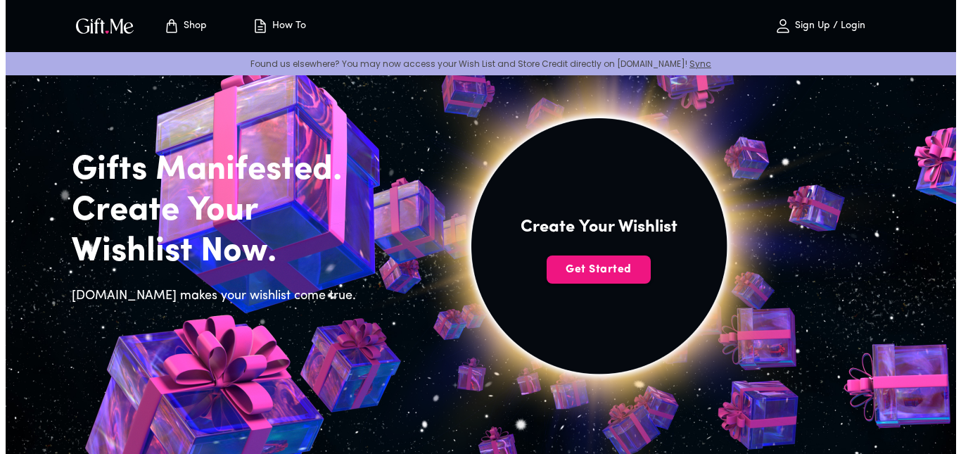
scroll to position [52, 0]
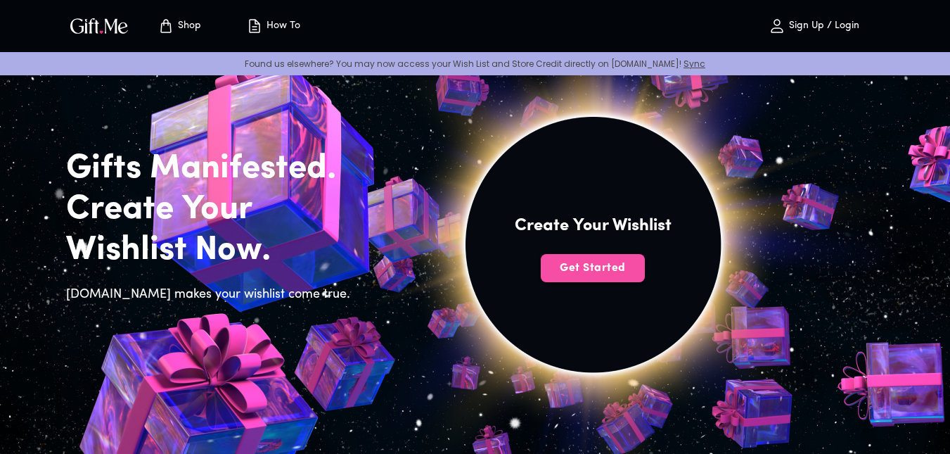
click at [591, 263] on span "Get Started" at bounding box center [593, 267] width 104 height 15
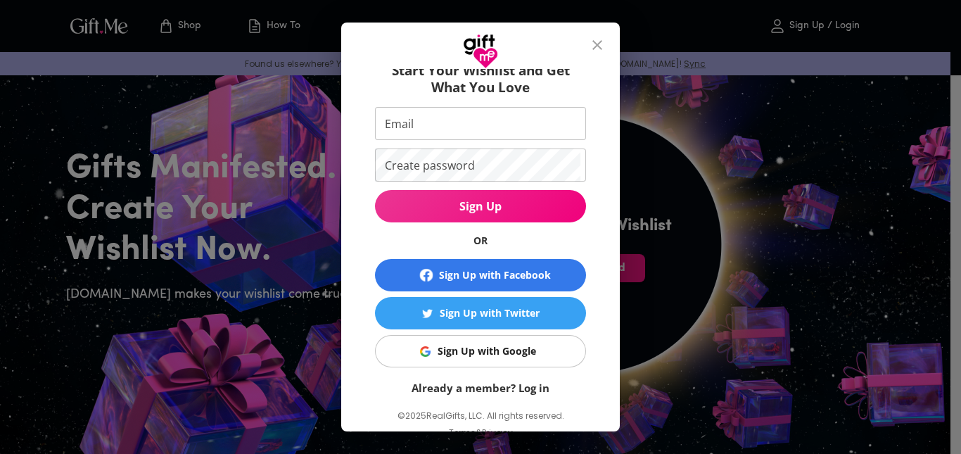
scroll to position [72, 0]
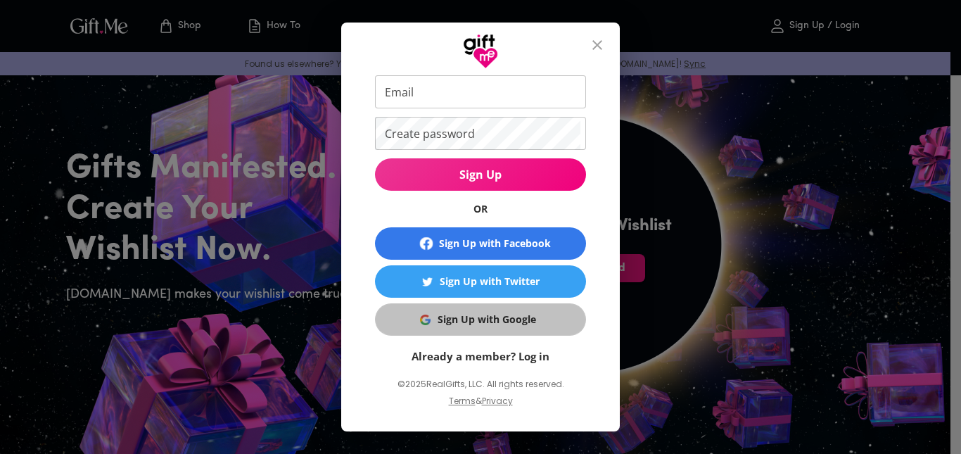
click at [538, 322] on span "Sign Up with Google" at bounding box center [477, 319] width 193 height 15
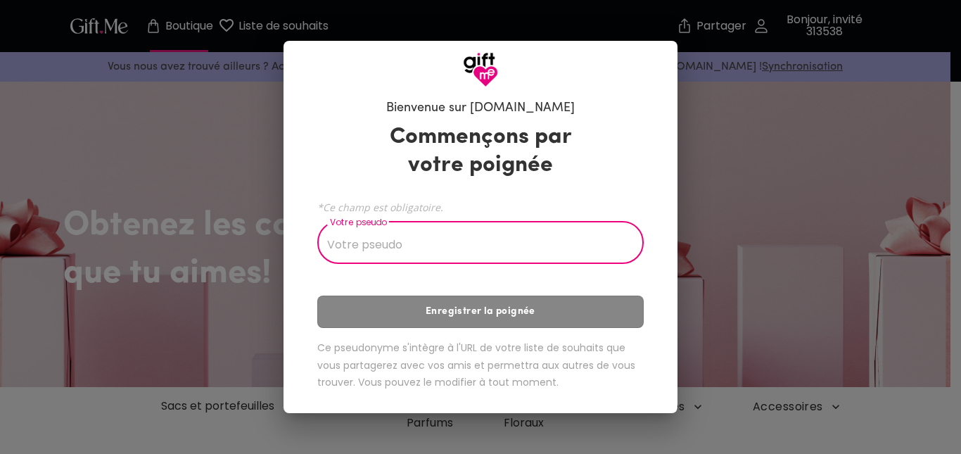
click at [468, 252] on input "Votre pseudo" at bounding box center [472, 243] width 311 height 39
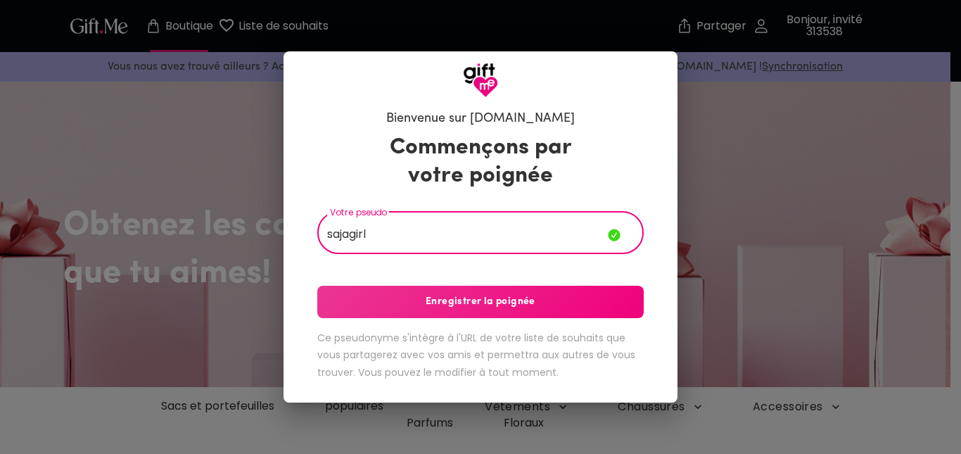
type input "sajagirl"
click at [514, 307] on font "Enregistrer la poignée" at bounding box center [480, 301] width 110 height 15
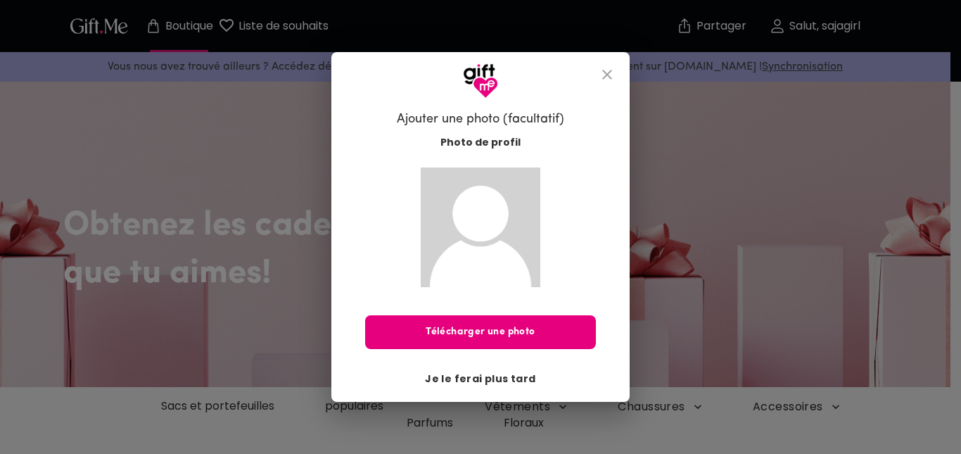
click at [502, 378] on font "Je le ferai plus tard" at bounding box center [480, 378] width 110 height 14
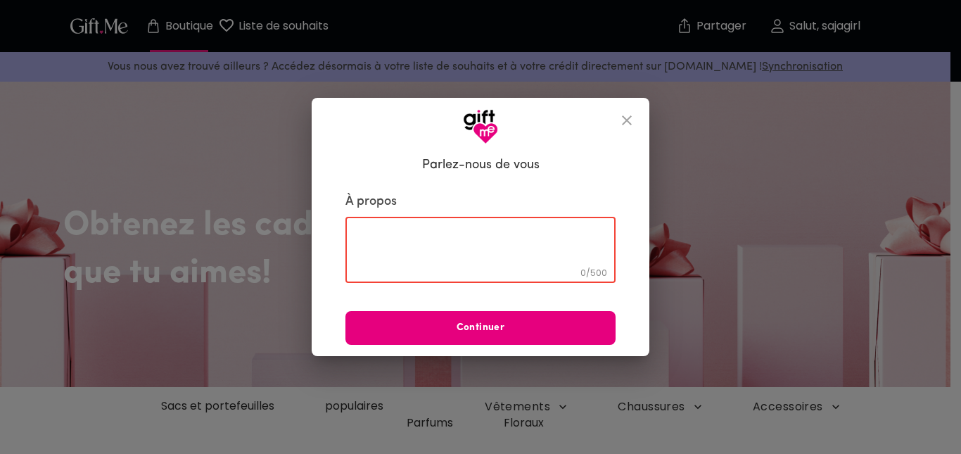
click at [534, 236] on textarea at bounding box center [480, 250] width 250 height 40
drag, startPoint x: 463, startPoint y: 238, endPoint x: 418, endPoint y: 257, distance: 49.1
click at [418, 257] on textarea "Hey, i'm a [DEMOGRAPHIC_DATA] student girl" at bounding box center [480, 250] width 250 height 40
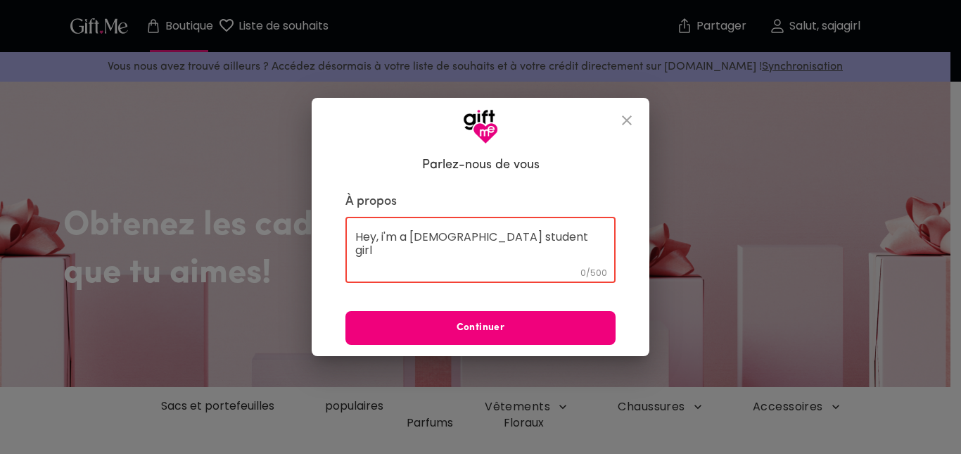
type textarea "Hey, i'm a [DEMOGRAPHIC_DATA] student girl"
click at [539, 331] on span "Continuer" at bounding box center [480, 327] width 270 height 15
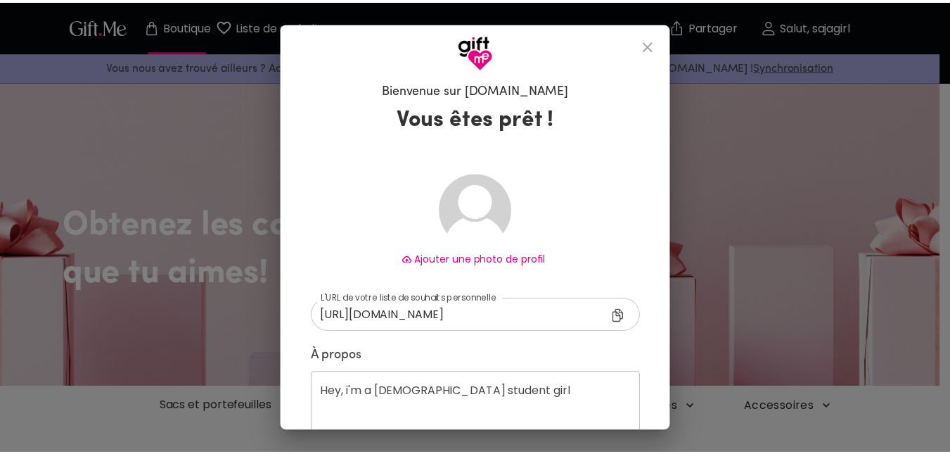
scroll to position [80, 0]
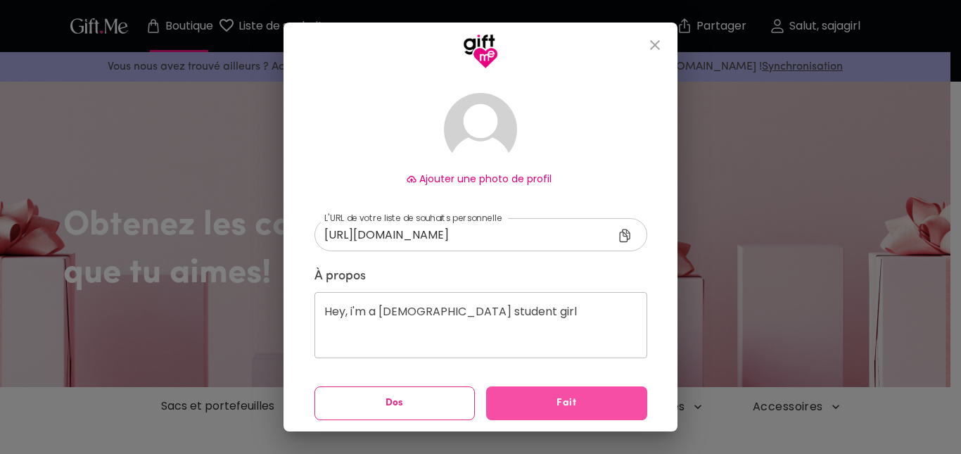
click at [560, 406] on font "Fait" at bounding box center [566, 402] width 20 height 11
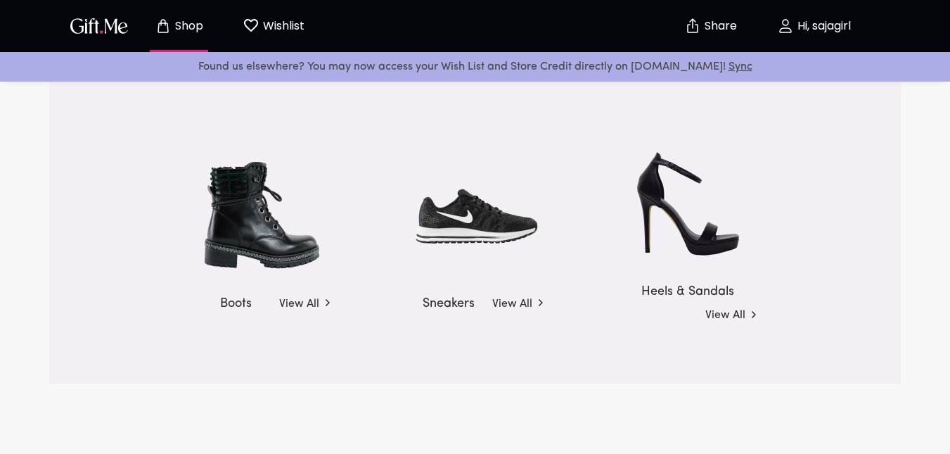
scroll to position [2070, 0]
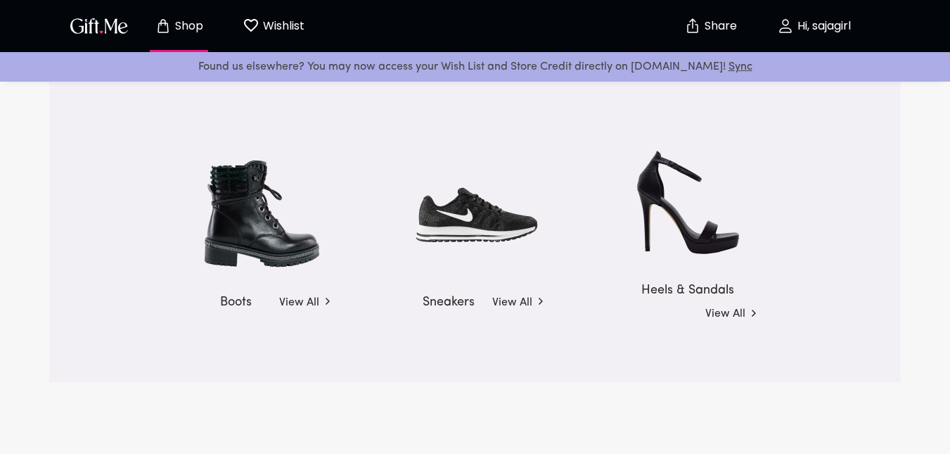
click at [678, 274] on img at bounding box center [688, 202] width 140 height 143
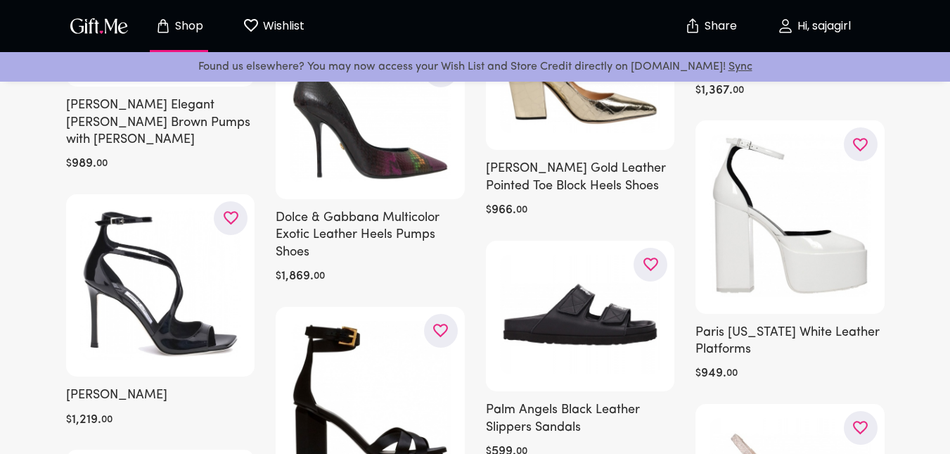
scroll to position [4307, 0]
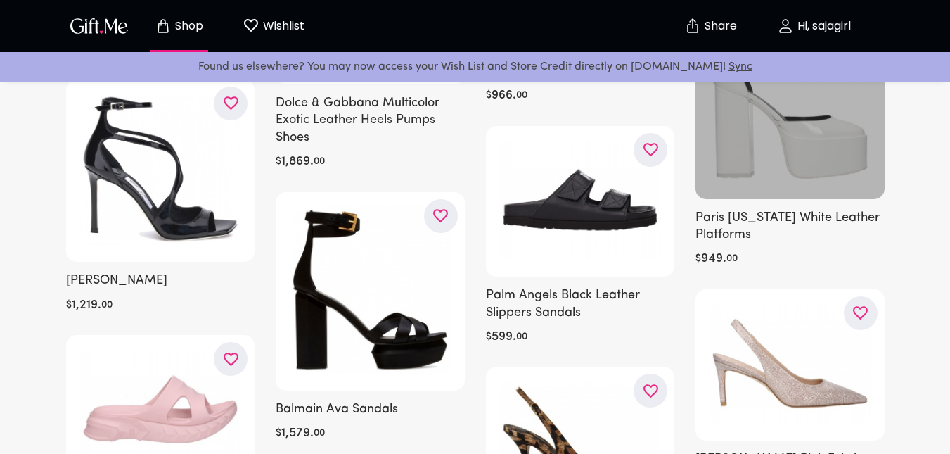
click at [770, 155] on div at bounding box center [790, 102] width 189 height 193
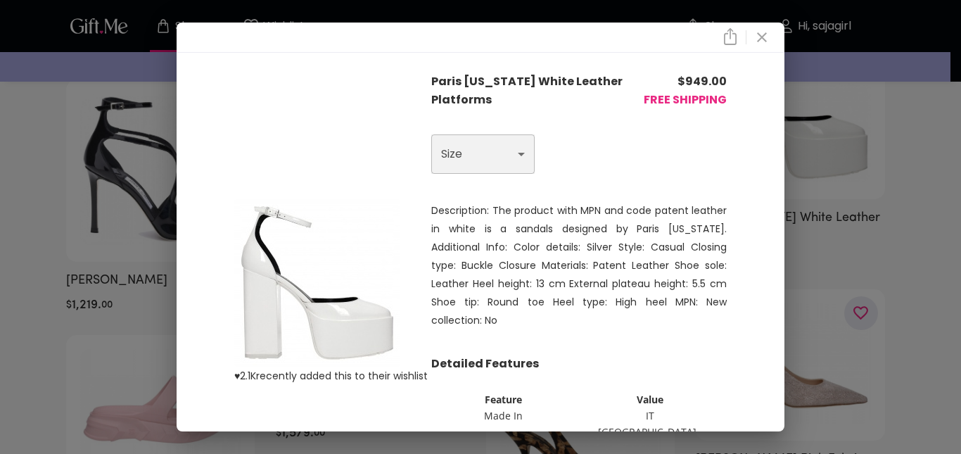
click at [504, 169] on select "Choose One US 8 - EU 38 US 9 - EU 39 US 10 - EU 40" at bounding box center [482, 153] width 103 height 39
click at [9, 271] on div "♥ 2.1K recently added this to their wishlist Paris [US_STATE] White Leather Pla…" at bounding box center [480, 227] width 961 height 454
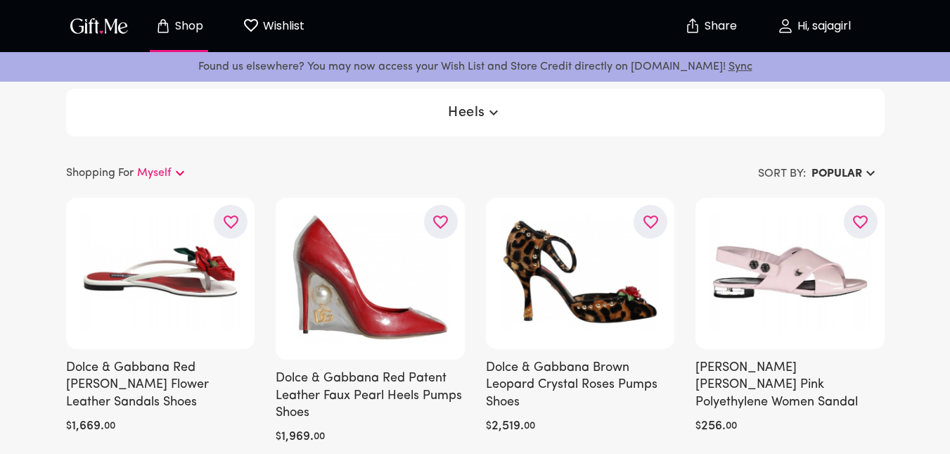
click at [485, 110] on icon "button" at bounding box center [493, 112] width 17 height 17
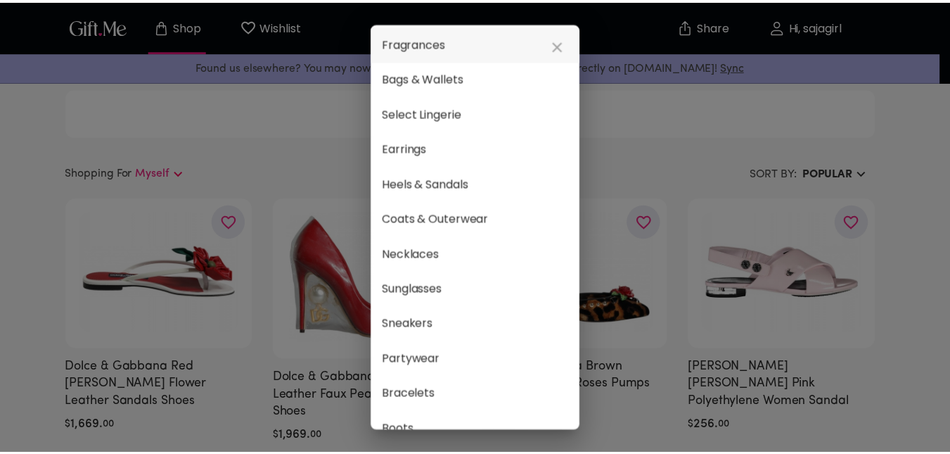
scroll to position [66, 0]
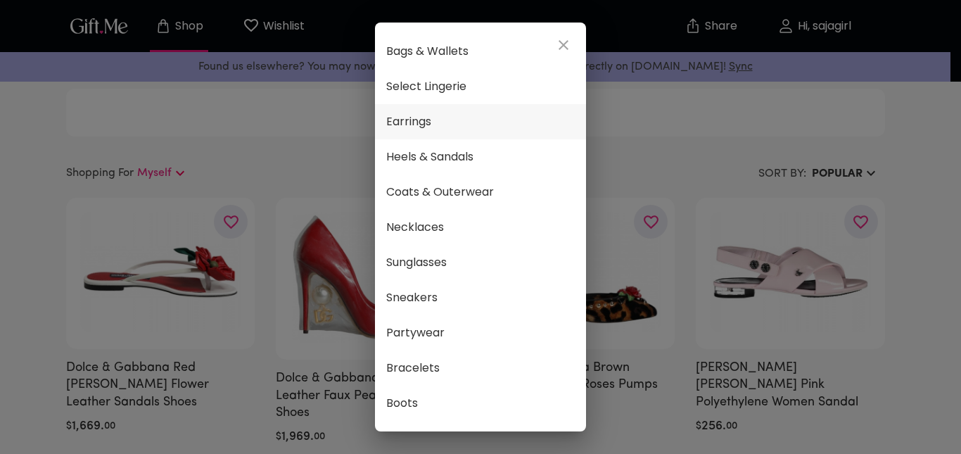
click at [458, 122] on span "Earrings" at bounding box center [480, 122] width 188 height 18
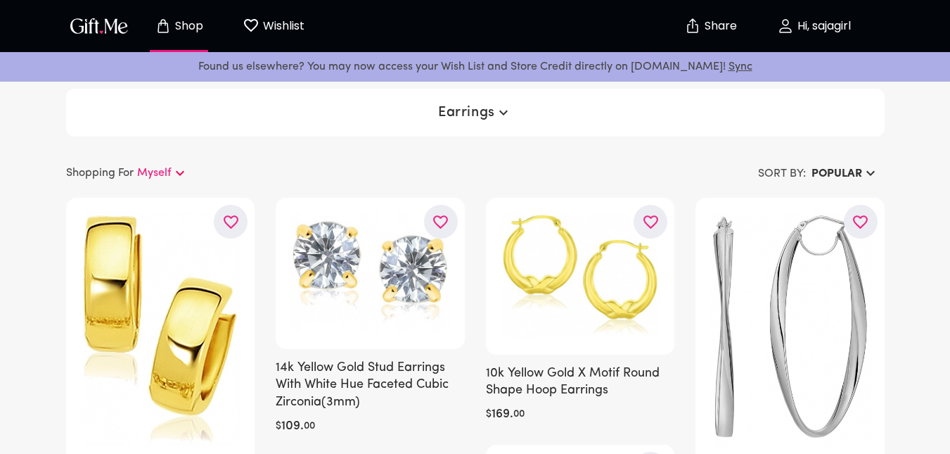
click at [492, 120] on span "Earrings" at bounding box center [475, 112] width 74 height 17
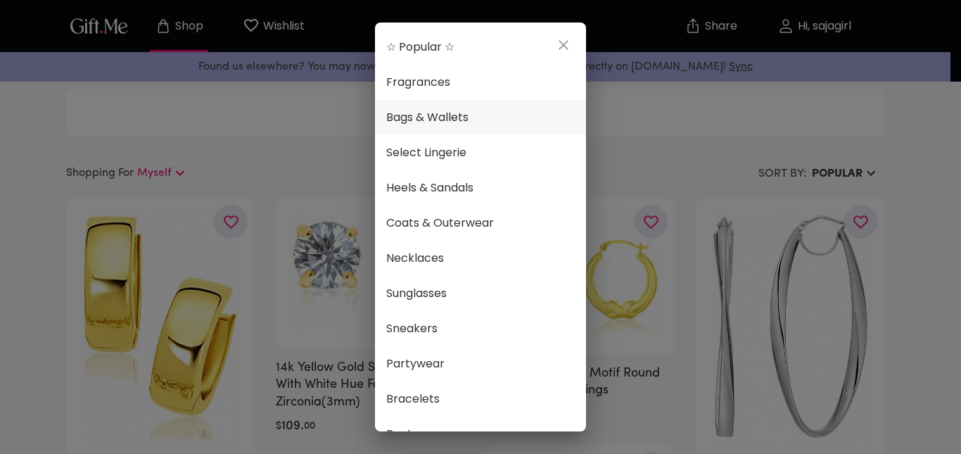
click at [456, 115] on span "Bags & Wallets" at bounding box center [480, 117] width 188 height 18
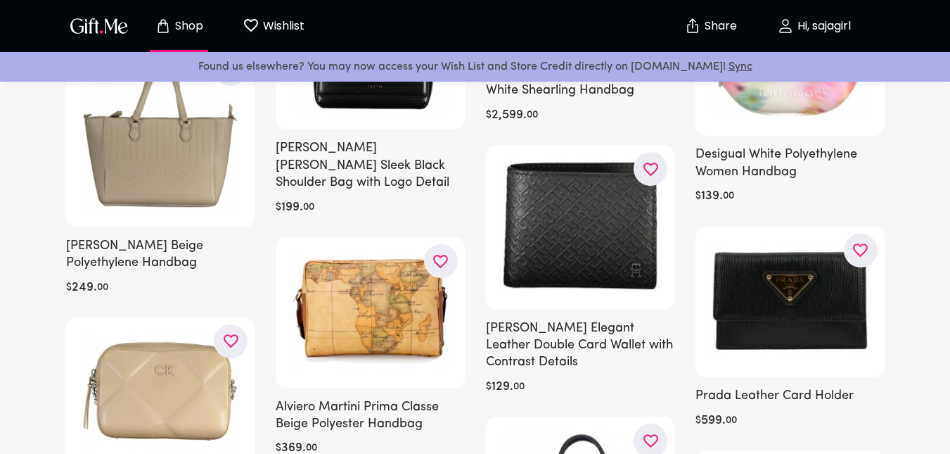
scroll to position [551, 0]
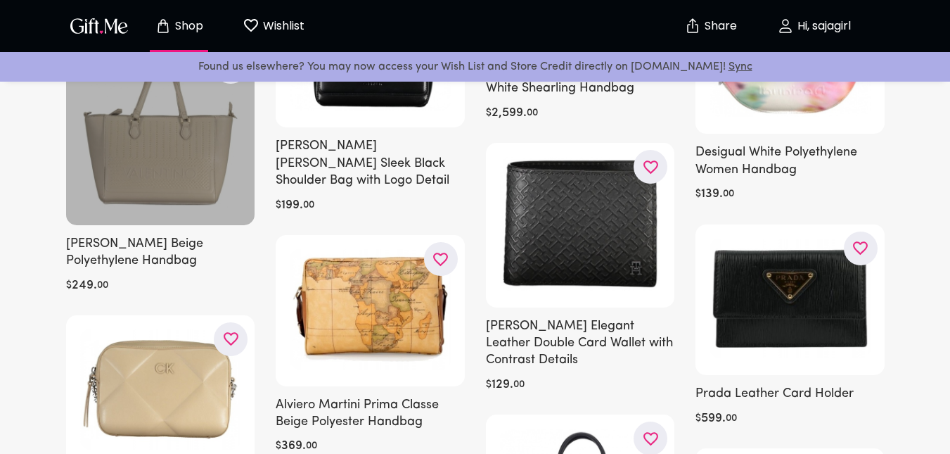
click at [196, 184] on div at bounding box center [160, 134] width 189 height 182
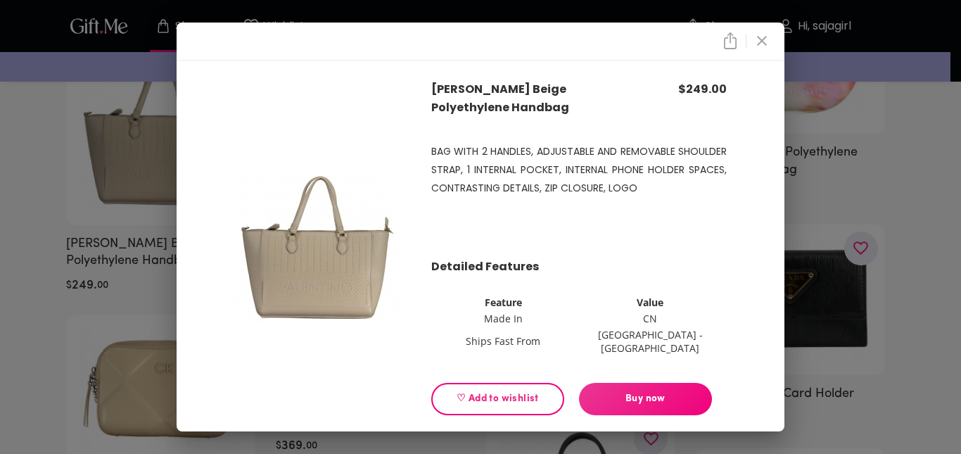
click at [496, 391] on span "♡ Add to wishlist" at bounding box center [497, 398] width 109 height 15
click at [2, 289] on div "[PERSON_NAME] Beige Polyethylene Handbag $ 249.00 BAG WITH 2 HANDLES, ADJUSTABL…" at bounding box center [480, 227] width 961 height 454
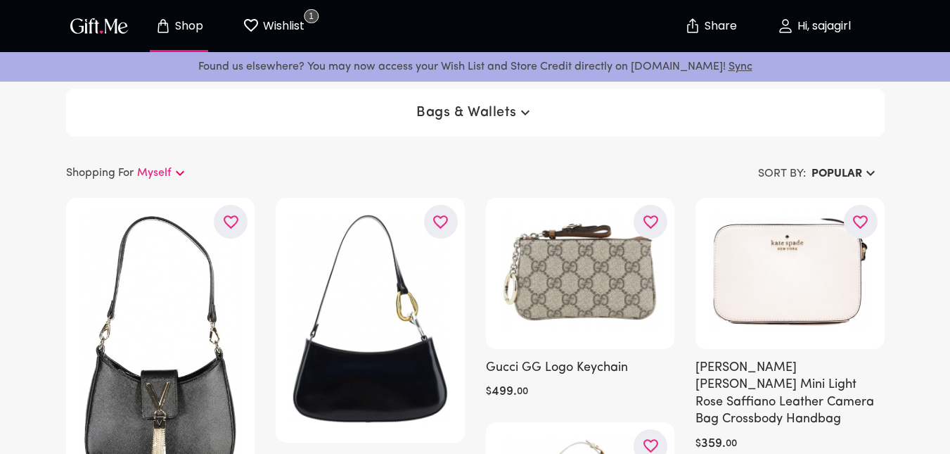
click at [451, 117] on span "Bags & Wallets" at bounding box center [474, 112] width 117 height 17
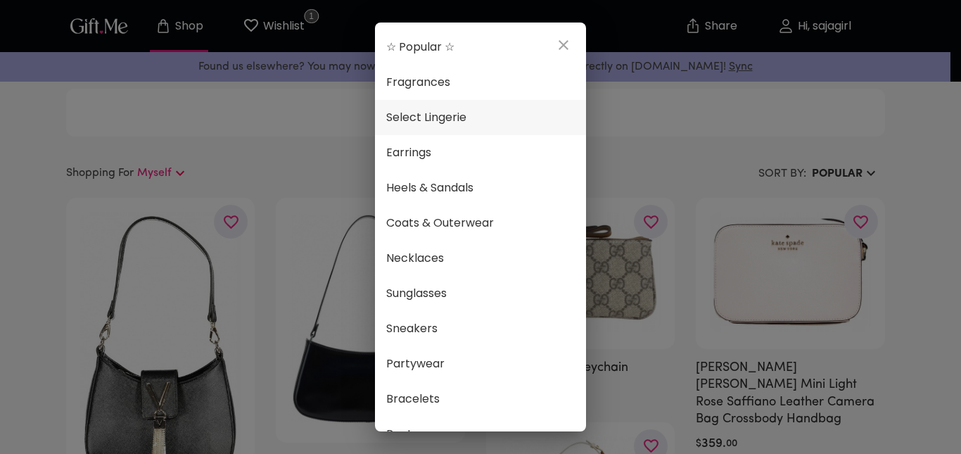
click at [477, 117] on span "Select Lingerie" at bounding box center [480, 117] width 188 height 18
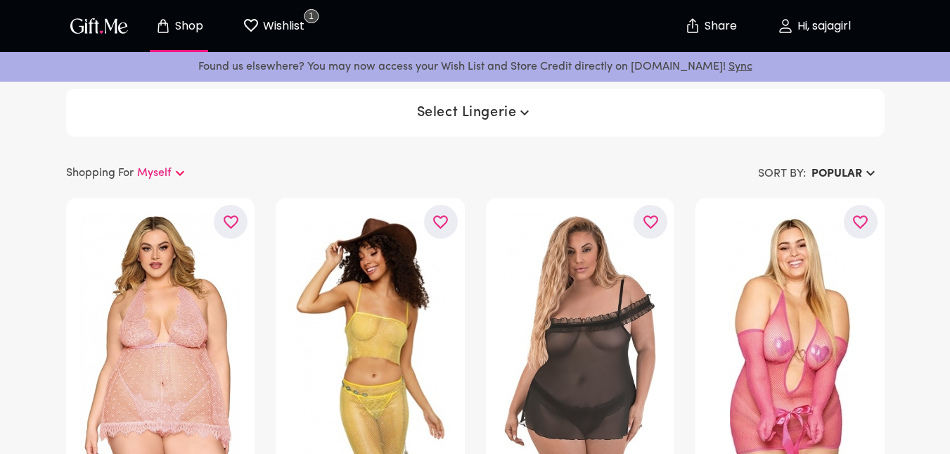
click at [477, 115] on span "Select Lingerie" at bounding box center [475, 112] width 117 height 17
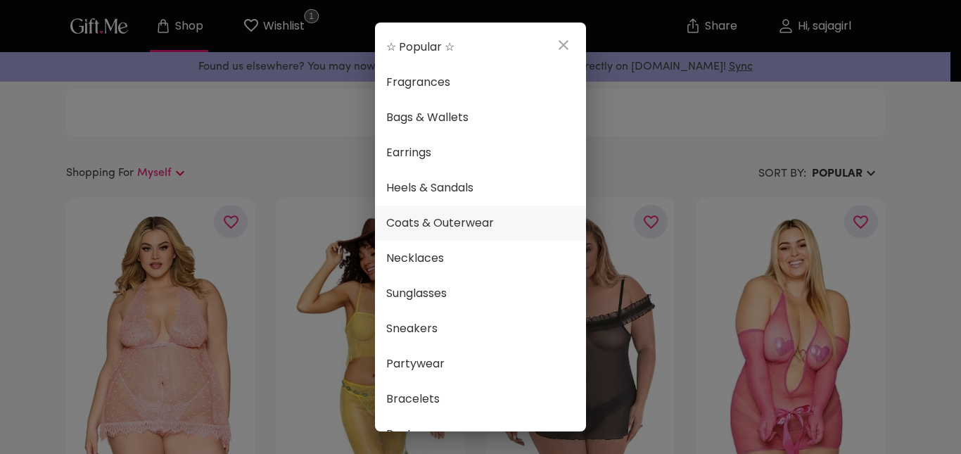
click at [498, 216] on span "Coats & Outerwear" at bounding box center [480, 223] width 188 height 18
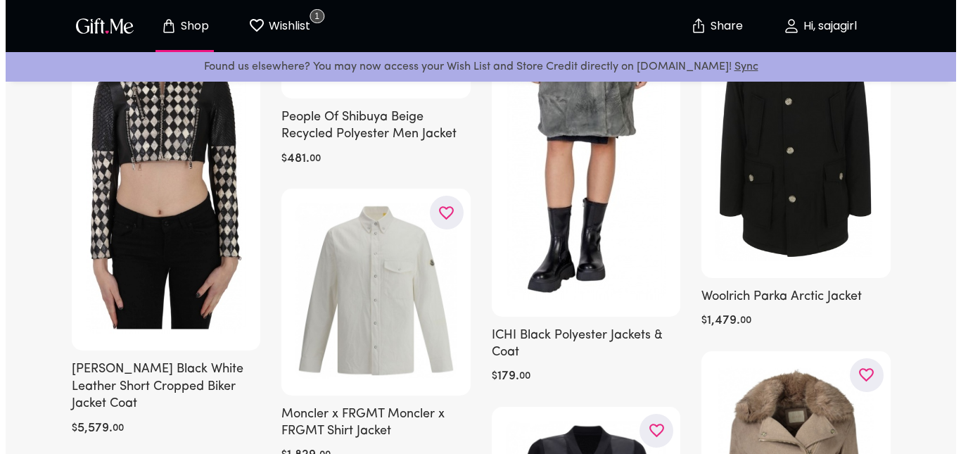
scroll to position [797, 0]
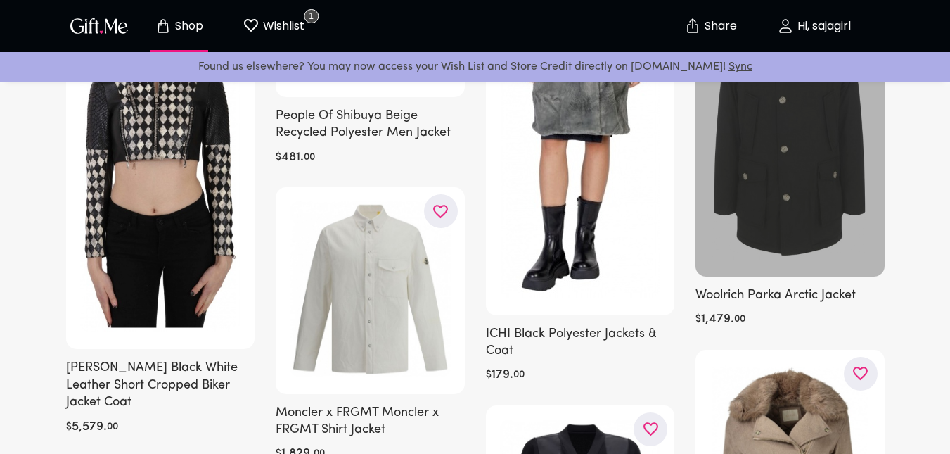
click at [777, 243] on div at bounding box center [790, 122] width 189 height 309
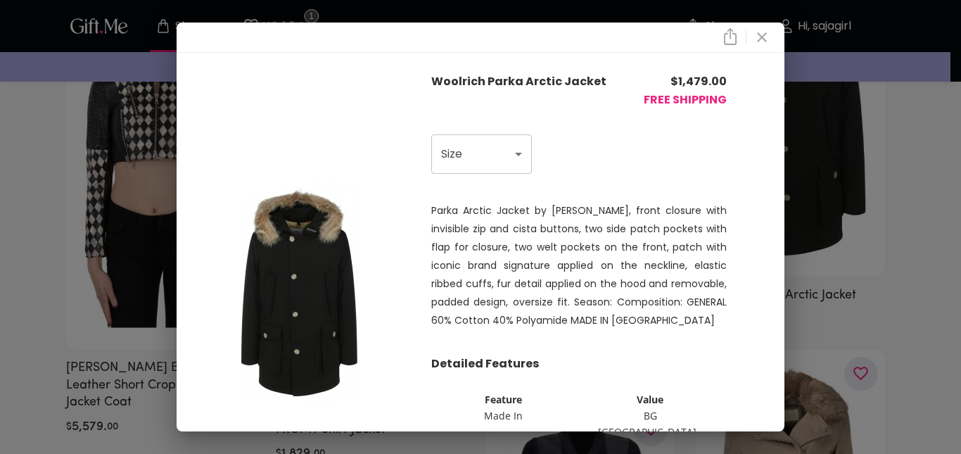
scroll to position [94, 0]
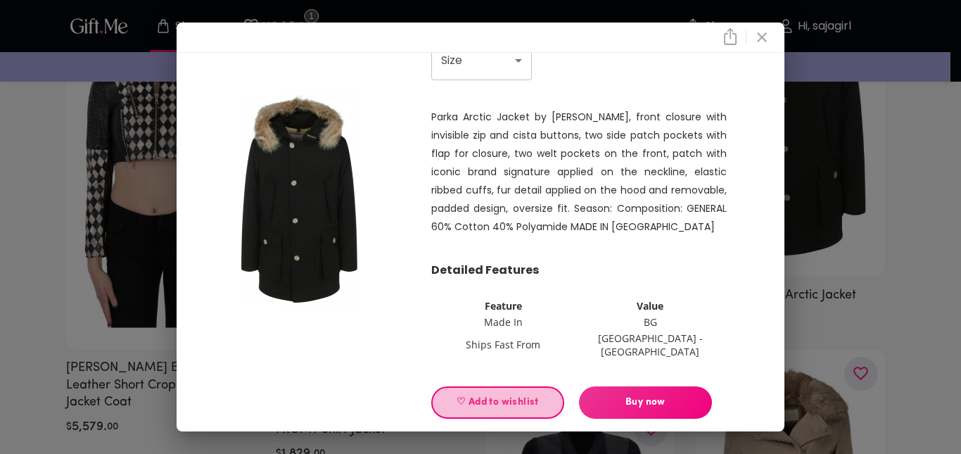
click at [471, 395] on span "♡ Add to wishlist" at bounding box center [497, 402] width 109 height 15
click at [1, 217] on div "Woolrich Parka Arctic Jacket $ 1,479.00 FREE SHIPPING Size Choose One S M L XL …" at bounding box center [480, 227] width 961 height 454
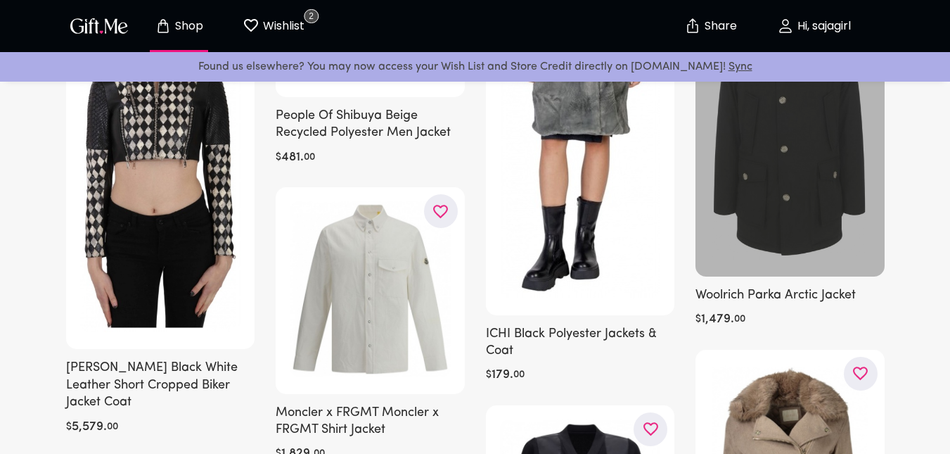
click at [774, 222] on div at bounding box center [790, 122] width 189 height 309
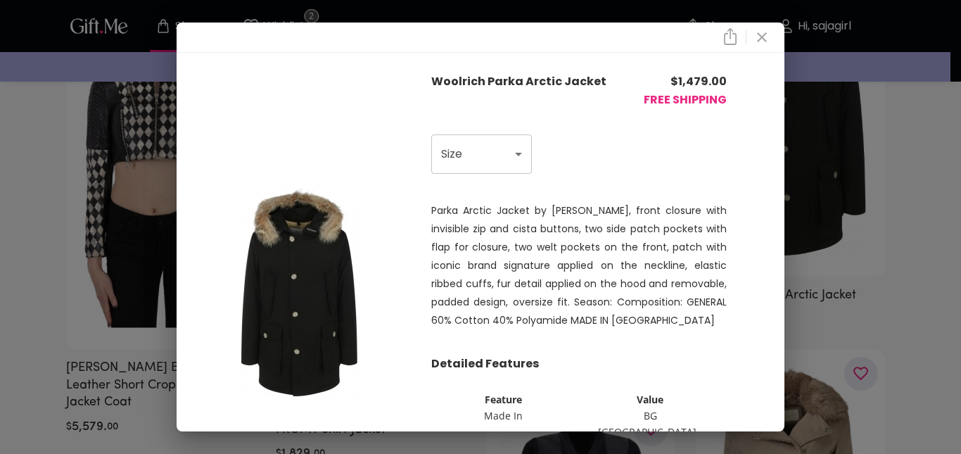
scroll to position [94, 0]
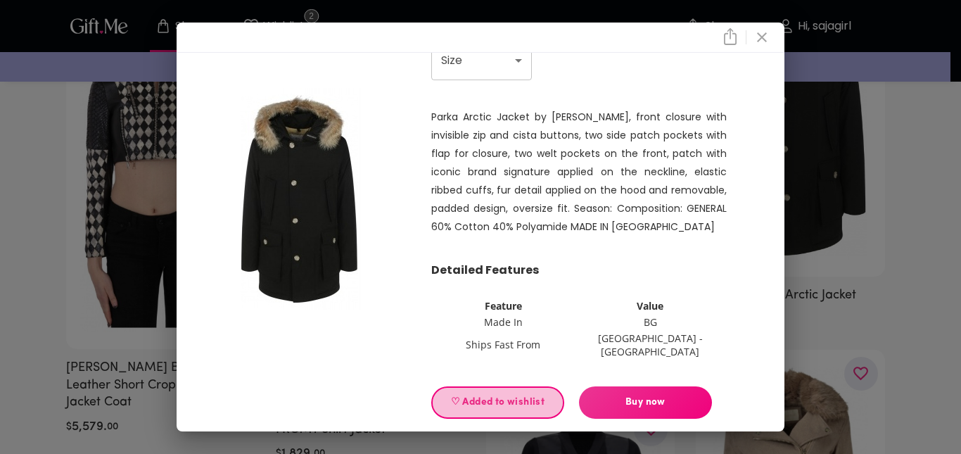
click at [500, 395] on span "♡ Added to wishlist" at bounding box center [497, 402] width 109 height 15
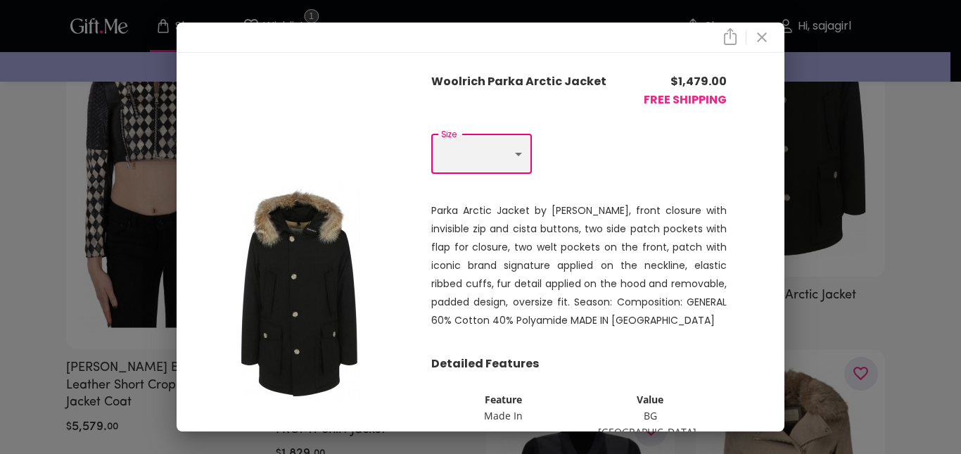
click at [487, 146] on select "Choose One S M L XL XXL" at bounding box center [481, 153] width 101 height 39
select select "L"
click at [431, 134] on select "Choose One S M L XL XXL" at bounding box center [481, 153] width 101 height 39
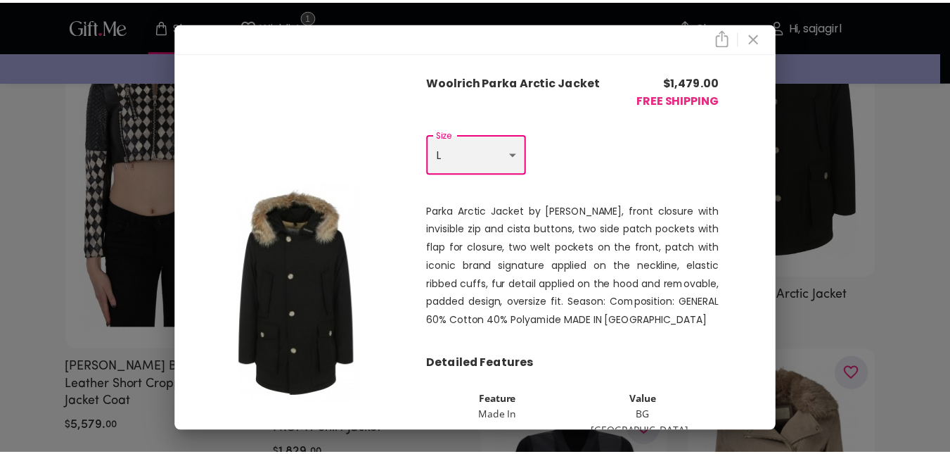
scroll to position [94, 0]
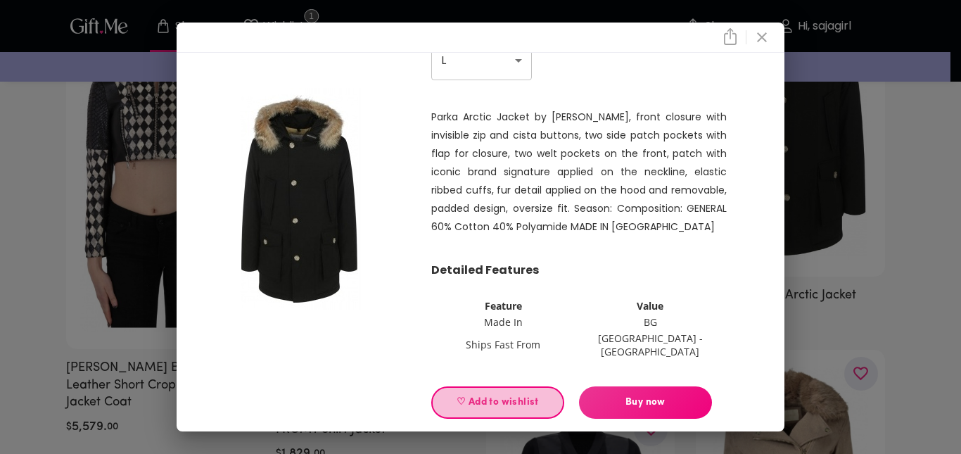
click at [492, 395] on span "♡ Add to wishlist" at bounding box center [497, 402] width 109 height 15
click at [1, 281] on div "Woolrich Parka Arctic Jacket $ 1,479.00 FREE SHIPPING Size Choose One S M L XL …" at bounding box center [480, 227] width 961 height 454
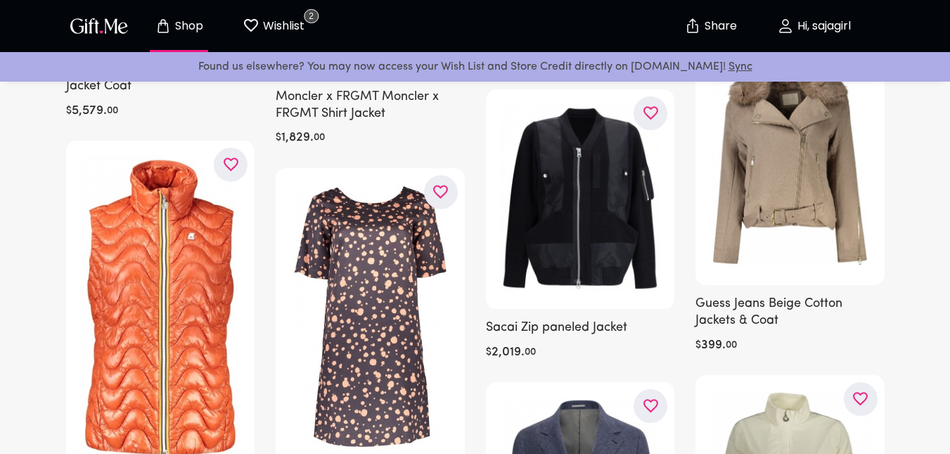
scroll to position [1113, 0]
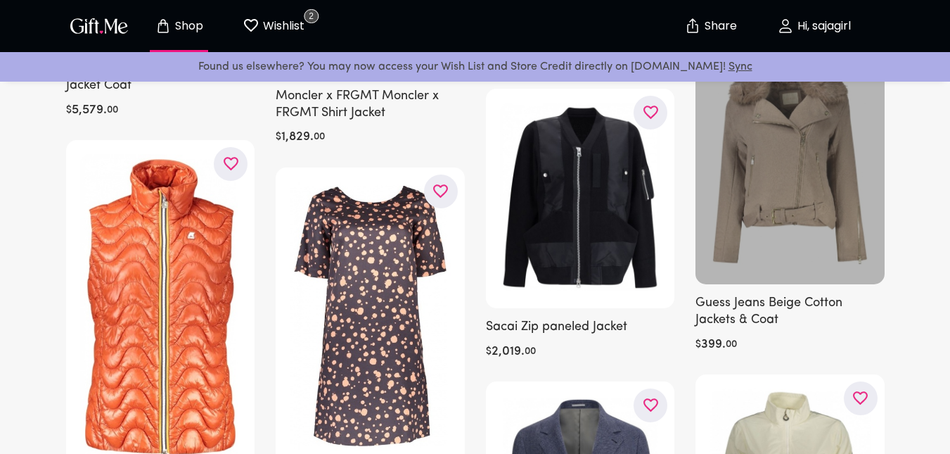
click at [735, 244] on div at bounding box center [790, 158] width 189 height 251
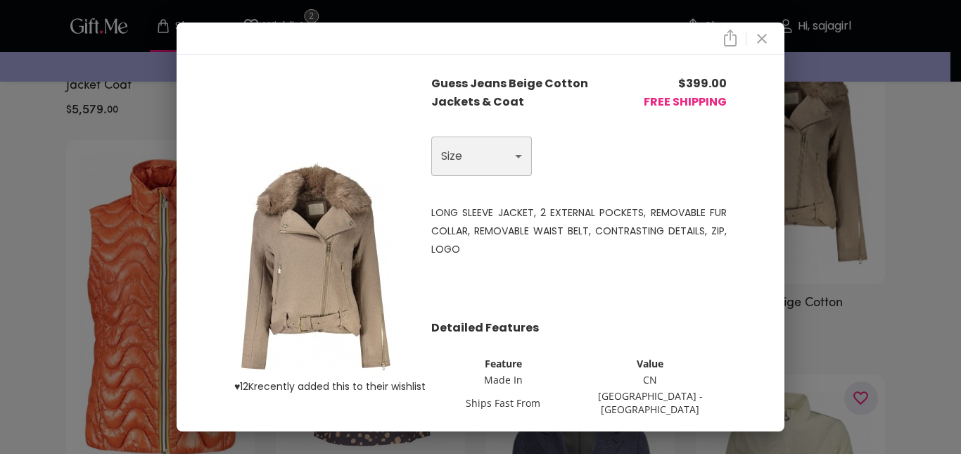
click at [474, 159] on select "Choose One S" at bounding box center [481, 155] width 101 height 39
click at [55, 217] on div "♥ 12K recently added this to their wishlist Guess Jeans Beige Cotton Jackets & …" at bounding box center [480, 227] width 961 height 454
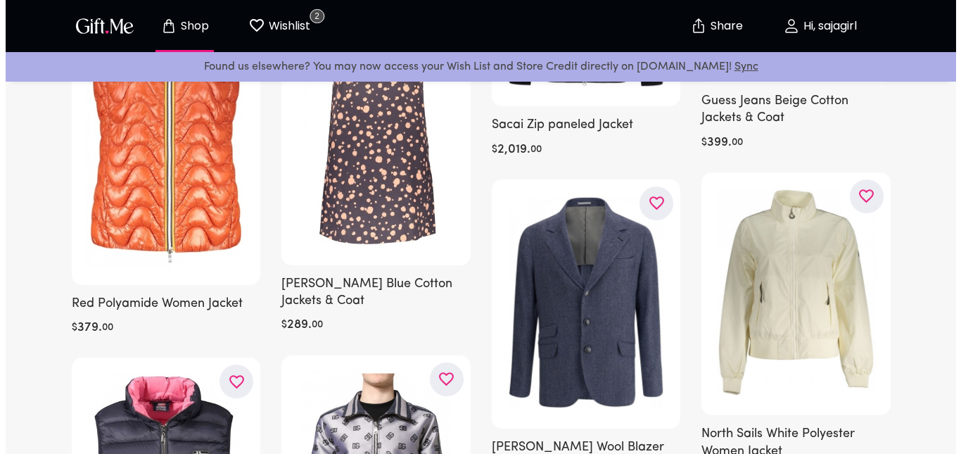
scroll to position [1450, 0]
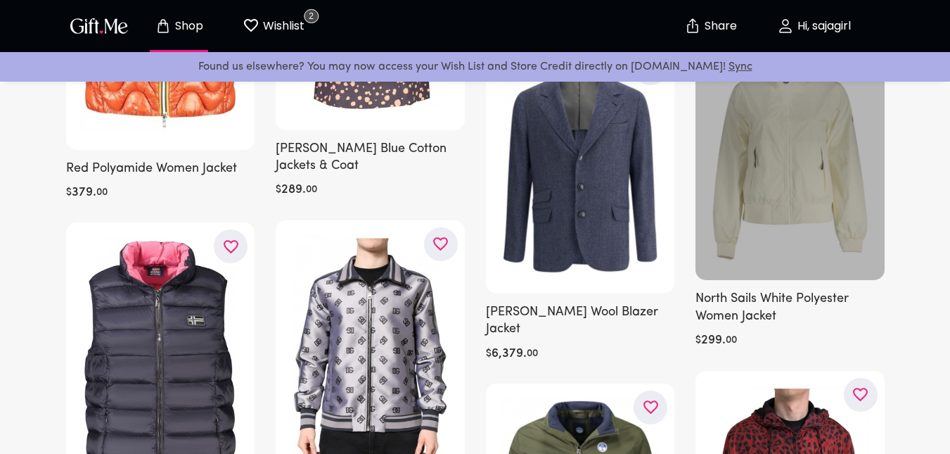
click at [810, 228] on div at bounding box center [790, 158] width 189 height 243
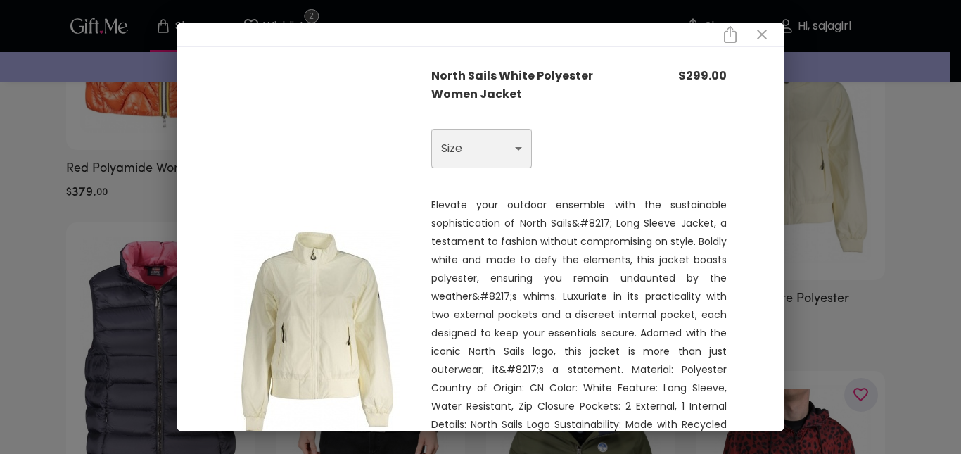
click at [477, 137] on select "Choose One XS S L XL" at bounding box center [481, 148] width 101 height 39
select select "L"
click at [431, 129] on select "Choose One XS S L XL" at bounding box center [481, 148] width 101 height 39
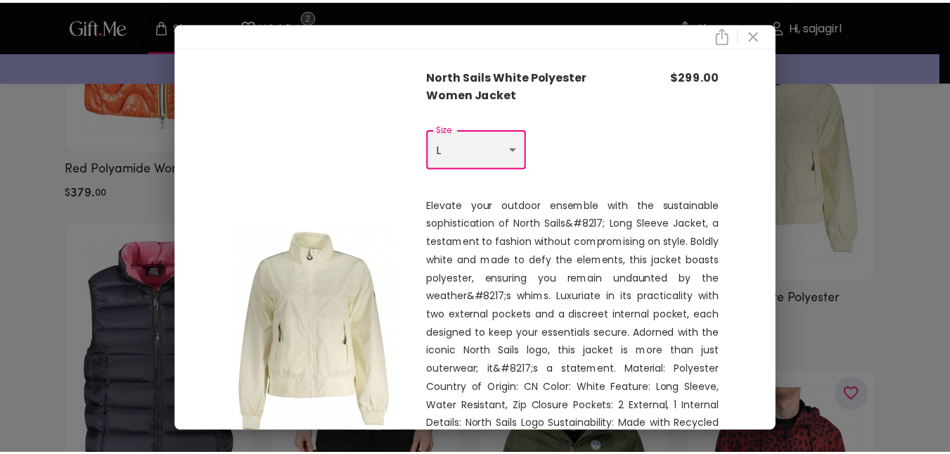
scroll to position [215, 0]
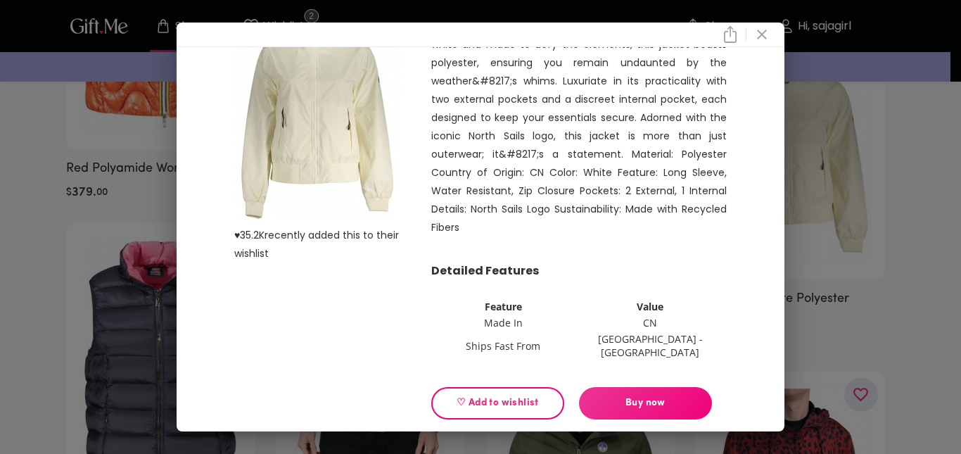
click at [494, 395] on span "♡ Add to wishlist" at bounding box center [497, 402] width 109 height 15
click at [2, 329] on div "♥ 35.2K recently added this to their wishlist North Sails White Polyester Women…" at bounding box center [480, 227] width 961 height 454
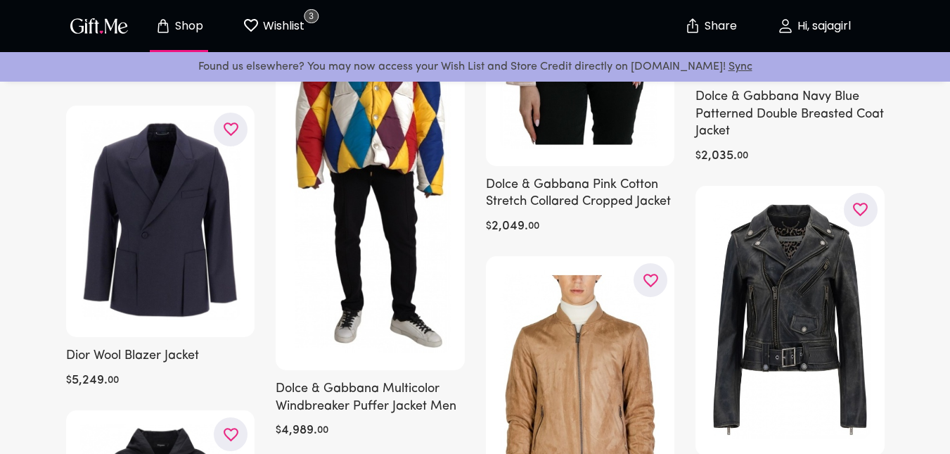
scroll to position [2705, 0]
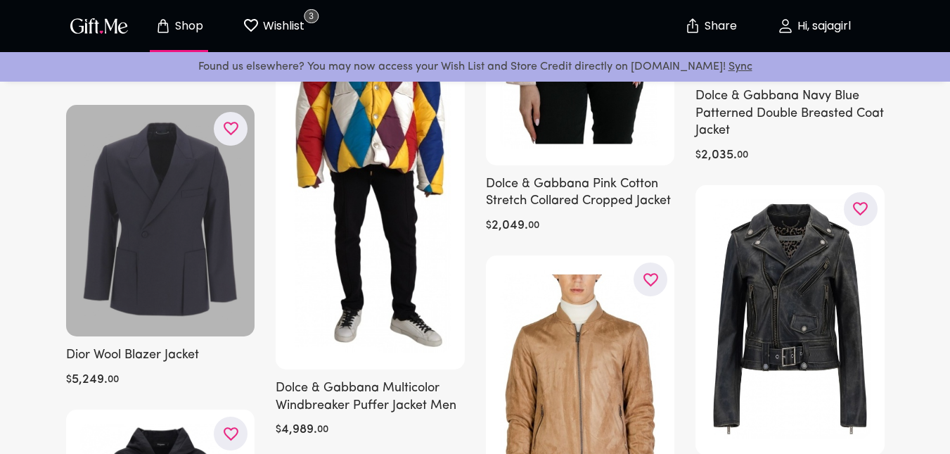
click at [180, 316] on div at bounding box center [160, 220] width 189 height 231
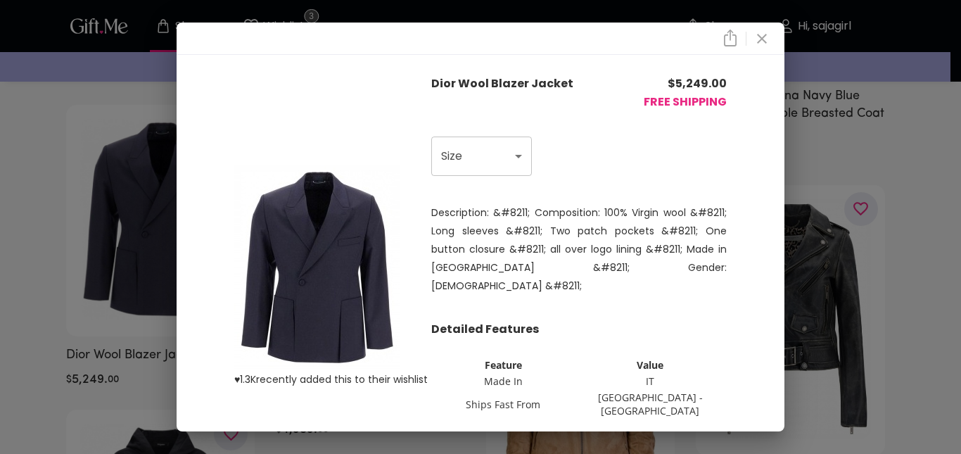
click at [43, 255] on div "♥ 1.3K recently added this to their wishlist Dior Wool Blazer Jacket $ 5,249.00…" at bounding box center [480, 227] width 961 height 454
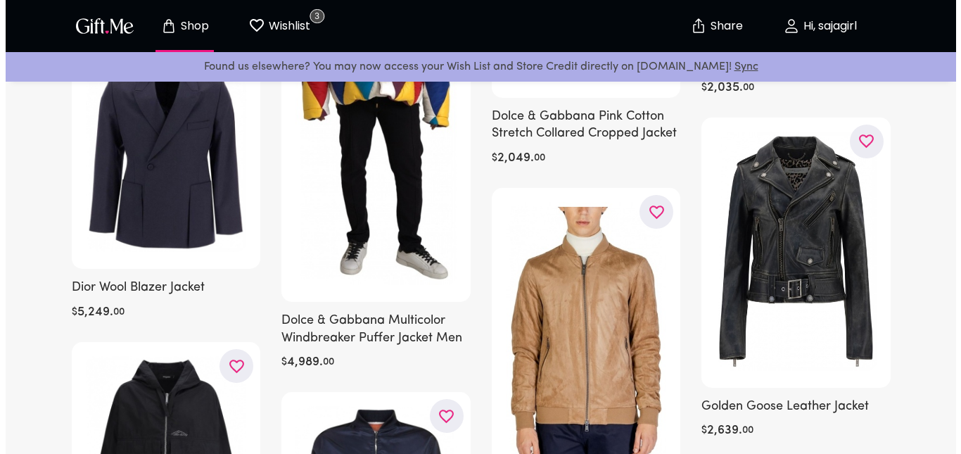
scroll to position [2774, 0]
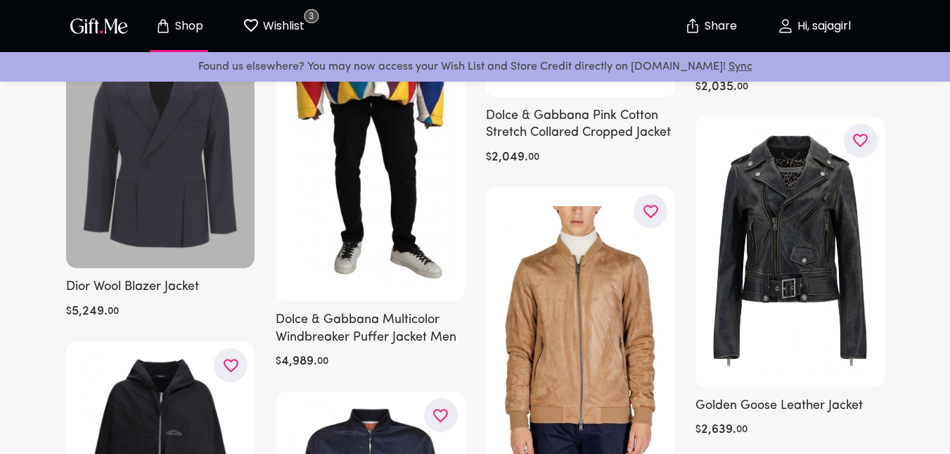
click at [153, 231] on div at bounding box center [160, 152] width 189 height 231
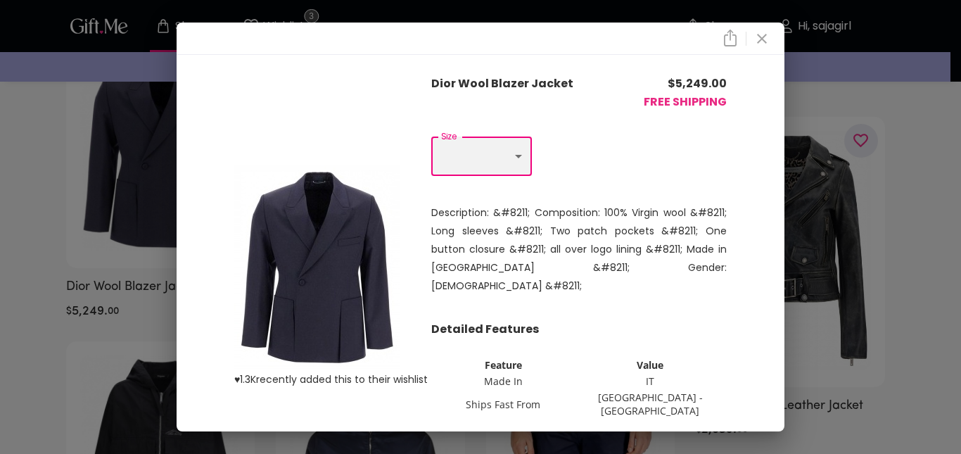
click at [463, 170] on select "Choose One L XL" at bounding box center [481, 155] width 101 height 39
select select "L"
click at [431, 137] on select "Choose One L XL" at bounding box center [481, 155] width 101 height 39
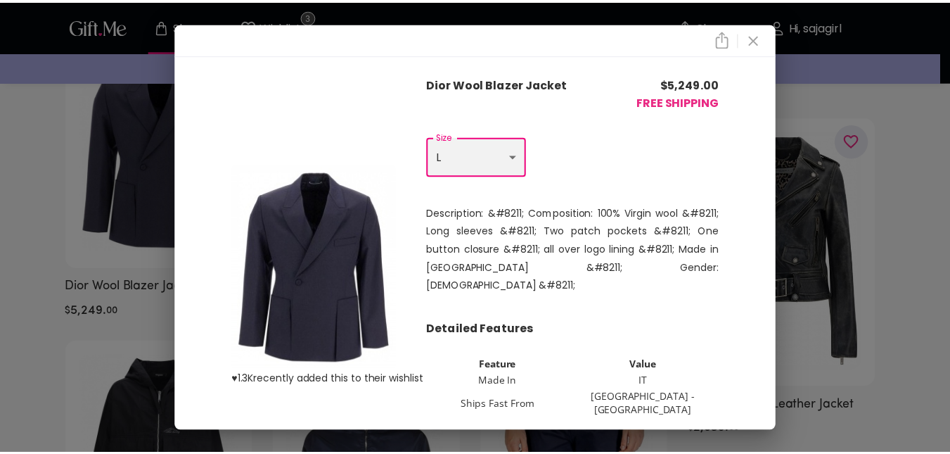
scroll to position [58, 0]
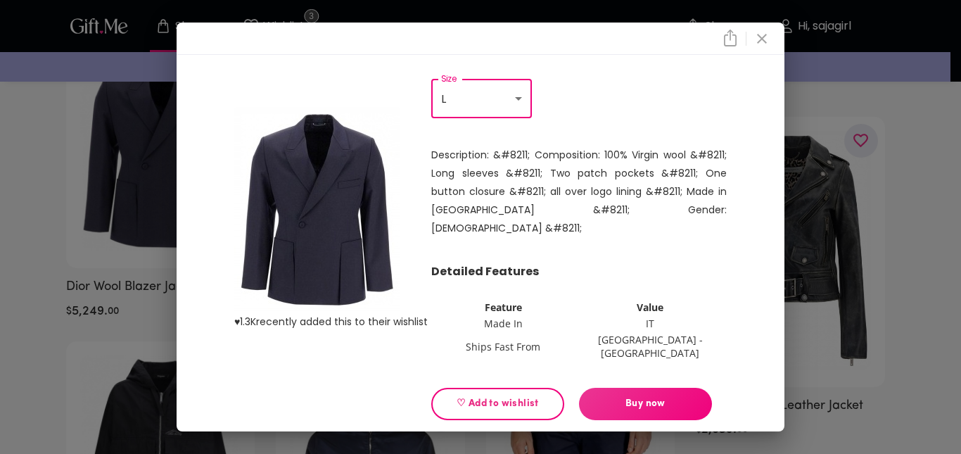
click at [497, 396] on span "♡ Add to wishlist" at bounding box center [497, 403] width 109 height 15
click at [12, 347] on div "♥ 1.3K recently added this to their wishlist Dior Wool Blazer Jacket $ 5,249.00…" at bounding box center [480, 227] width 961 height 454
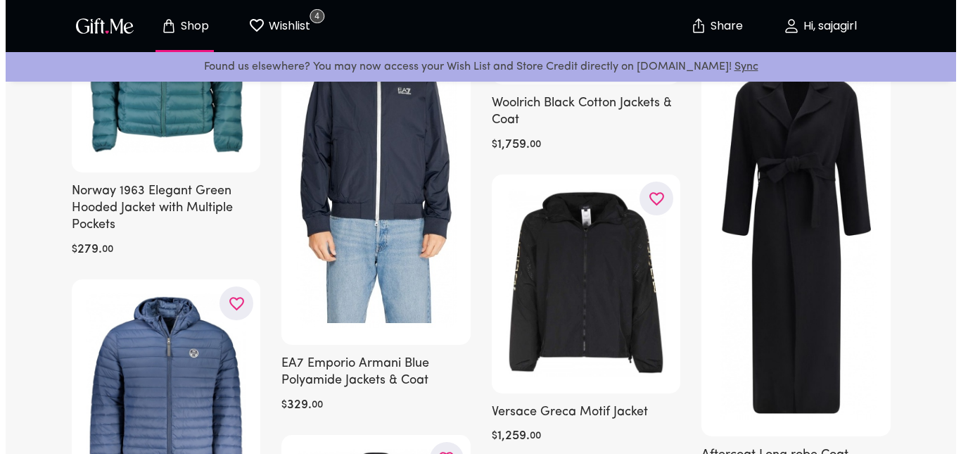
scroll to position [3881, 0]
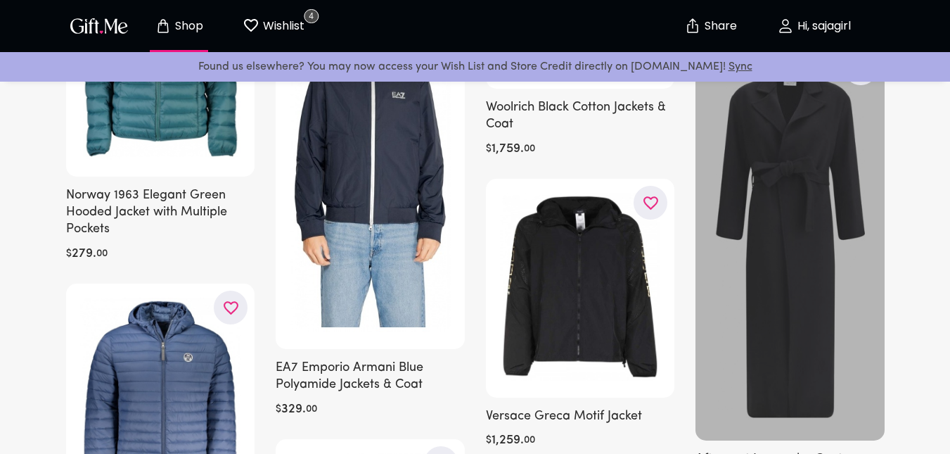
click at [776, 272] on div at bounding box center [790, 242] width 189 height 396
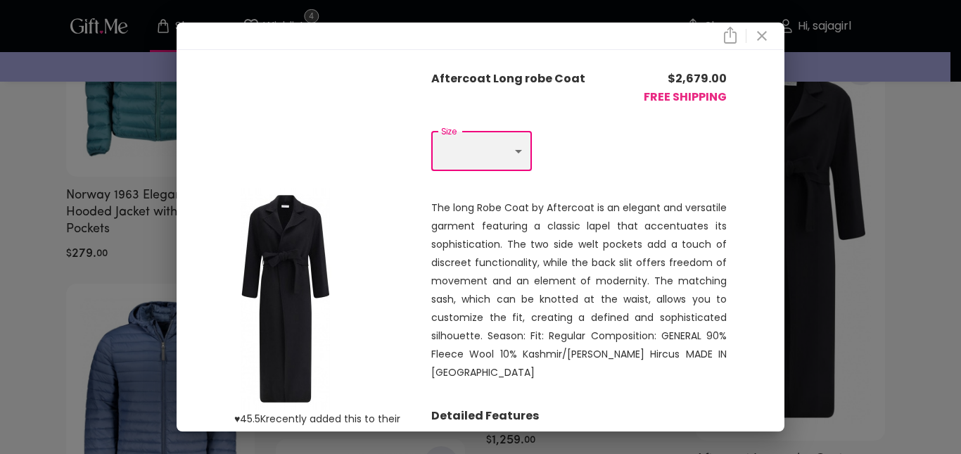
click at [463, 169] on select "Choose One M" at bounding box center [481, 151] width 101 height 39
select select "M"
click at [431, 132] on select "Choose One M" at bounding box center [481, 151] width 101 height 39
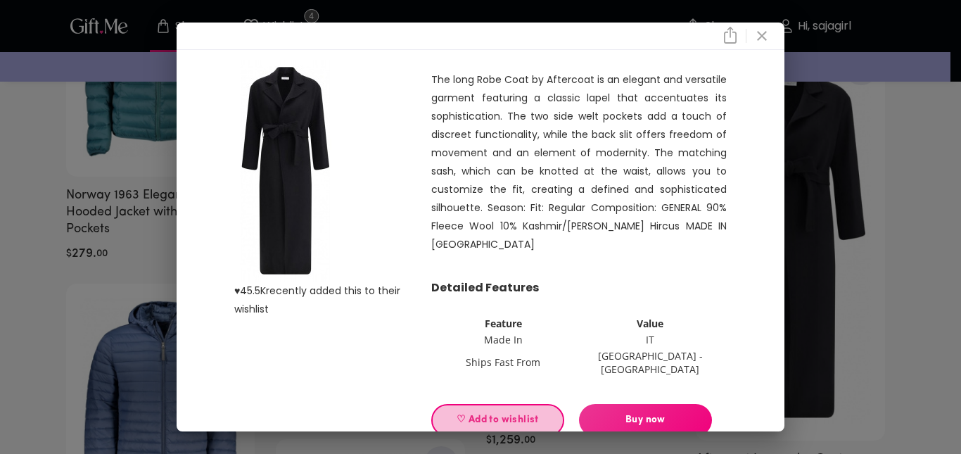
click at [497, 412] on span "♡ Add to wishlist" at bounding box center [497, 419] width 109 height 15
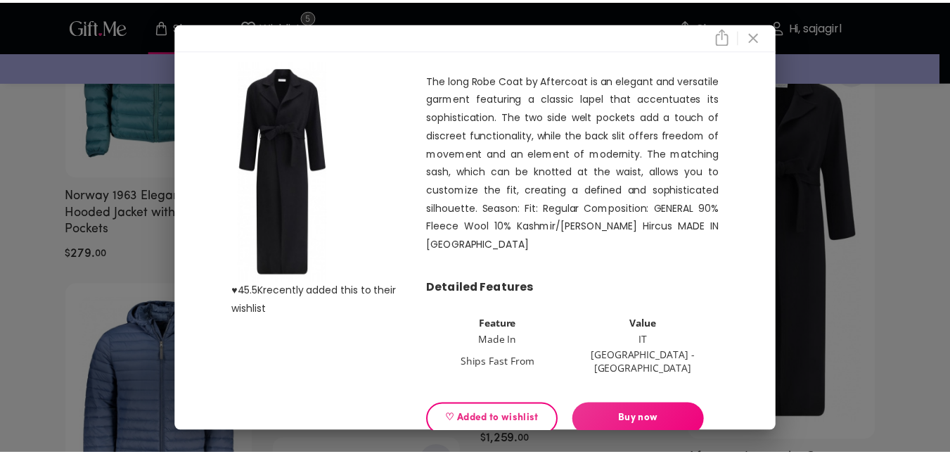
scroll to position [0, 0]
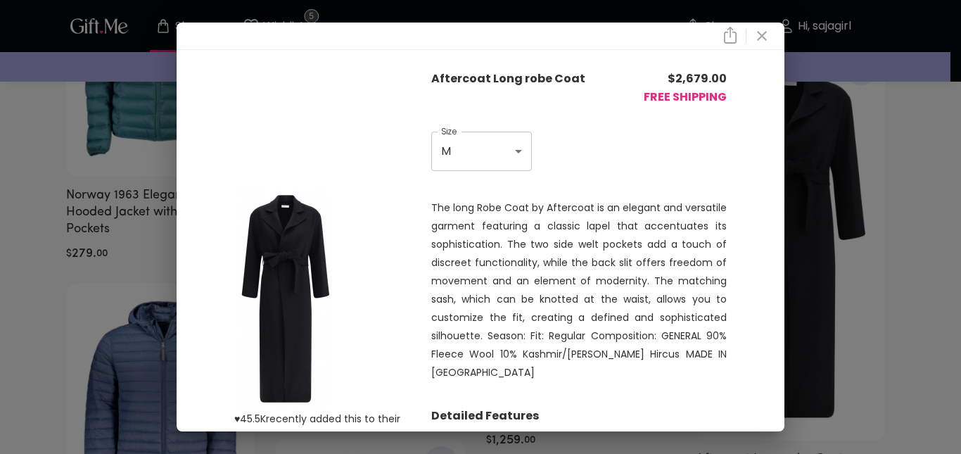
click at [0, 333] on div "♥ 45.5K recently added this to their wishlist Aftercoat Long robe Coat $ 2,679.…" at bounding box center [480, 227] width 961 height 454
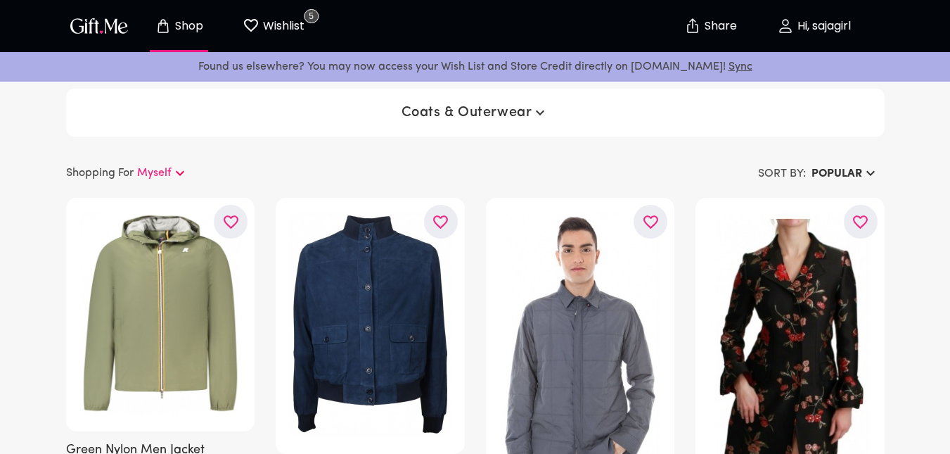
drag, startPoint x: 502, startPoint y: 115, endPoint x: 461, endPoint y: 116, distance: 40.8
click at [461, 116] on span "Coats & Outerwear" at bounding box center [476, 112] width 148 height 17
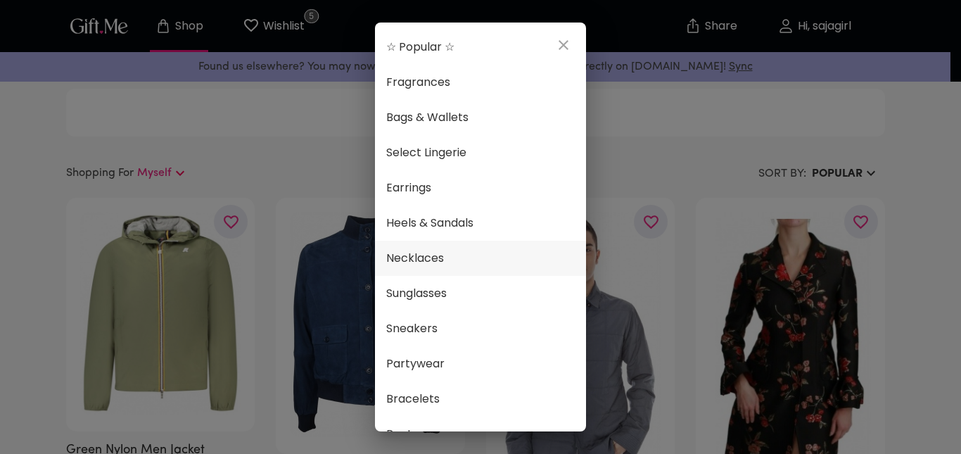
click at [421, 260] on span "Necklaces" at bounding box center [480, 258] width 188 height 18
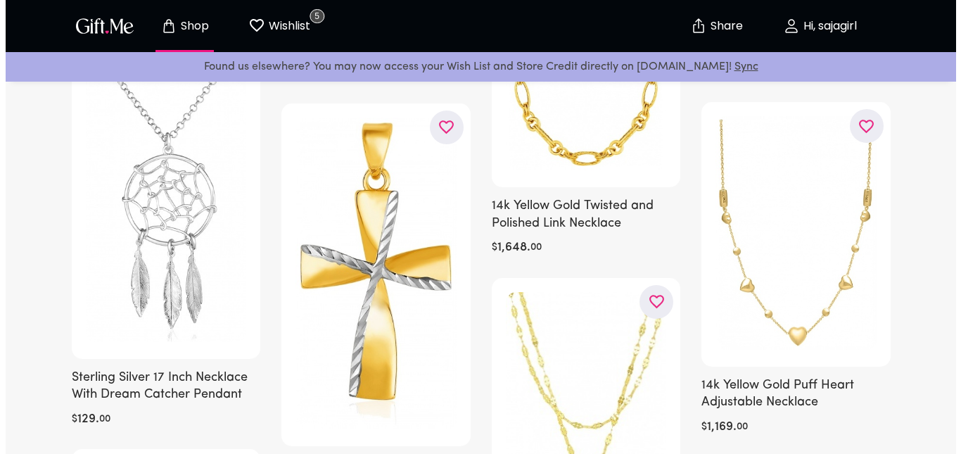
scroll to position [2649, 0]
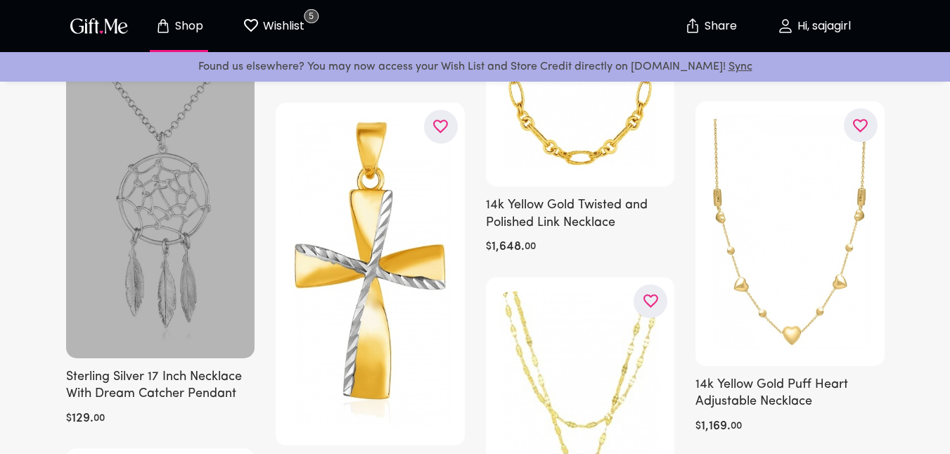
click at [153, 290] on div at bounding box center [160, 190] width 189 height 335
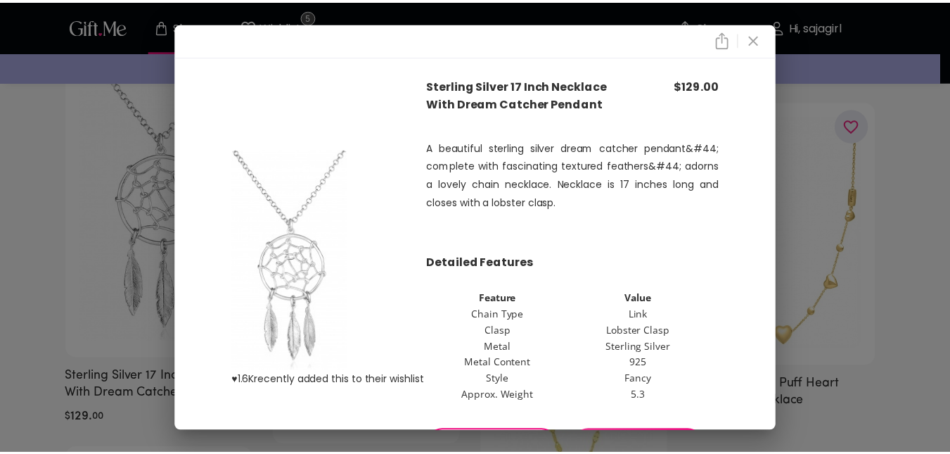
scroll to position [56, 0]
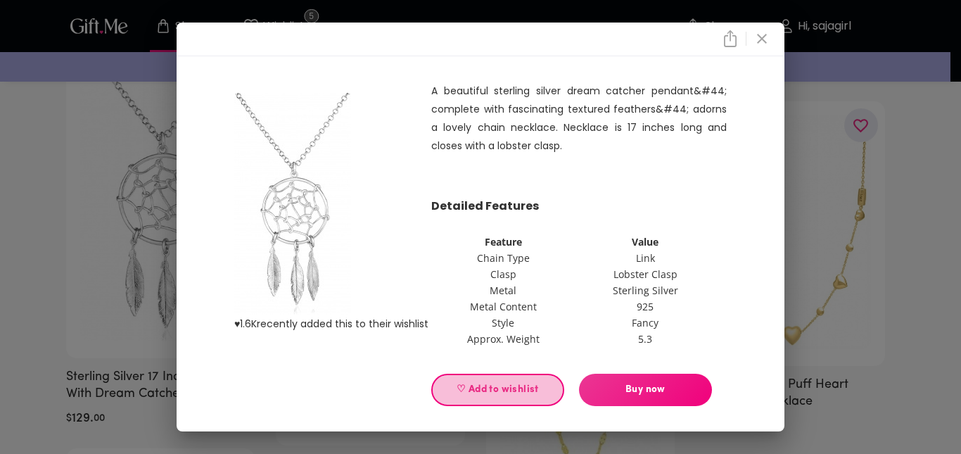
click at [511, 387] on span "♡ Add to wishlist" at bounding box center [497, 389] width 109 height 15
click at [1, 281] on div "♥ 1.6K recently added this to their wishlist Sterling Silver 17 Inch Necklace W…" at bounding box center [480, 227] width 961 height 454
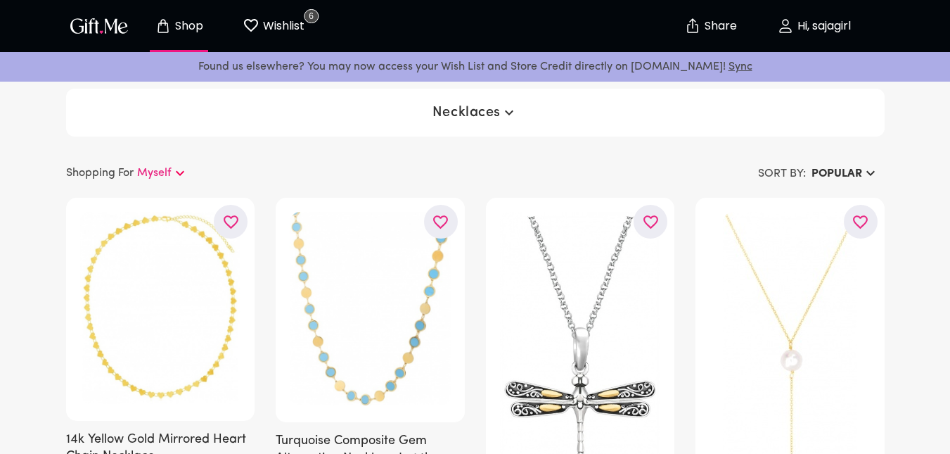
click at [440, 118] on span "Necklaces" at bounding box center [475, 112] width 85 height 17
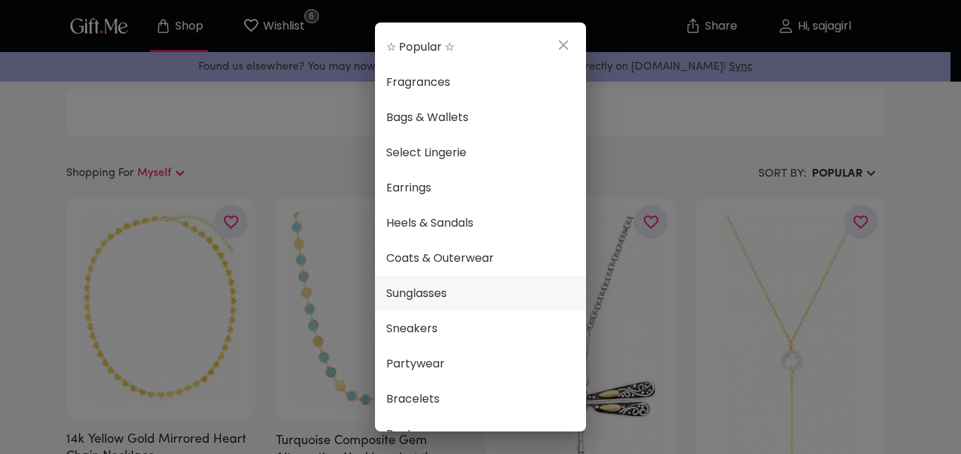
click at [470, 295] on span "Sunglasses" at bounding box center [480, 293] width 188 height 18
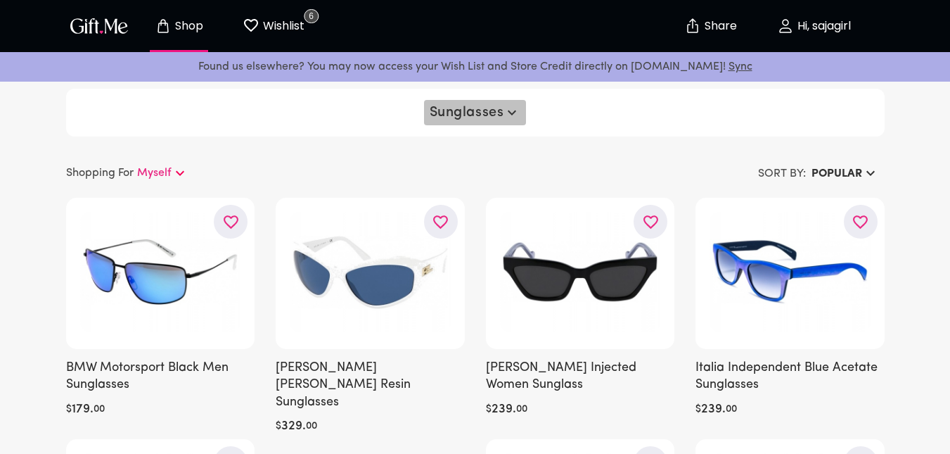
click at [476, 113] on span "Sunglasses" at bounding box center [475, 112] width 91 height 17
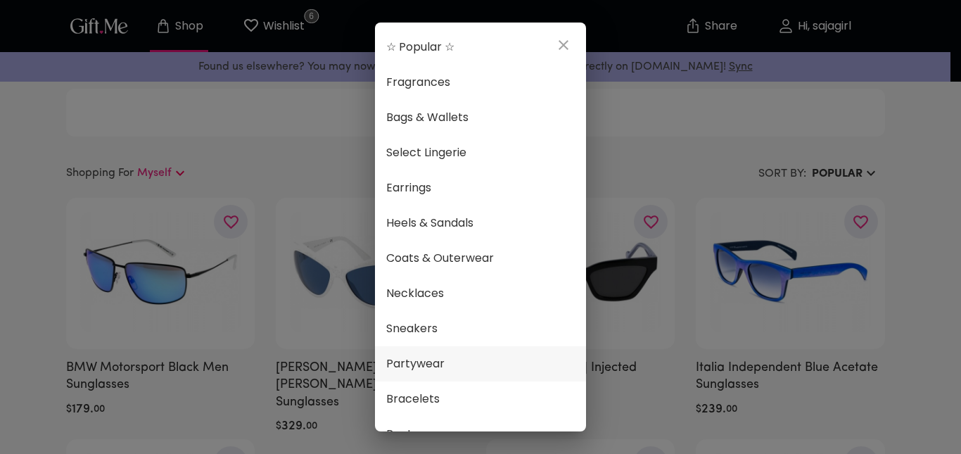
click at [454, 363] on span "Partywear" at bounding box center [480, 363] width 188 height 18
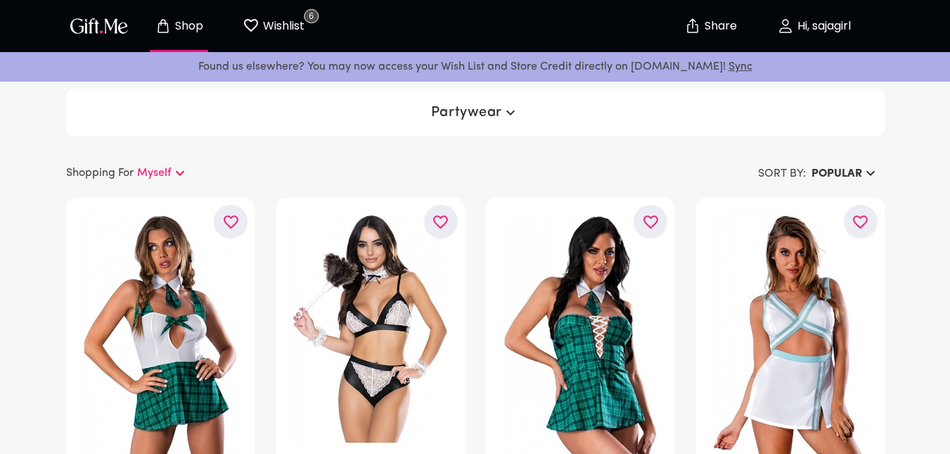
click at [489, 111] on span "Partywear" at bounding box center [475, 112] width 88 height 17
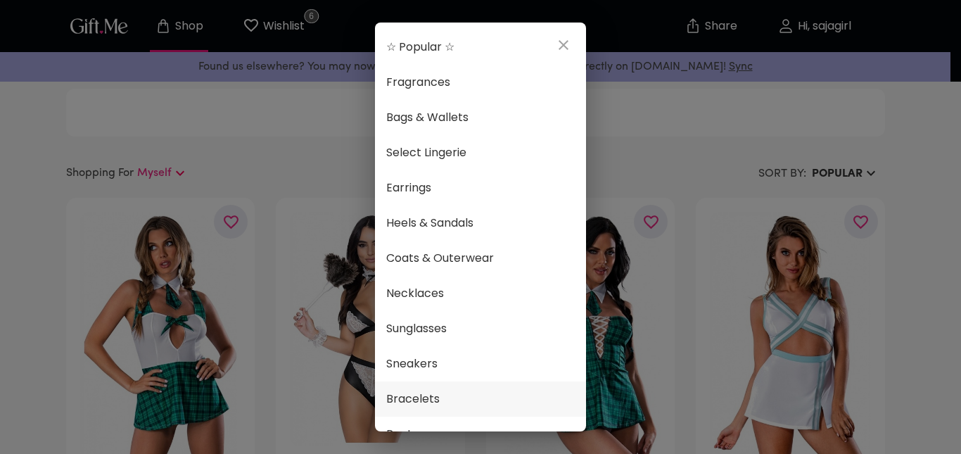
click at [454, 392] on span "Bracelets" at bounding box center [480, 399] width 188 height 18
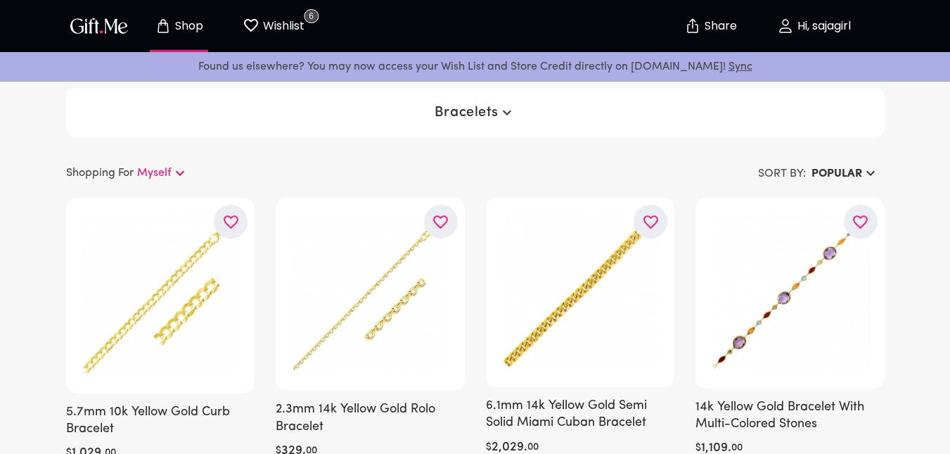
click at [473, 108] on span "Bracelets" at bounding box center [475, 112] width 81 height 17
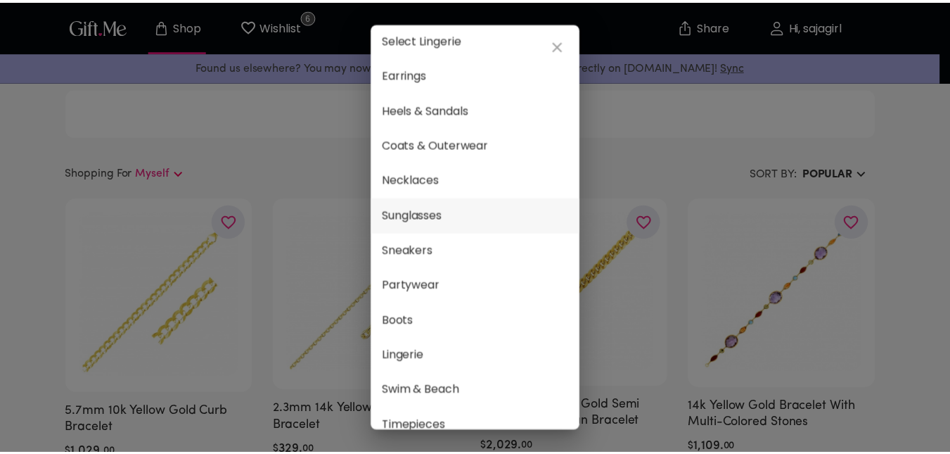
scroll to position [124, 0]
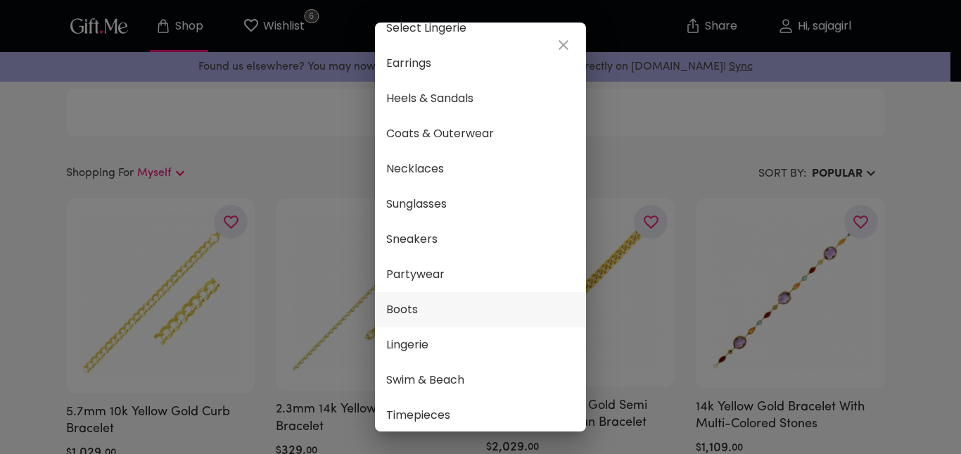
click at [428, 308] on span "Boots" at bounding box center [480, 309] width 188 height 18
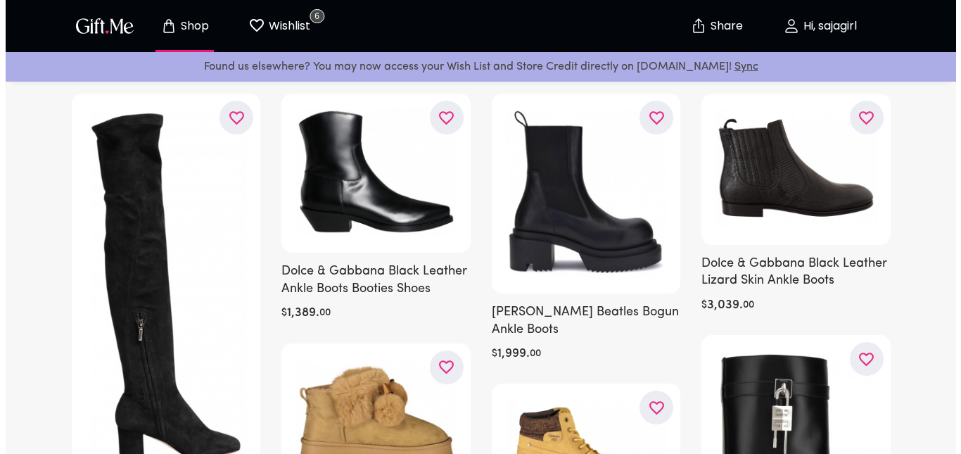
scroll to position [105, 0]
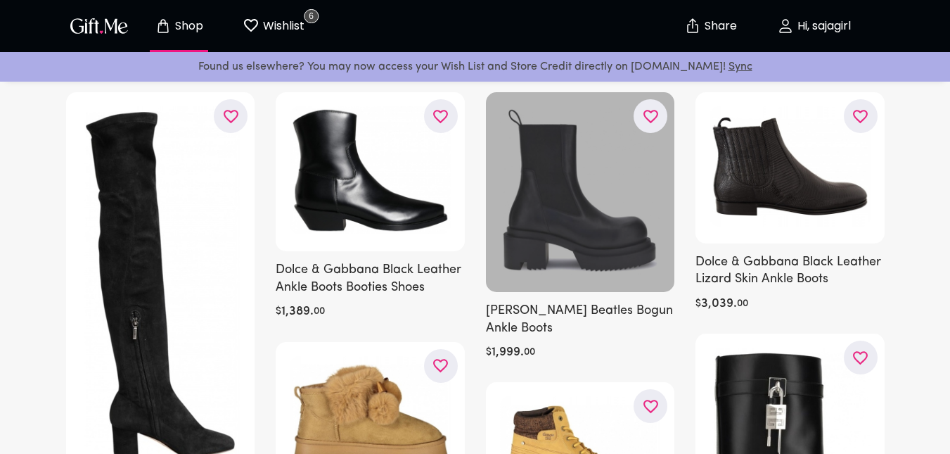
click at [582, 211] on div at bounding box center [580, 192] width 189 height 200
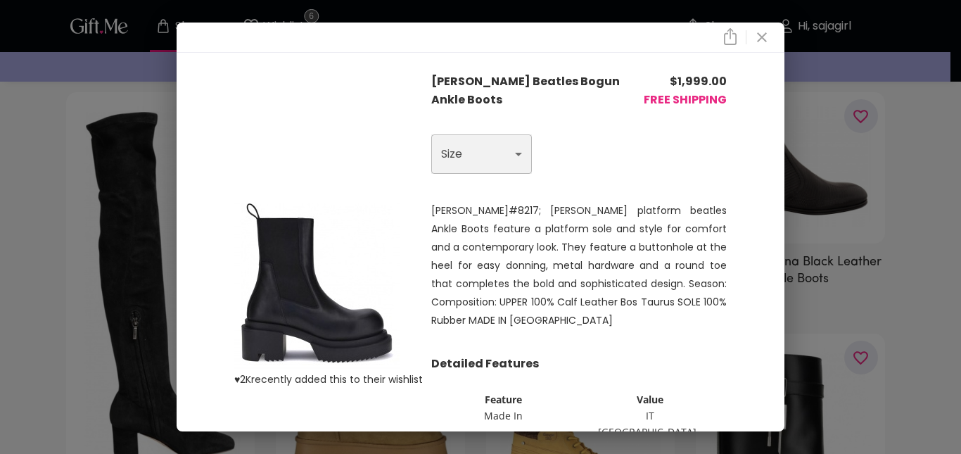
click at [477, 146] on select "Choose One US 7 - EU 40 US 8 - EU 41" at bounding box center [481, 153] width 101 height 39
select select "US 8 - EU 41"
click at [431, 134] on select "Choose One US 7 - EU 40 US 8 - EU 41" at bounding box center [481, 153] width 101 height 39
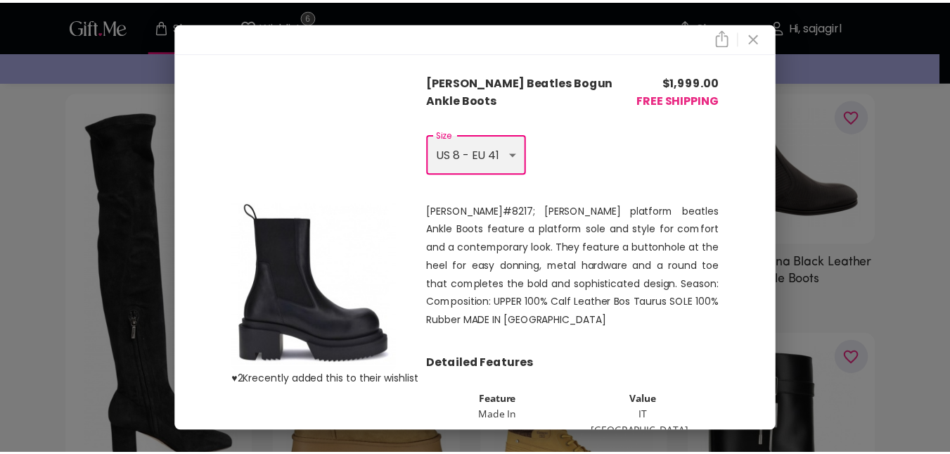
scroll to position [94, 0]
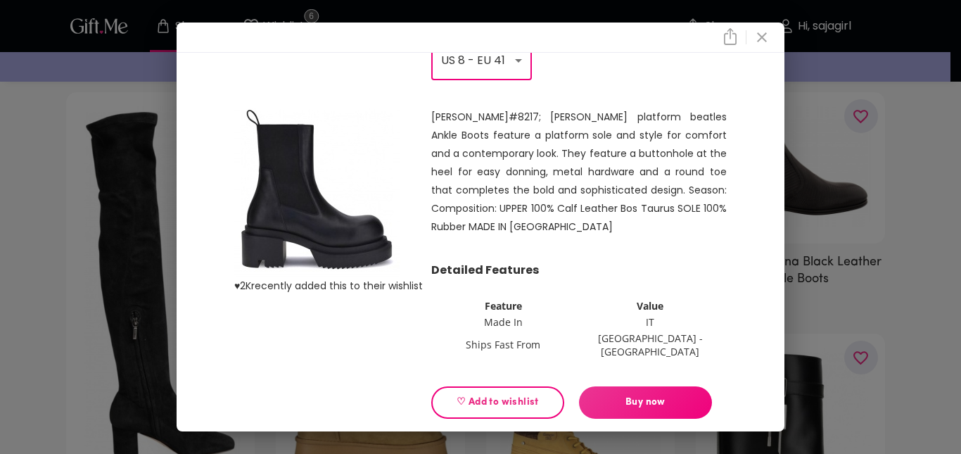
click at [480, 395] on span "♡ Add to wishlist" at bounding box center [497, 402] width 109 height 15
click at [1, 225] on div "♥ 2K recently added this to their wishlist [PERSON_NAME] Beatles Bogun Ankle Bo…" at bounding box center [480, 227] width 961 height 454
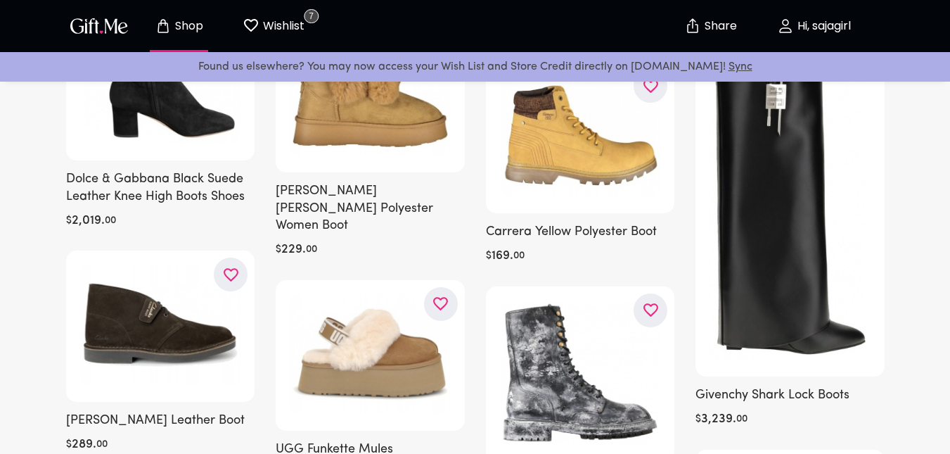
scroll to position [419, 0]
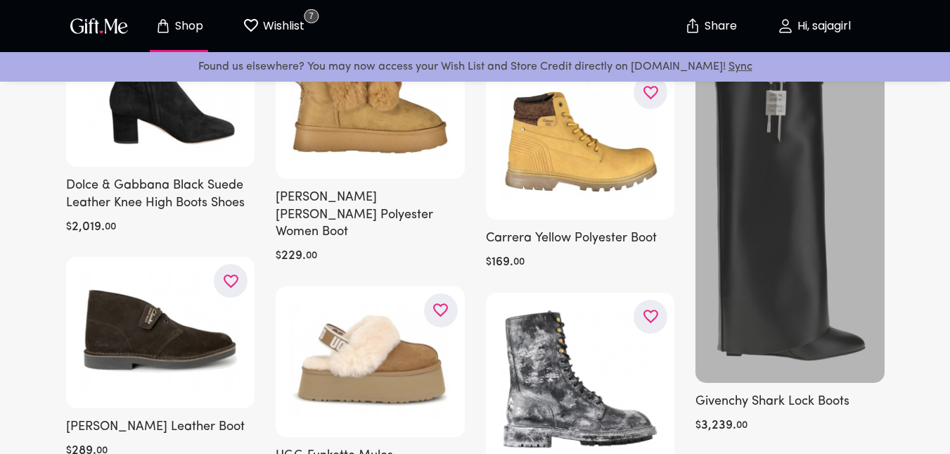
click at [757, 184] on div at bounding box center [790, 201] width 189 height 363
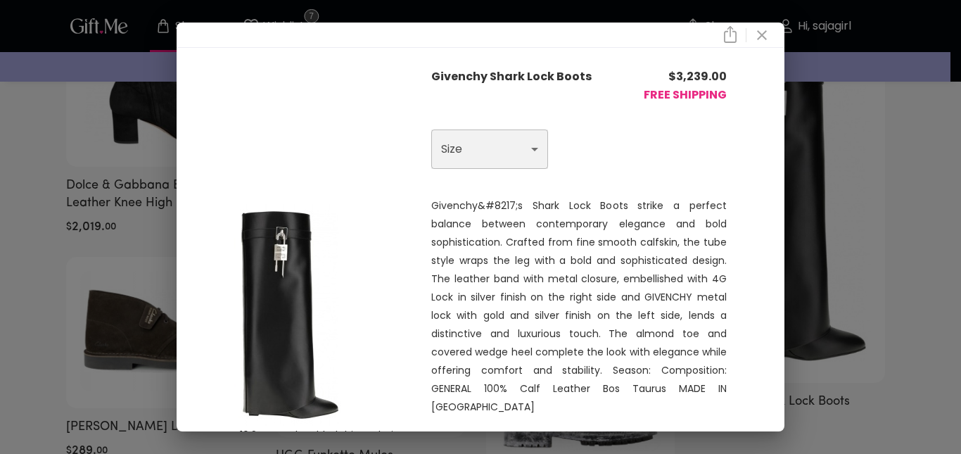
click at [459, 158] on select "Choose One US 6 - EU 36 US 6.5 - EU 36.5 US 7 - EU 37 US 7.5 - EU 37.5 US 8 - E…" at bounding box center [489, 148] width 117 height 39
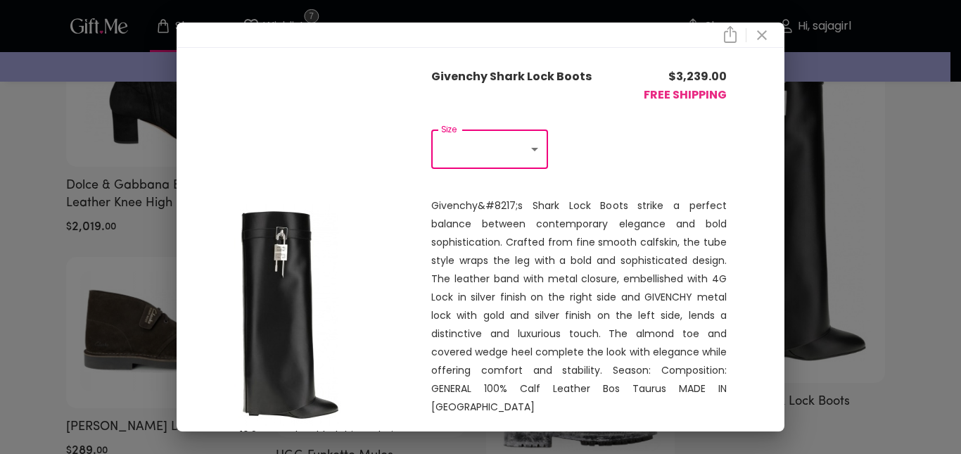
click at [1, 277] on div "♥ 10.3K recently added this to their wishlist Givenchy Shark Lock Boots $ 3,239…" at bounding box center [480, 227] width 961 height 454
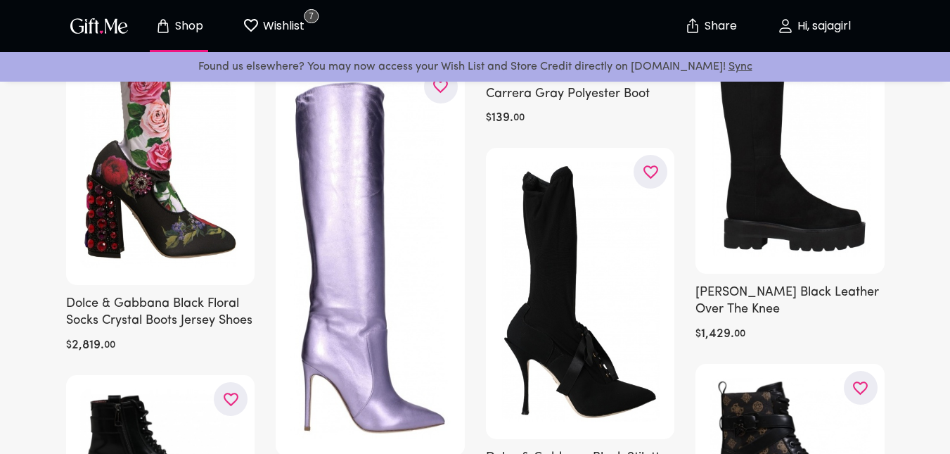
scroll to position [2201, 0]
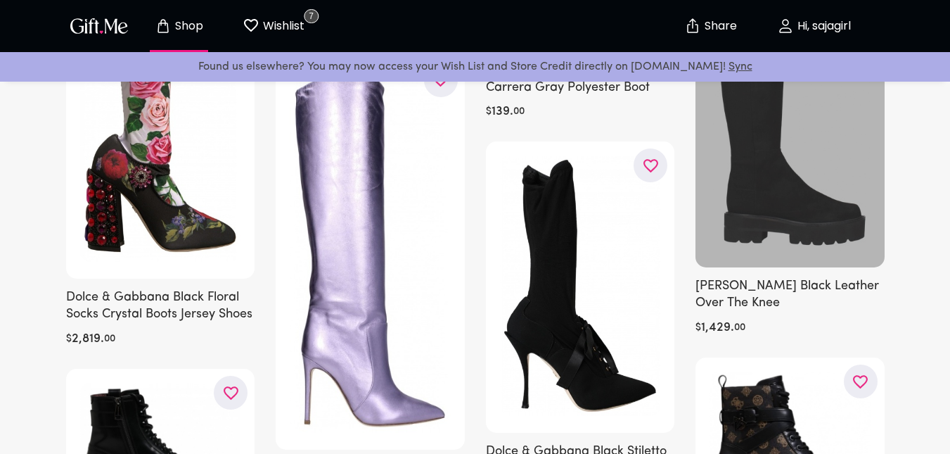
click at [741, 183] on div at bounding box center [790, 88] width 189 height 359
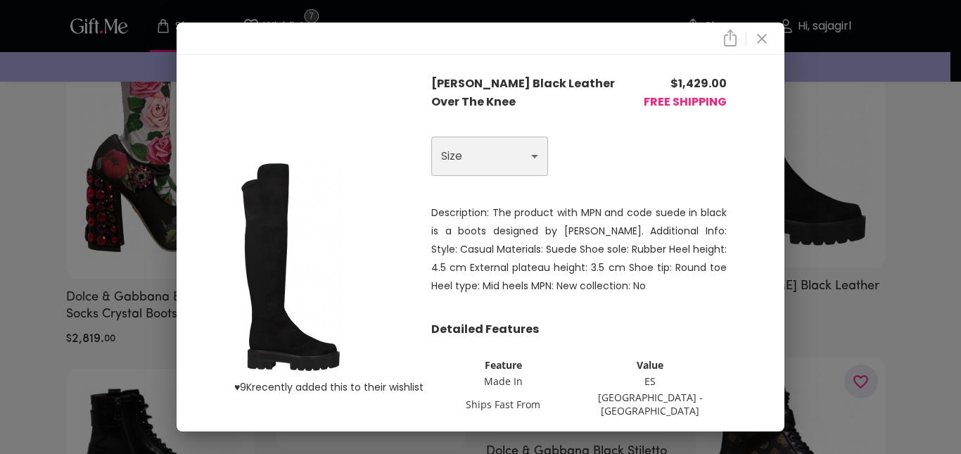
click at [460, 172] on select "Choose One US 5.5 - EU 35.5" at bounding box center [489, 155] width 117 height 39
click at [21, 231] on div "♥ 9K recently added this to their wishlist [PERSON_NAME] Black Leather Over The…" at bounding box center [480, 227] width 961 height 454
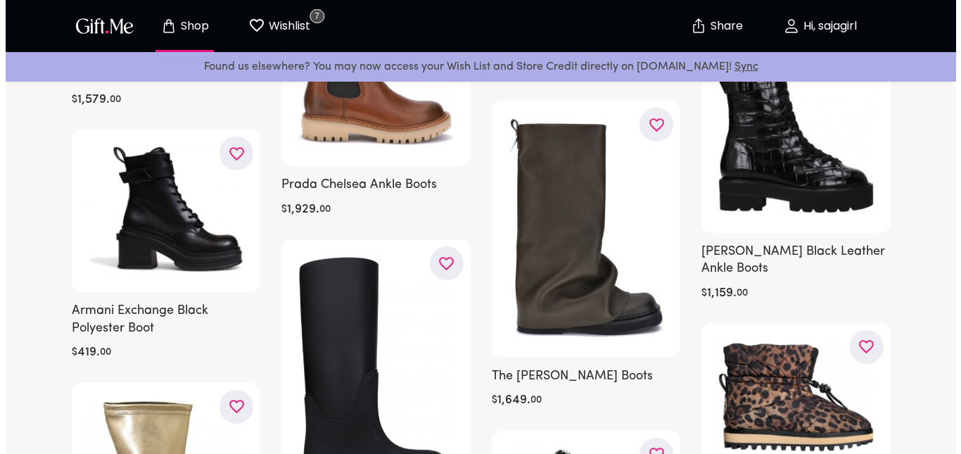
scroll to position [3919, 0]
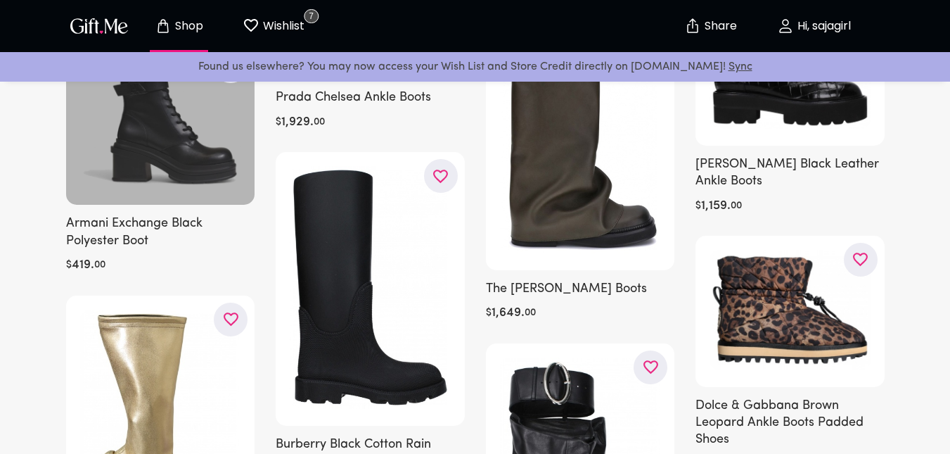
click at [170, 160] on div at bounding box center [160, 123] width 189 height 162
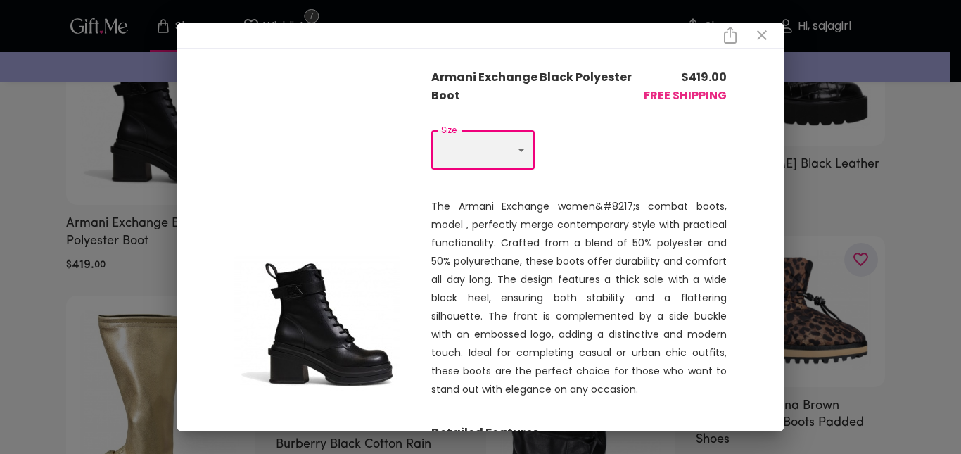
click at [510, 161] on select "Choose One US 10 - EU 40" at bounding box center [482, 149] width 103 height 39
select select "US 10 - EU 40"
click at [431, 131] on select "Choose One US 10 - EU 40" at bounding box center [482, 149] width 103 height 39
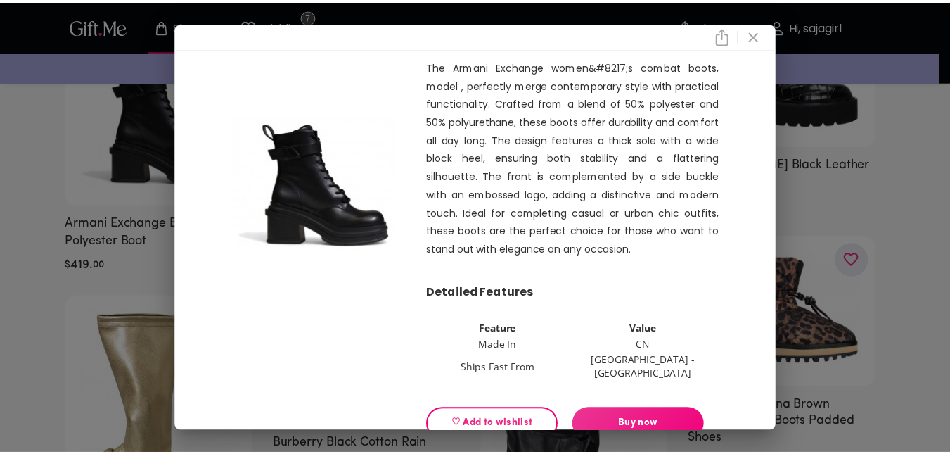
scroll to position [162, 0]
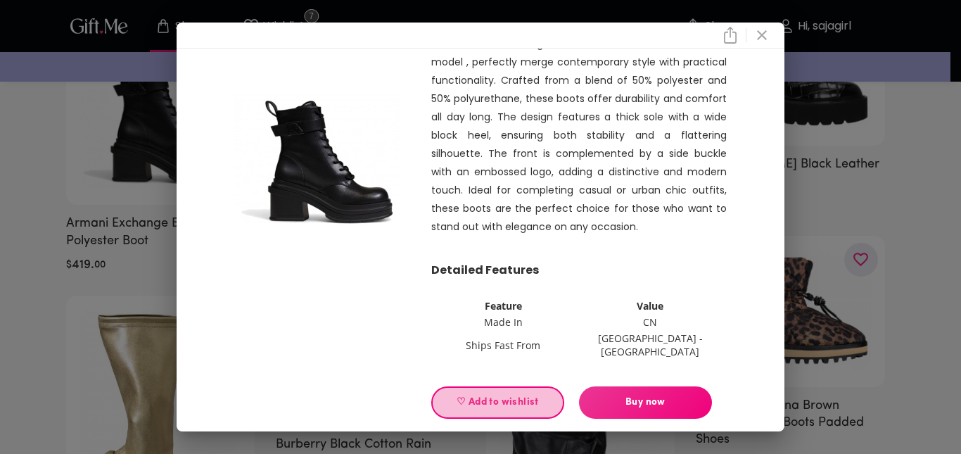
click at [505, 395] on span "♡ Add to wishlist" at bounding box center [497, 402] width 109 height 15
click at [1, 292] on div "Armani Exchange Black Polyester Boot $ 419.00 FREE SHIPPING Size Choose One US …" at bounding box center [480, 227] width 961 height 454
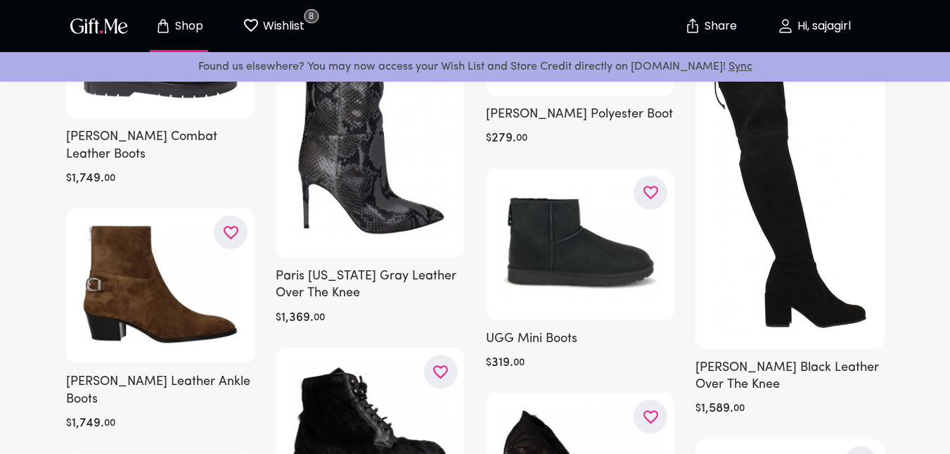
scroll to position [5995, 0]
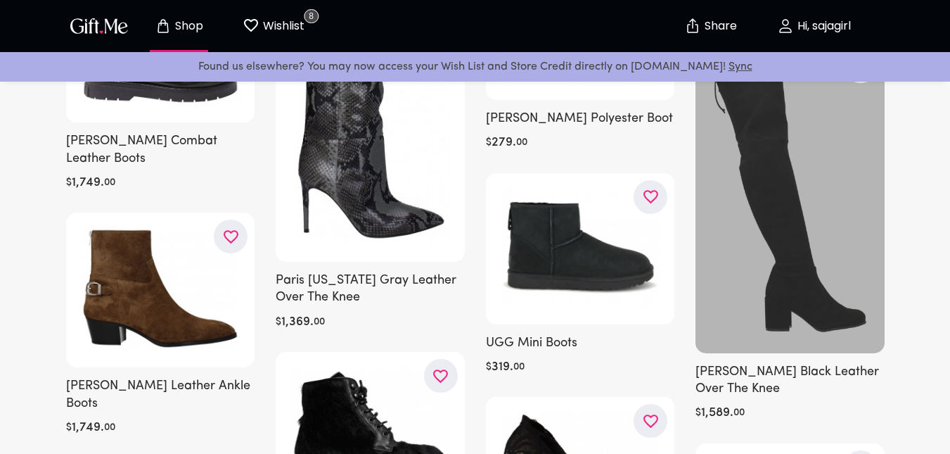
click at [835, 231] on div at bounding box center [790, 197] width 189 height 310
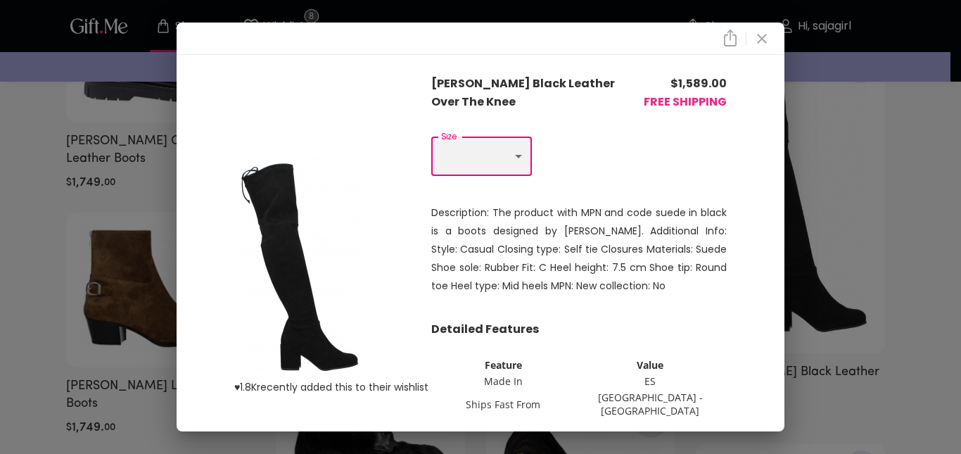
click at [494, 146] on select "Choose One US 5 - EU 35" at bounding box center [481, 155] width 101 height 39
click at [0, 261] on div "♥ 1.8K recently added this to their wishlist [PERSON_NAME] Black Leather Over T…" at bounding box center [480, 227] width 961 height 454
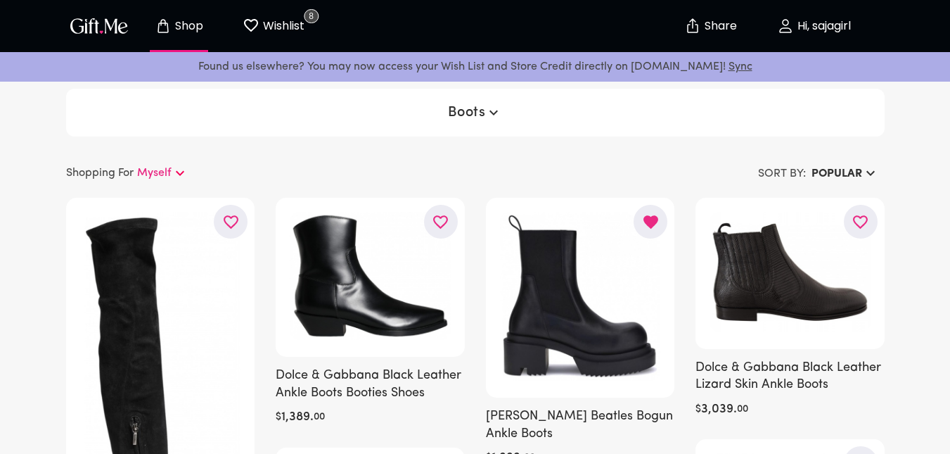
click at [454, 115] on span "Boots" at bounding box center [475, 112] width 55 height 17
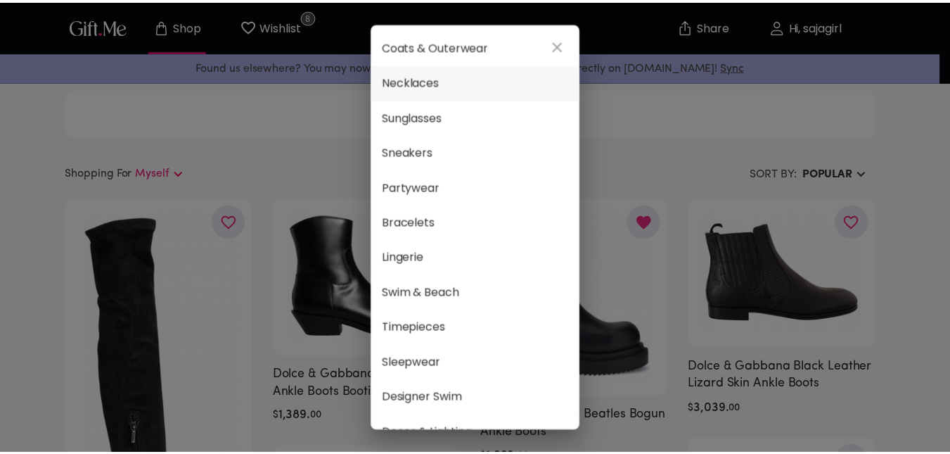
scroll to position [212, 0]
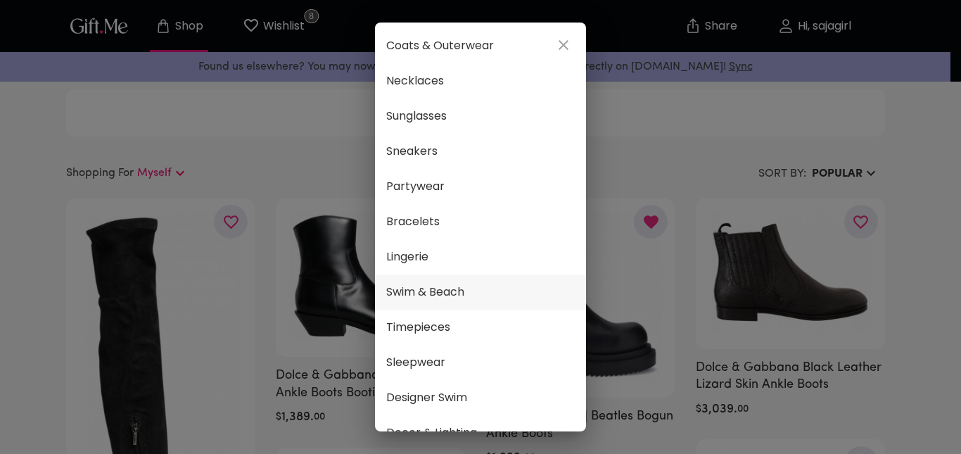
click at [455, 293] on span "Swim & Beach" at bounding box center [480, 292] width 188 height 18
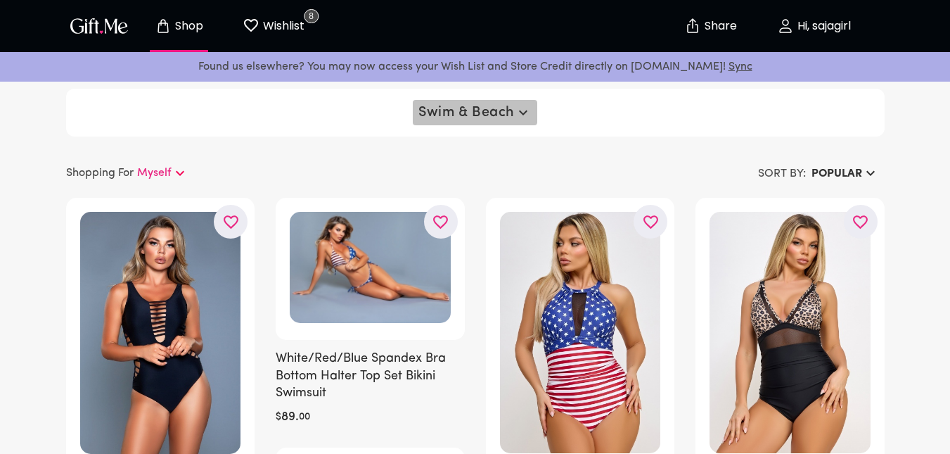
drag, startPoint x: 492, startPoint y: 111, endPoint x: 451, endPoint y: 111, distance: 40.8
drag, startPoint x: 451, startPoint y: 111, endPoint x: 425, endPoint y: 116, distance: 27.2
click at [425, 116] on span "Swim & Beach" at bounding box center [474, 112] width 113 height 17
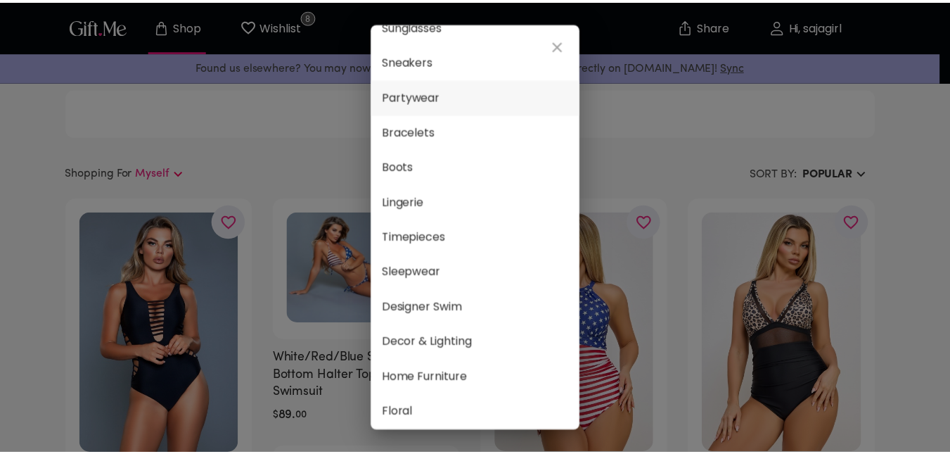
scroll to position [305, 0]
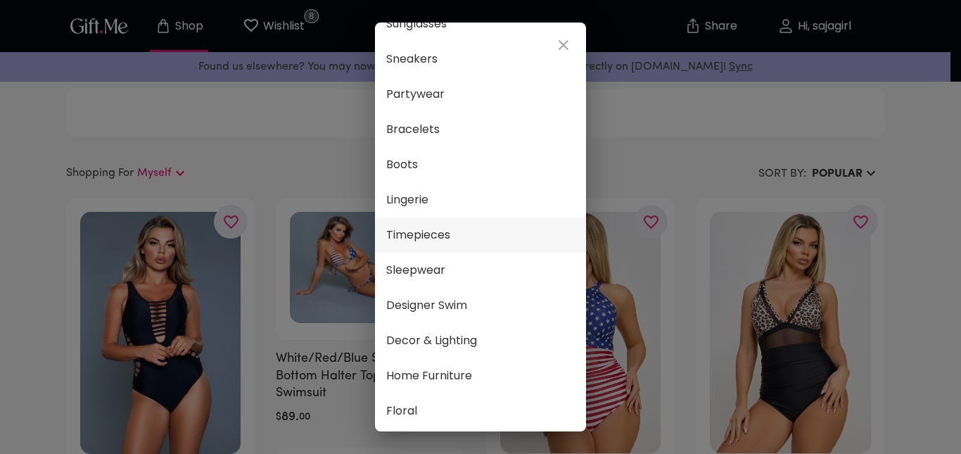
click at [478, 237] on span "Timepieces" at bounding box center [480, 235] width 188 height 18
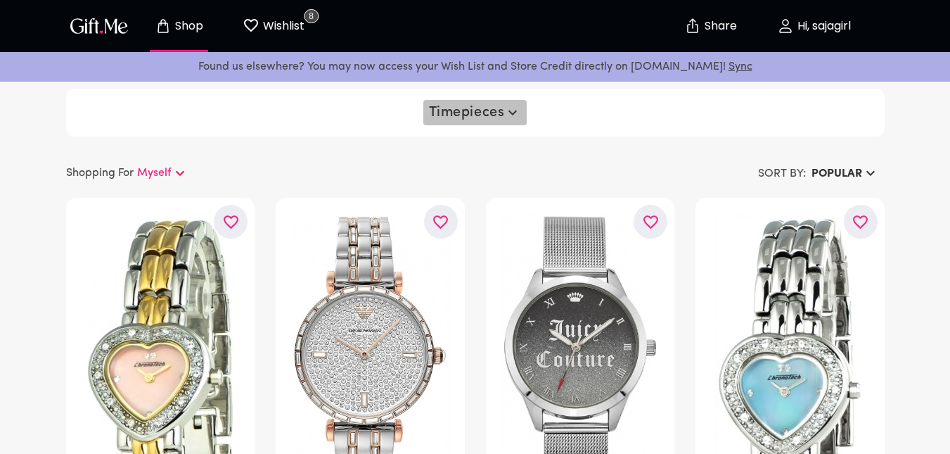
click at [505, 106] on icon "button" at bounding box center [512, 112] width 17 height 17
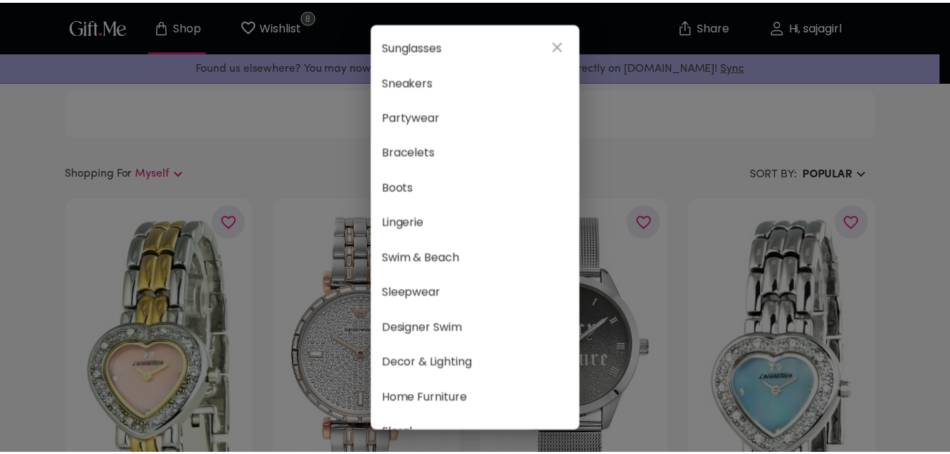
scroll to position [284, 0]
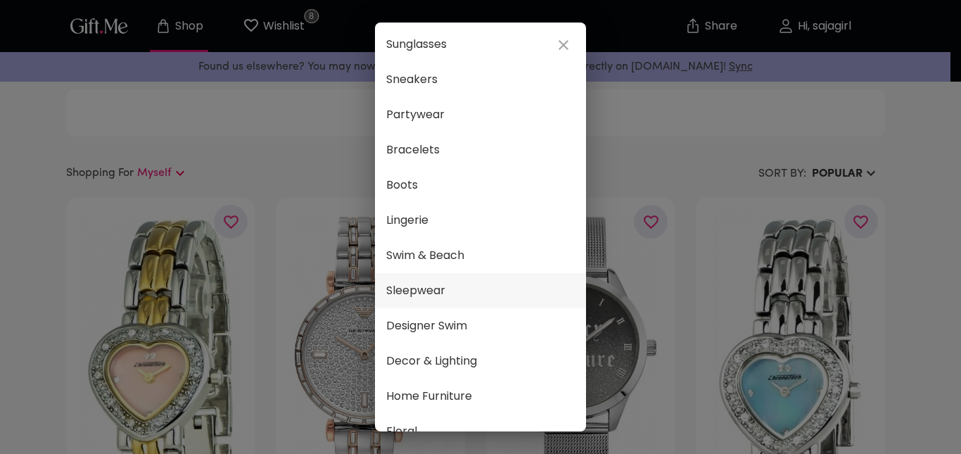
click at [467, 292] on span "Sleepwear" at bounding box center [480, 290] width 188 height 18
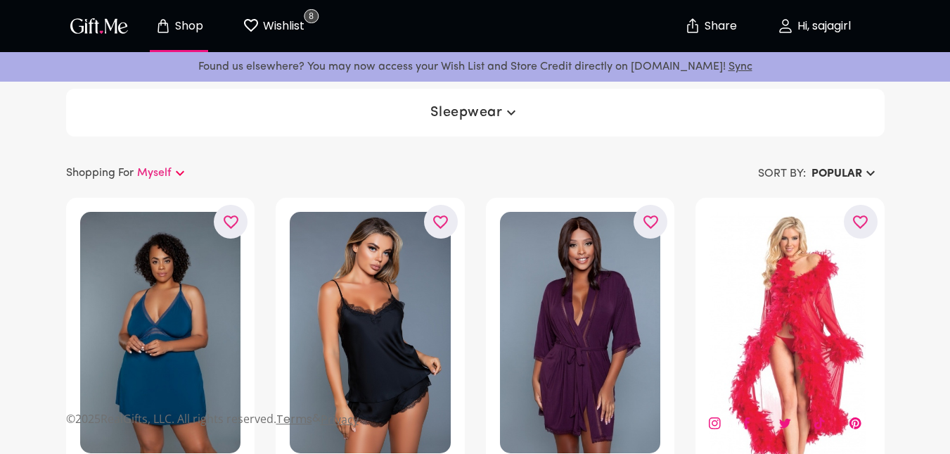
click at [493, 113] on span "Sleepwear" at bounding box center [474, 112] width 89 height 17
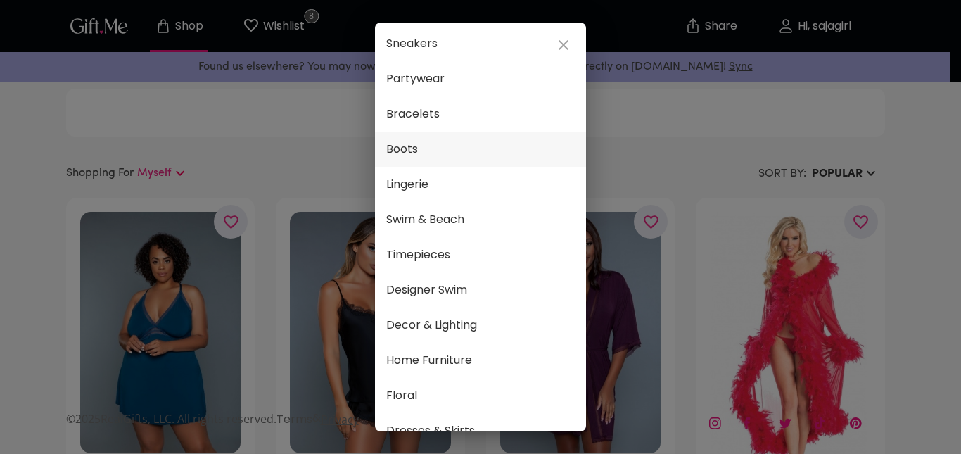
scroll to position [321, 0]
click at [492, 286] on span "Designer Swim" at bounding box center [480, 289] width 188 height 18
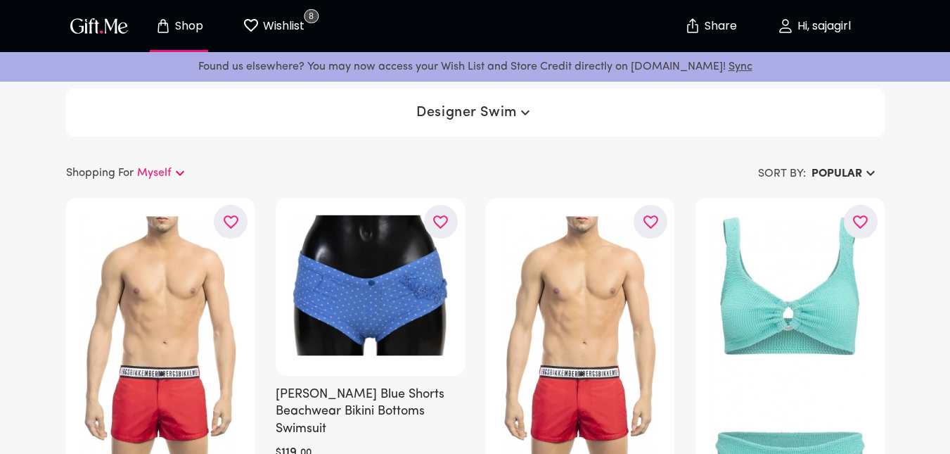
drag, startPoint x: 486, startPoint y: 120, endPoint x: 432, endPoint y: 114, distance: 54.4
click at [432, 114] on span "Designer Swim" at bounding box center [474, 112] width 117 height 17
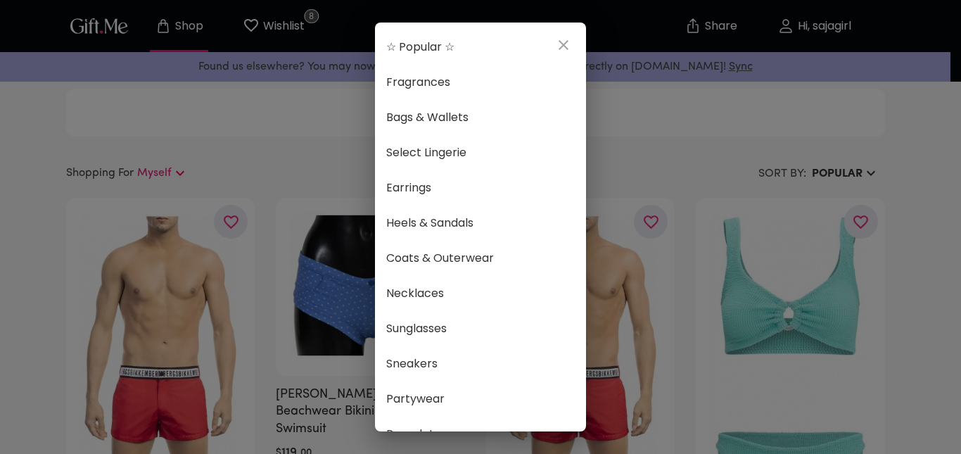
click at [236, 151] on div "☆ Popular ☆ Fragrances Bags & Wallets Select Lingerie Earrings Heels & Sandals …" at bounding box center [480, 227] width 961 height 454
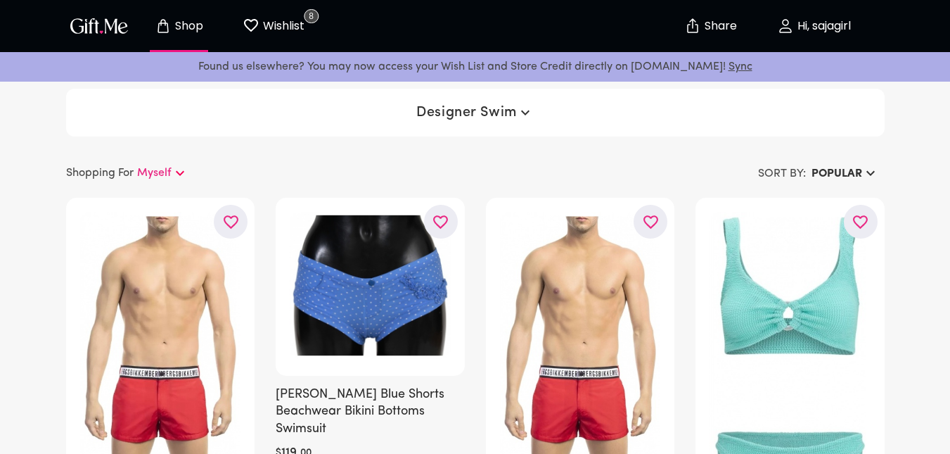
click at [450, 120] on span "Designer Swim" at bounding box center [474, 112] width 117 height 17
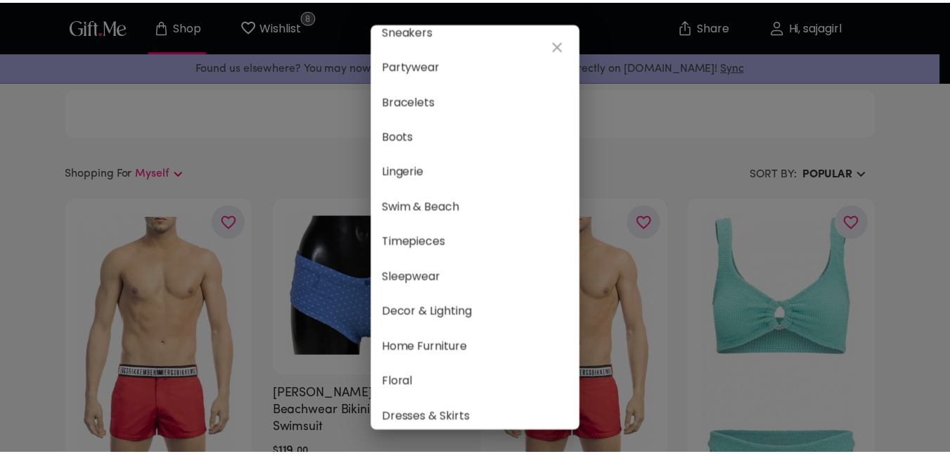
scroll to position [336, 0]
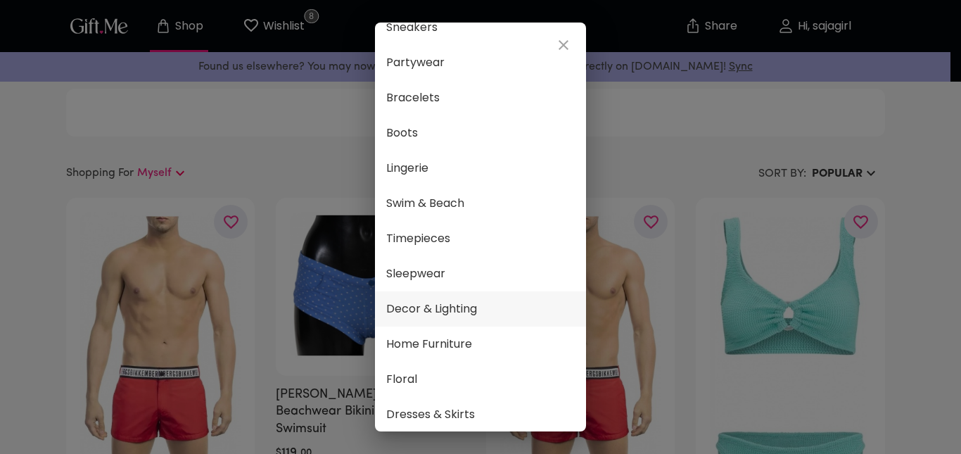
click at [456, 307] on span "Decor & Lighting" at bounding box center [480, 309] width 188 height 18
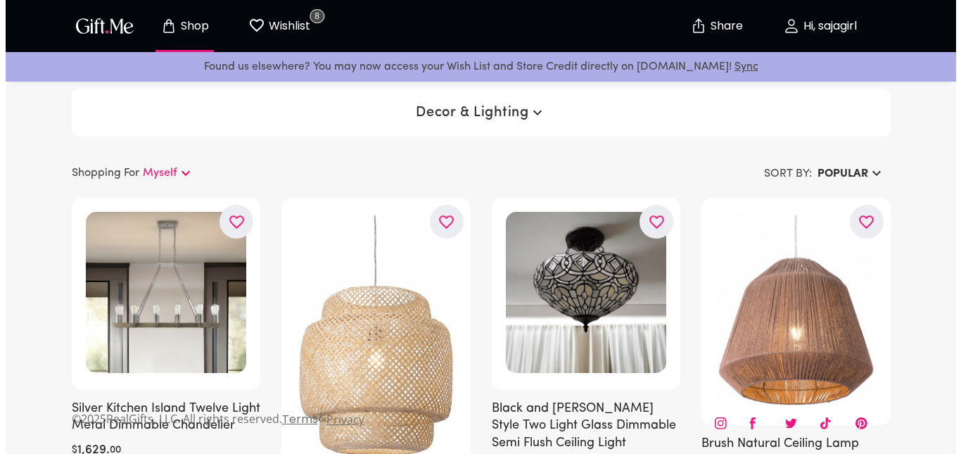
scroll to position [1, 0]
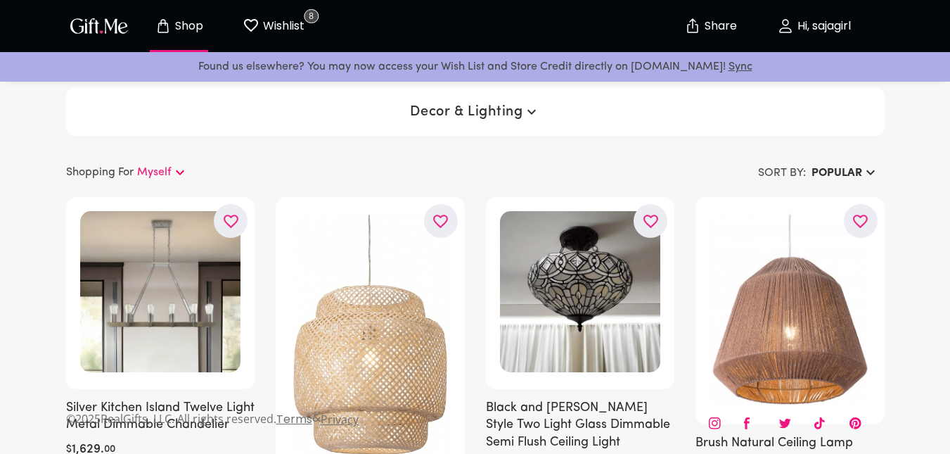
click at [504, 108] on span "Decor & Lighting" at bounding box center [474, 111] width 129 height 17
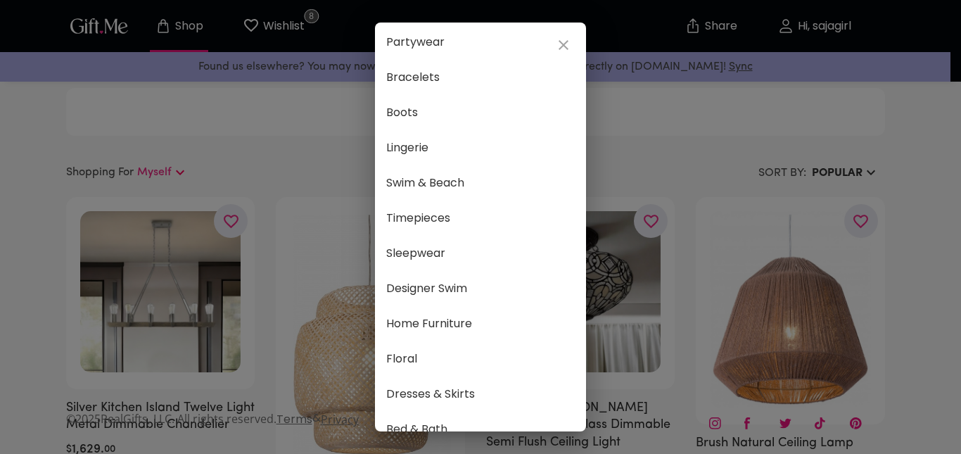
scroll to position [358, 0]
click at [486, 318] on span "Home Furniture" at bounding box center [480, 322] width 188 height 18
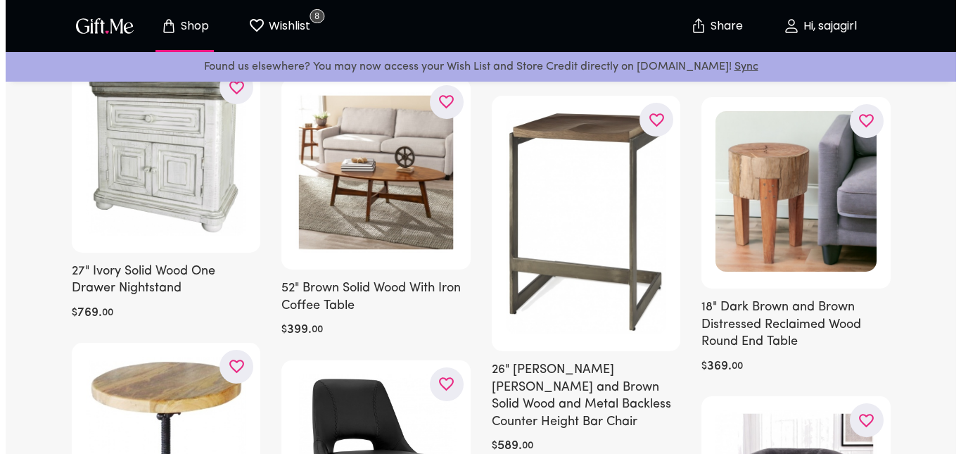
scroll to position [385, 0]
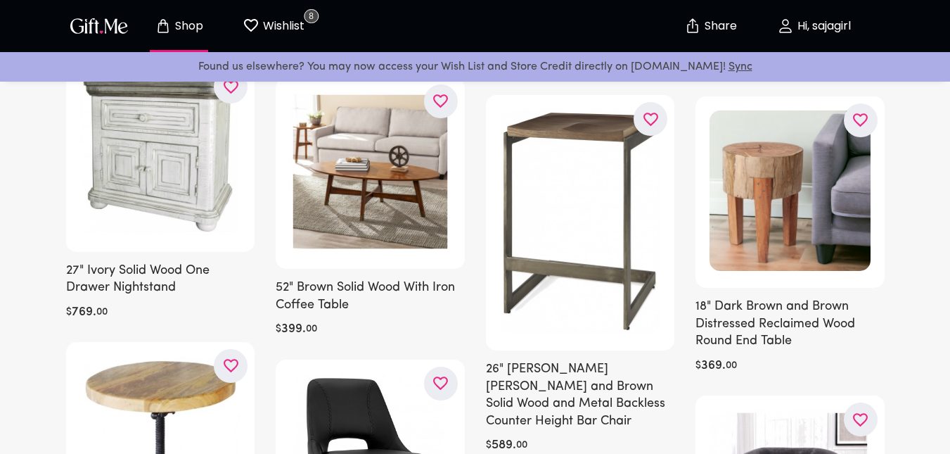
drag, startPoint x: 591, startPoint y: 288, endPoint x: 23, endPoint y: 140, distance: 587.3
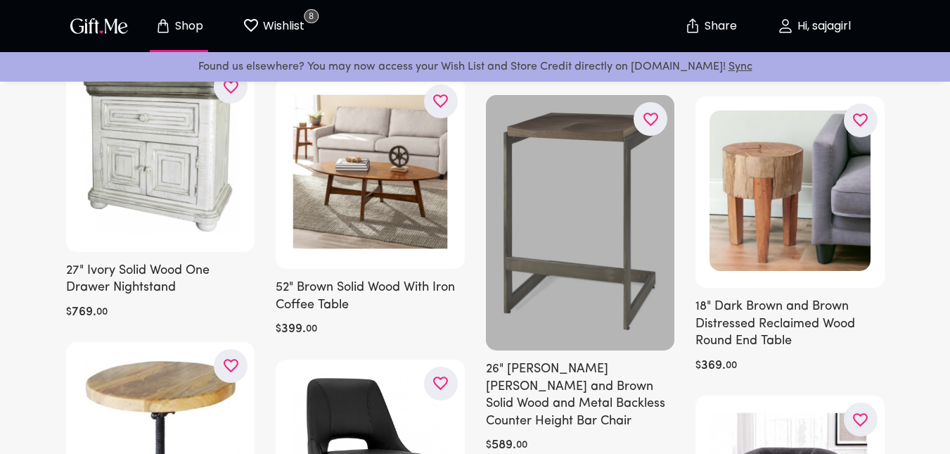
click at [634, 181] on div at bounding box center [580, 222] width 189 height 255
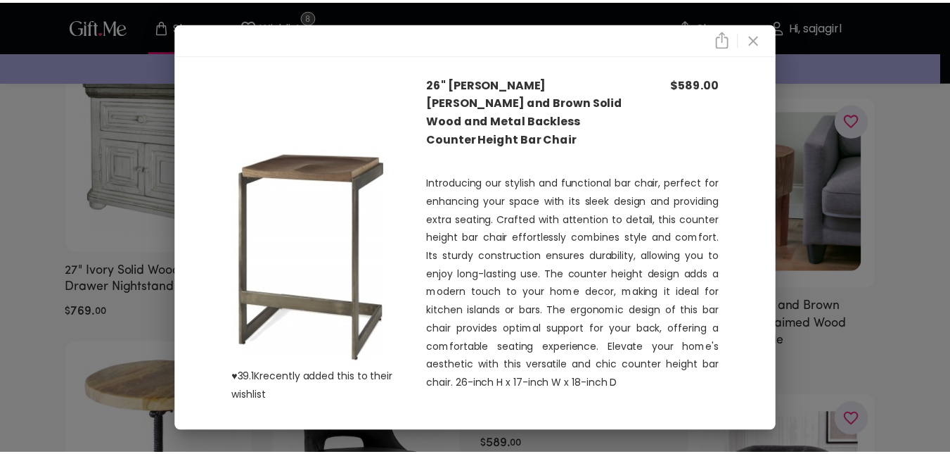
scroll to position [53, 0]
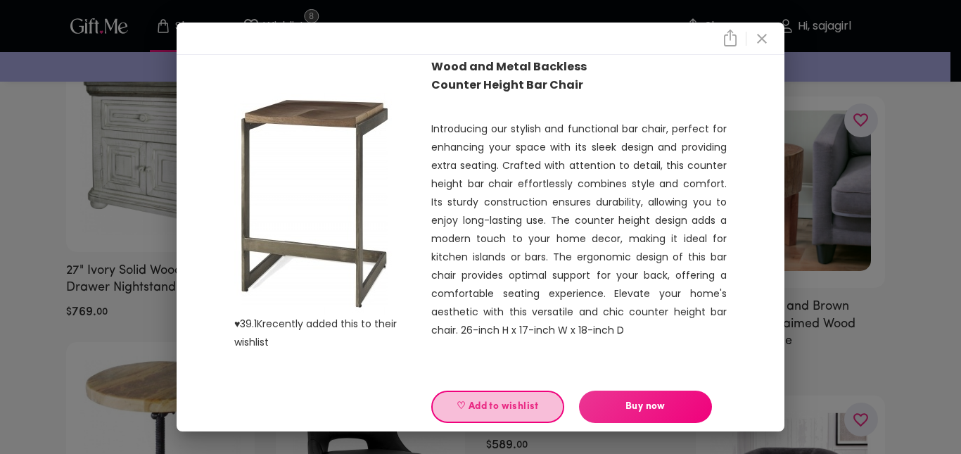
click at [460, 399] on span "♡ Add to wishlist" at bounding box center [497, 406] width 109 height 15
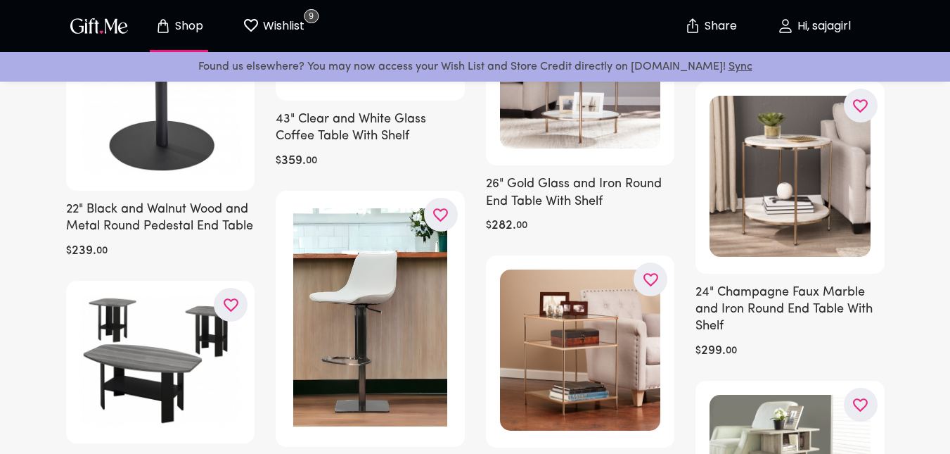
scroll to position [2502, 0]
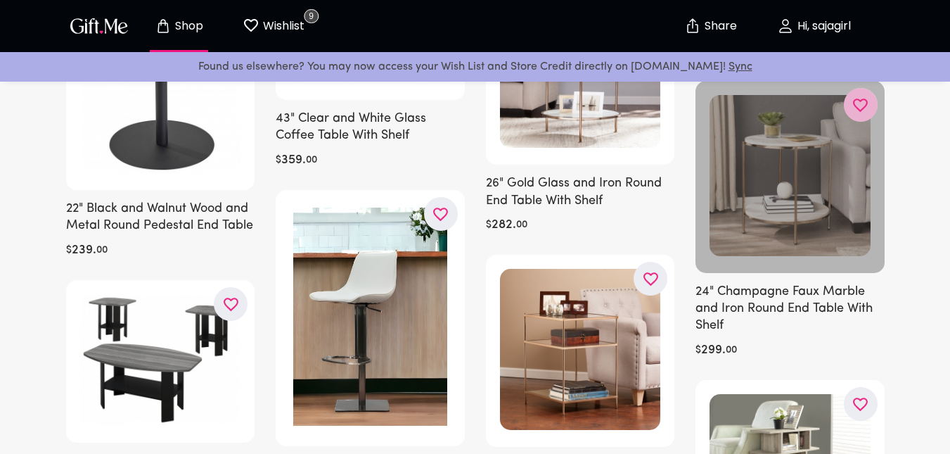
click at [0, 0] on icon "button" at bounding box center [0, 0] width 0 height 0
click at [774, 207] on div at bounding box center [790, 177] width 189 height 192
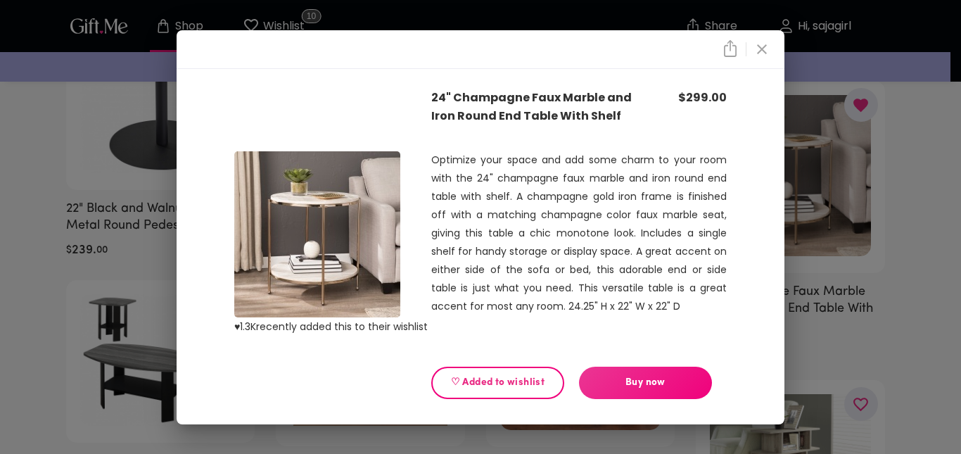
click at [0, 243] on div "♥ 1.3K recently added this to their wishlist 24" Champagne Faux Marble and Iron…" at bounding box center [480, 227] width 961 height 454
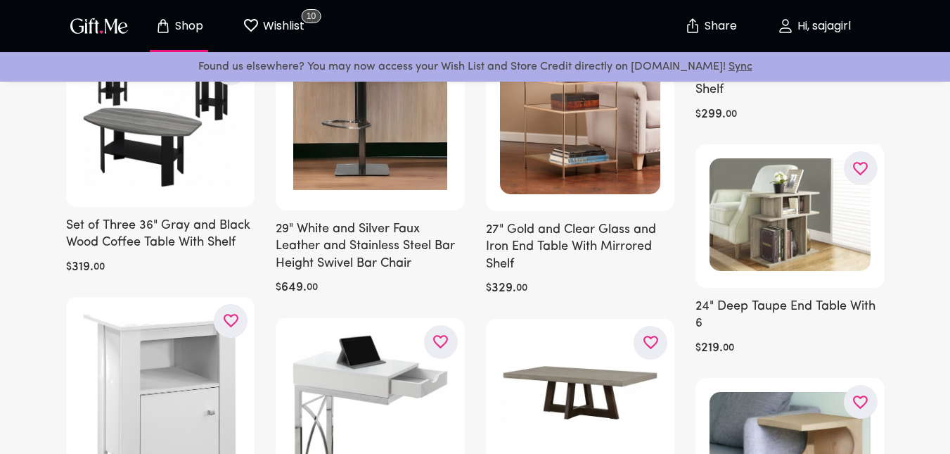
scroll to position [2738, 0]
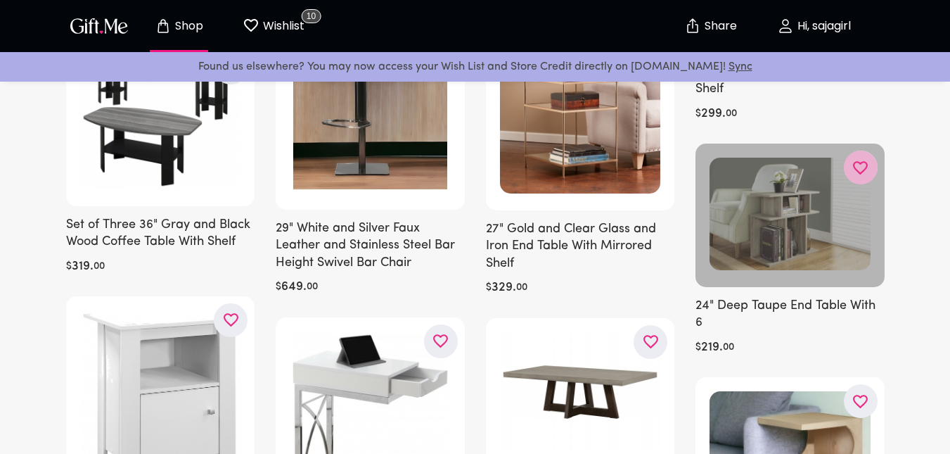
click at [0, 0] on icon "button" at bounding box center [0, 0] width 0 height 0
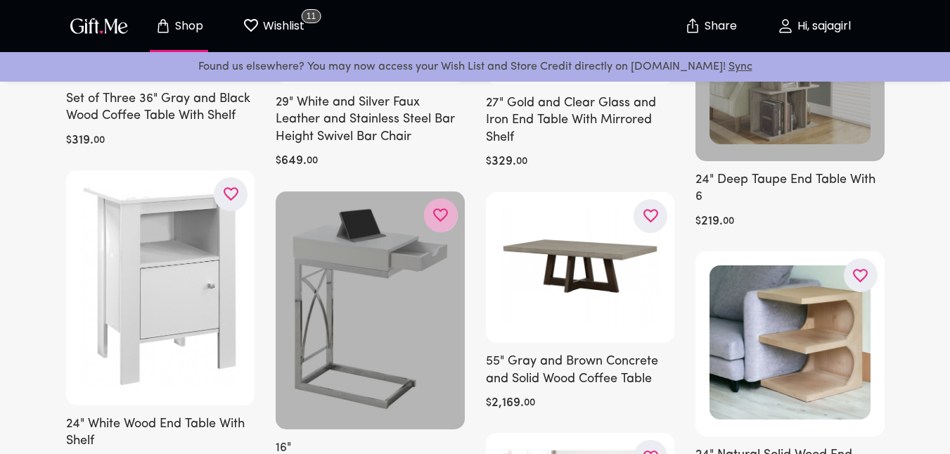
click at [0, 0] on icon "button" at bounding box center [0, 0] width 0 height 0
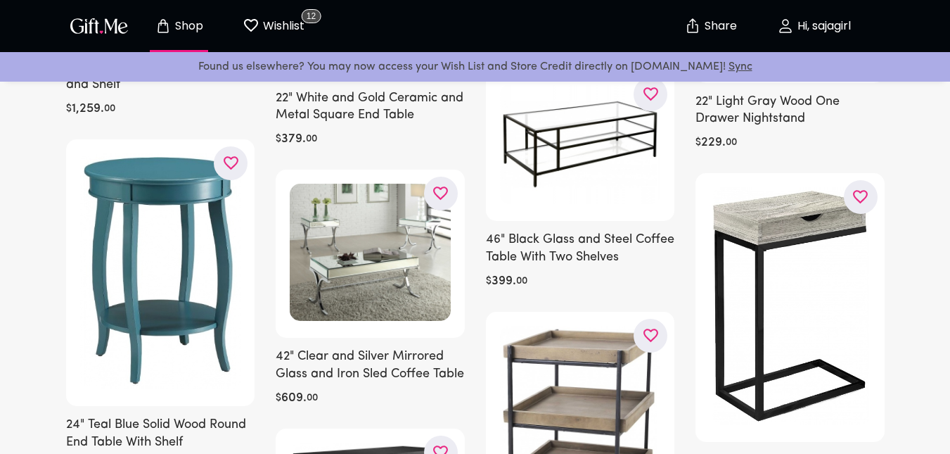
scroll to position [3790, 0]
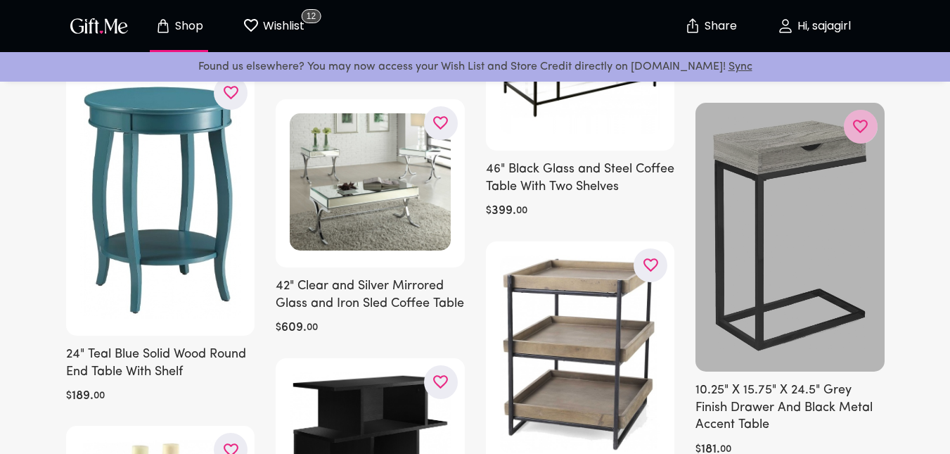
click at [0, 0] on icon "button" at bounding box center [0, 0] width 0 height 0
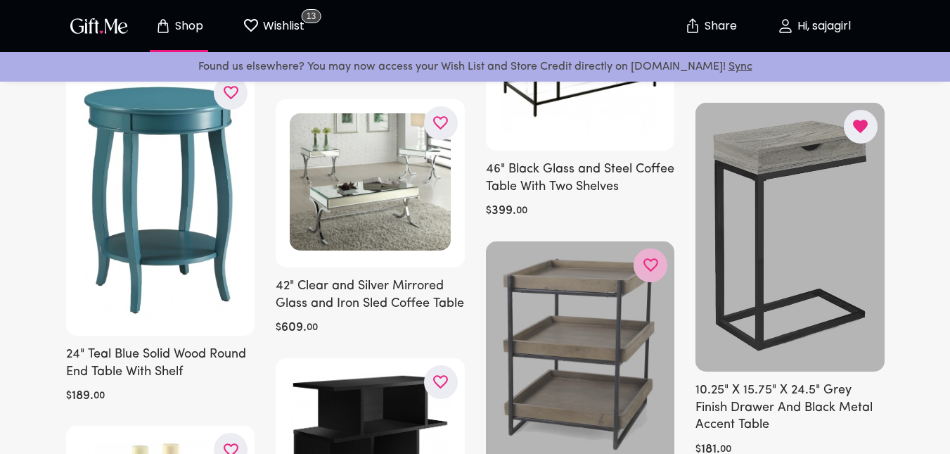
click at [0, 0] on icon "button" at bounding box center [0, 0] width 0 height 0
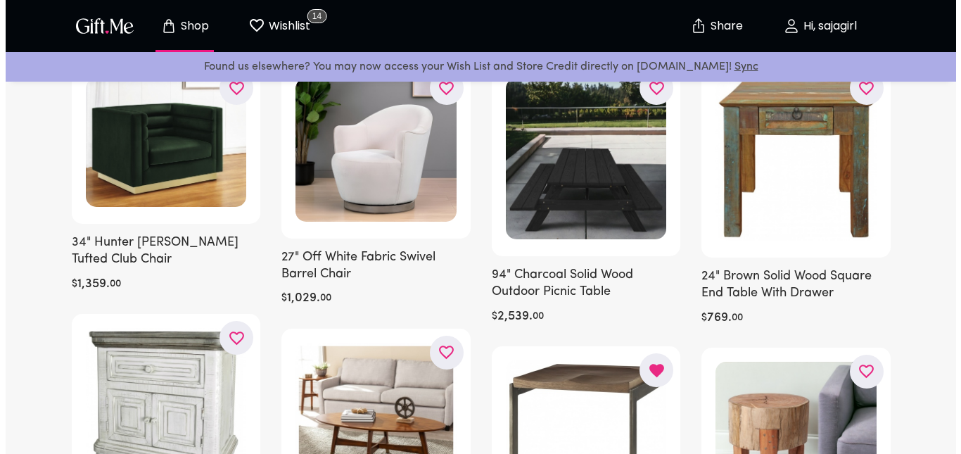
scroll to position [0, 0]
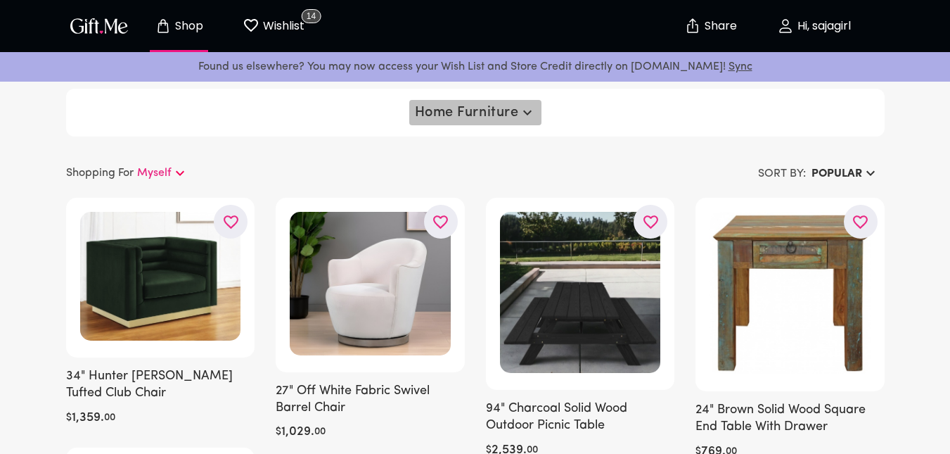
click at [481, 109] on span "Home Furniture" at bounding box center [475, 112] width 121 height 17
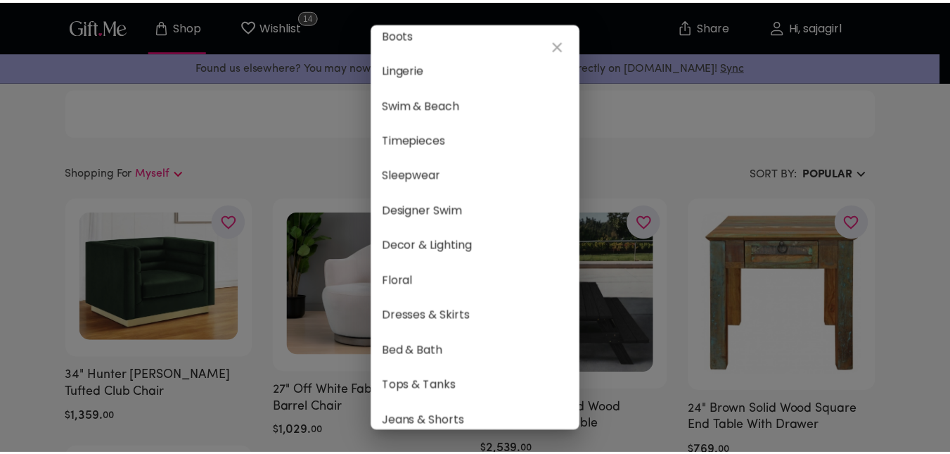
scroll to position [435, 0]
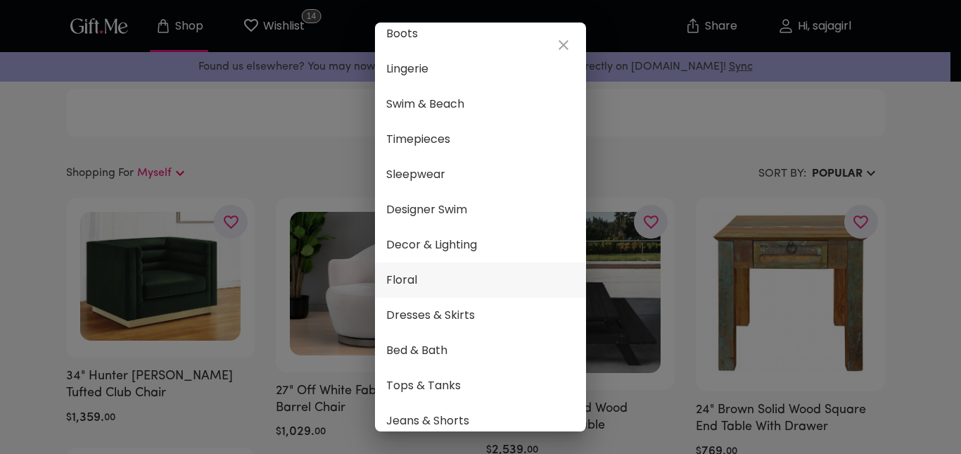
click at [431, 273] on span "Floral" at bounding box center [480, 280] width 188 height 18
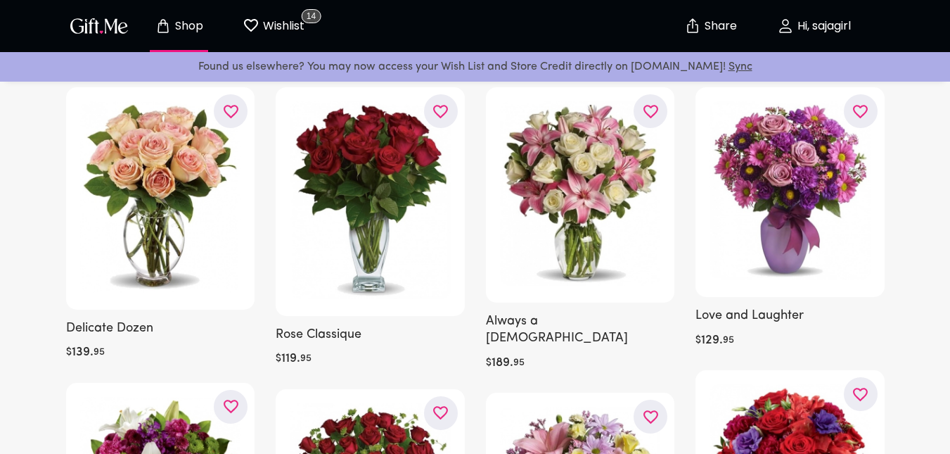
scroll to position [110, 0]
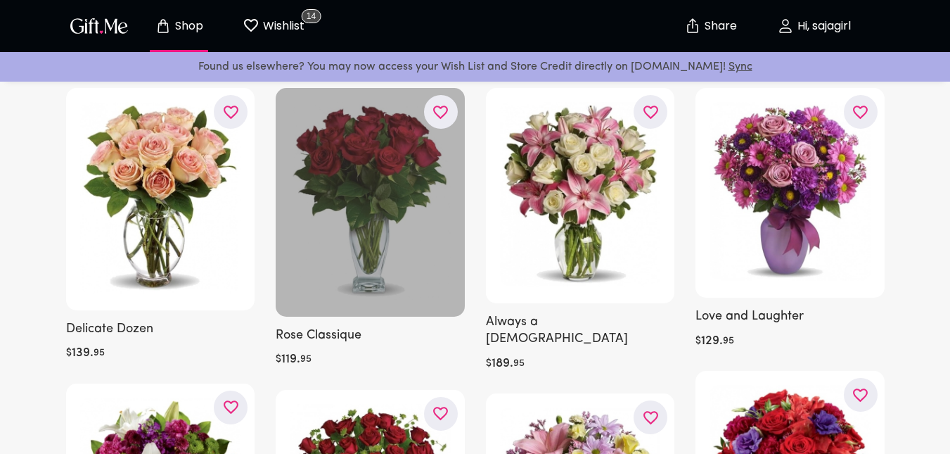
click at [0, 0] on icon "button" at bounding box center [0, 0] width 0 height 0
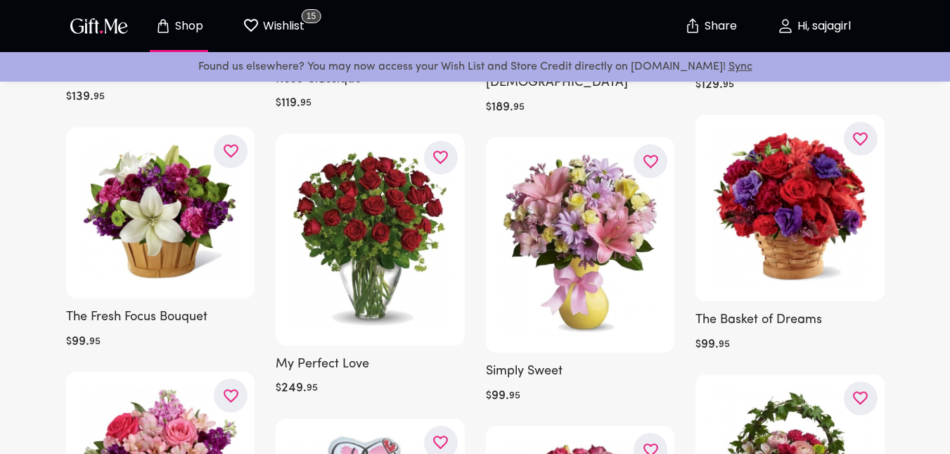
scroll to position [368, 0]
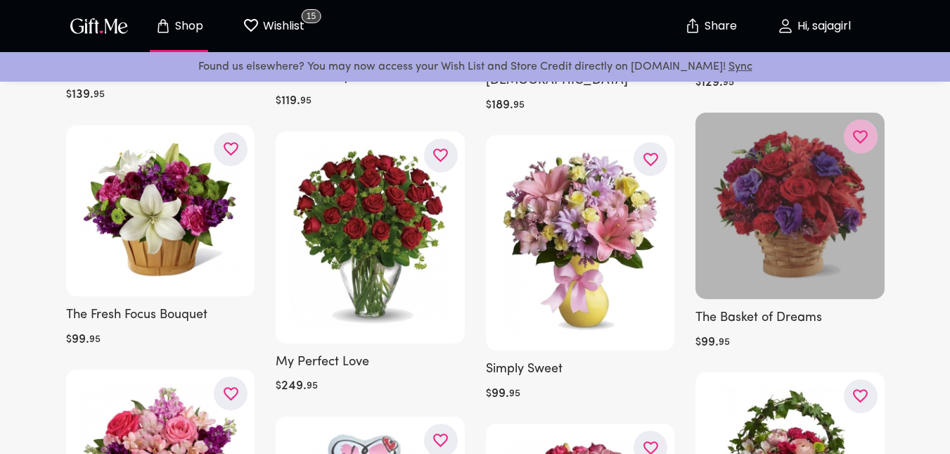
click at [0, 0] on icon "button" at bounding box center [0, 0] width 0 height 0
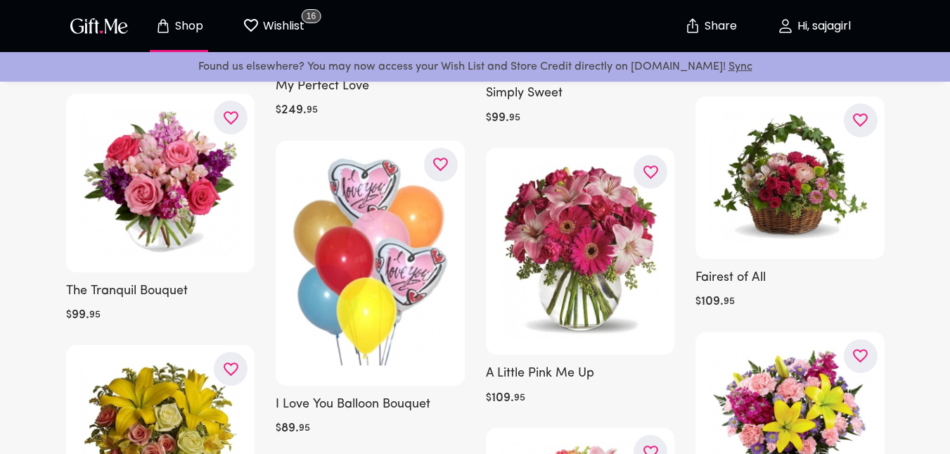
scroll to position [644, 0]
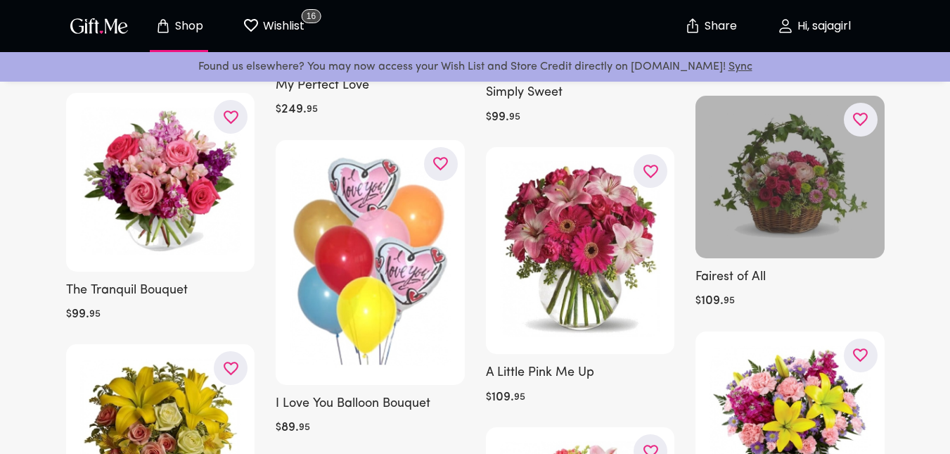
click at [0, 0] on icon "button" at bounding box center [0, 0] width 0 height 0
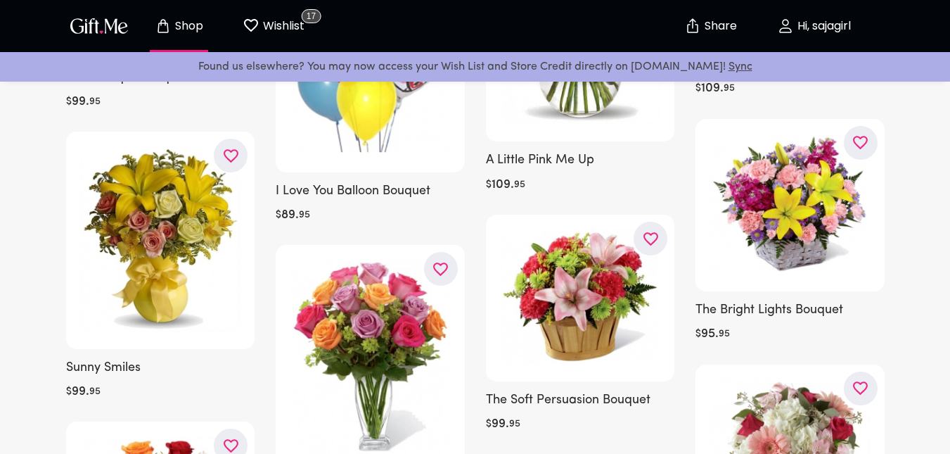
scroll to position [859, 0]
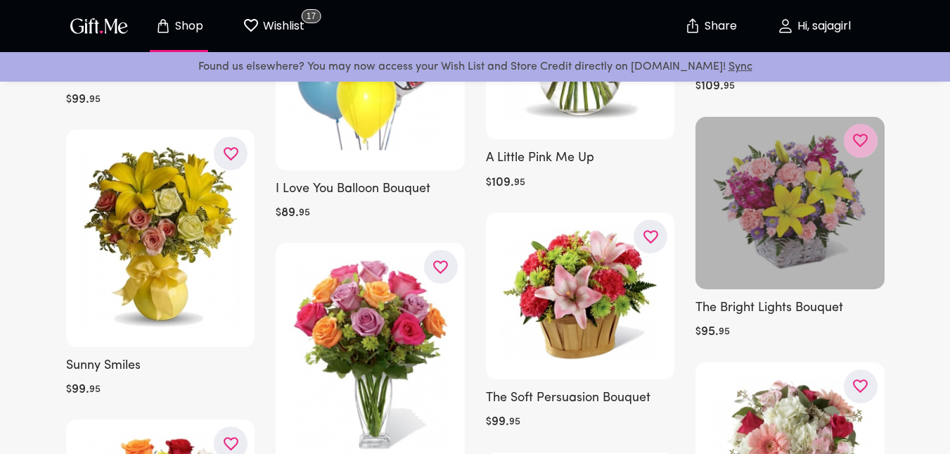
click at [0, 0] on icon "button" at bounding box center [0, 0] width 0 height 0
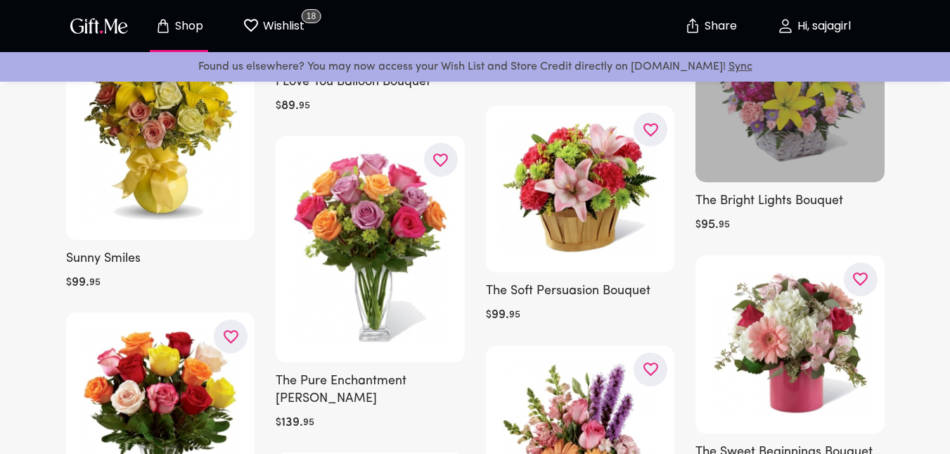
scroll to position [962, 0]
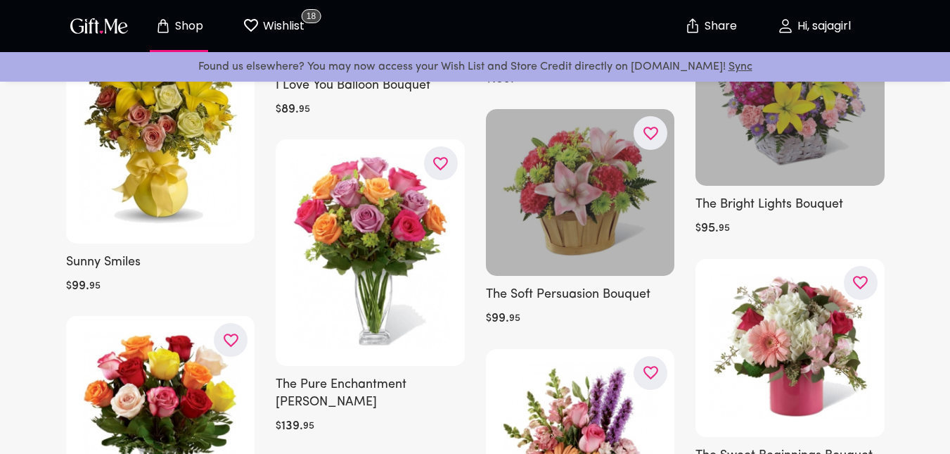
click at [0, 0] on icon "button" at bounding box center [0, 0] width 0 height 0
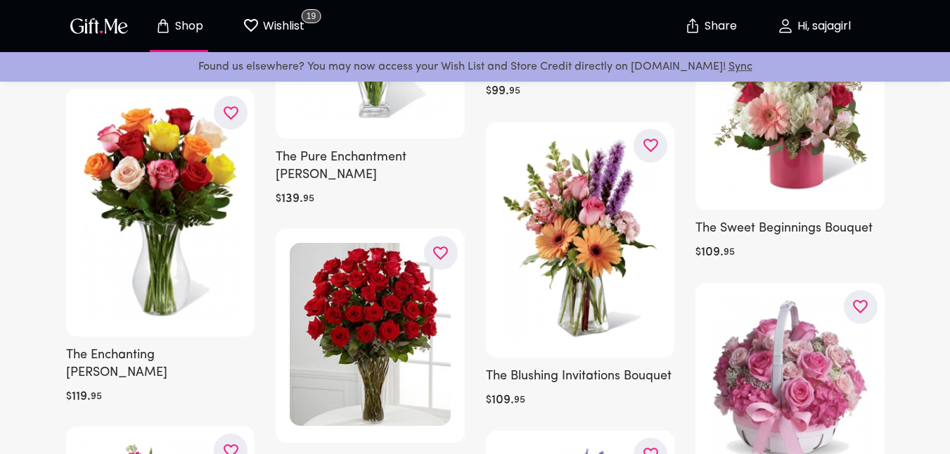
scroll to position [1224, 0]
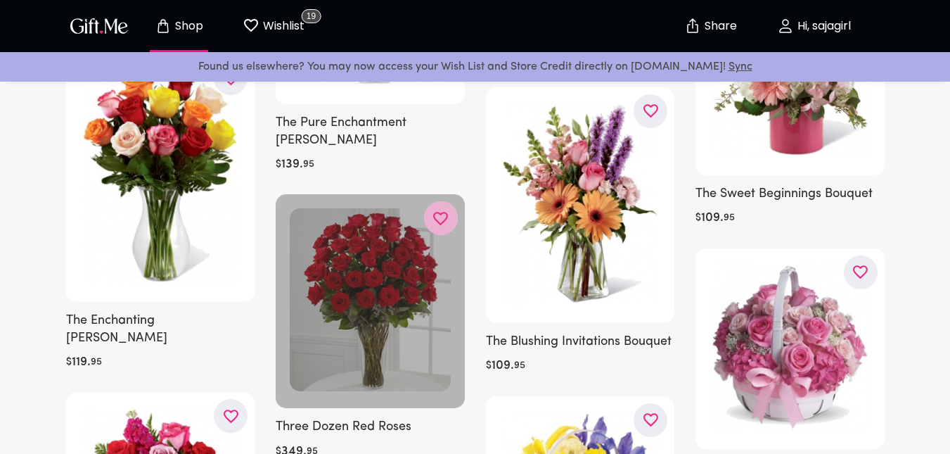
click at [0, 0] on icon "button" at bounding box center [0, 0] width 0 height 0
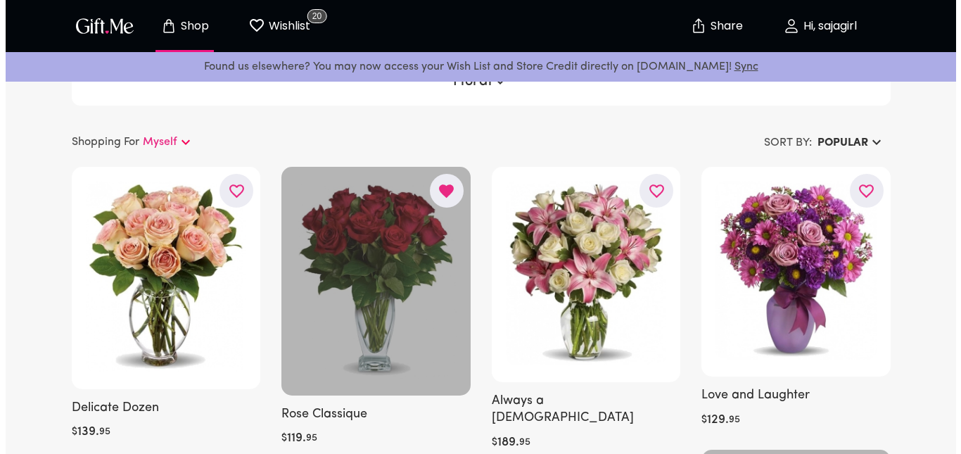
scroll to position [0, 0]
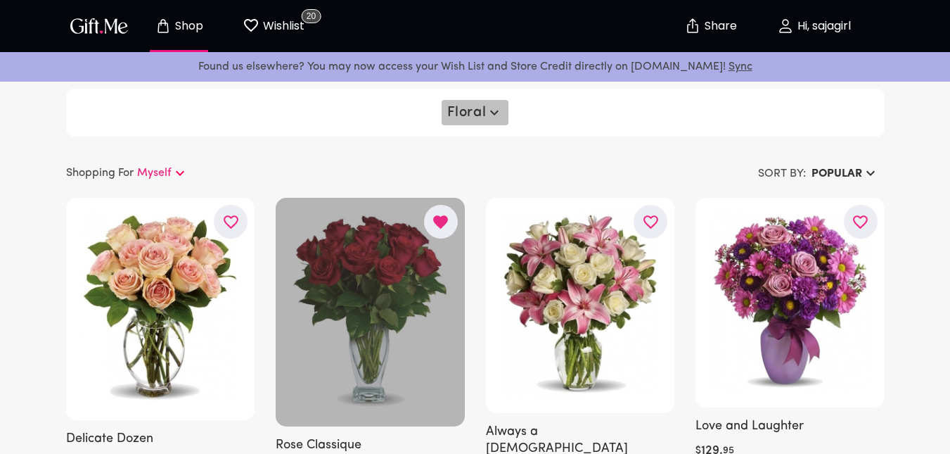
click at [484, 110] on span "Floral" at bounding box center [475, 112] width 56 height 17
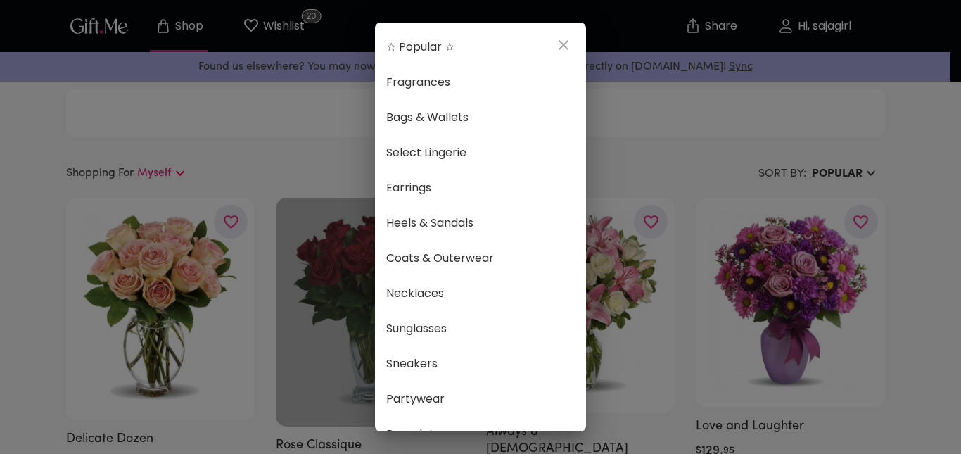
click at [269, 139] on div "☆ Popular ☆ Fragrances Bags & Wallets Select Lingerie Earrings Heels & Sandals …" at bounding box center [480, 227] width 961 height 454
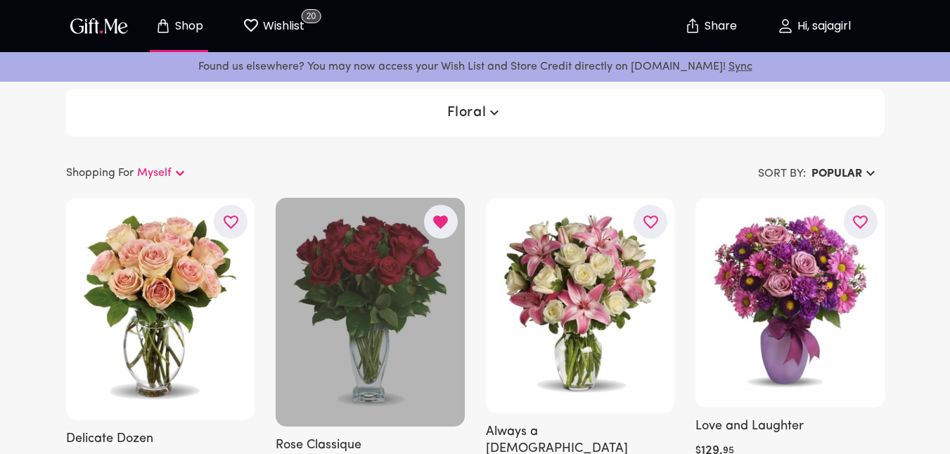
click at [169, 177] on p "Myself" at bounding box center [154, 173] width 34 height 17
click at [482, 110] on span "Floral" at bounding box center [475, 112] width 56 height 17
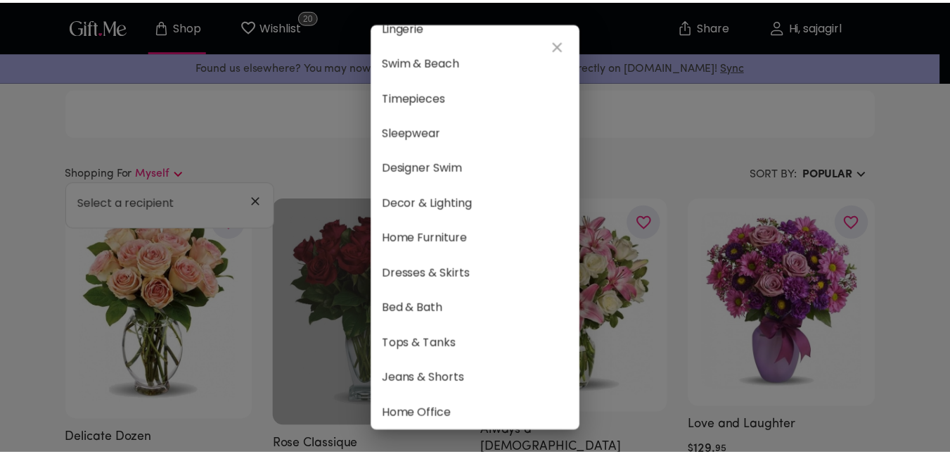
scroll to position [478, 0]
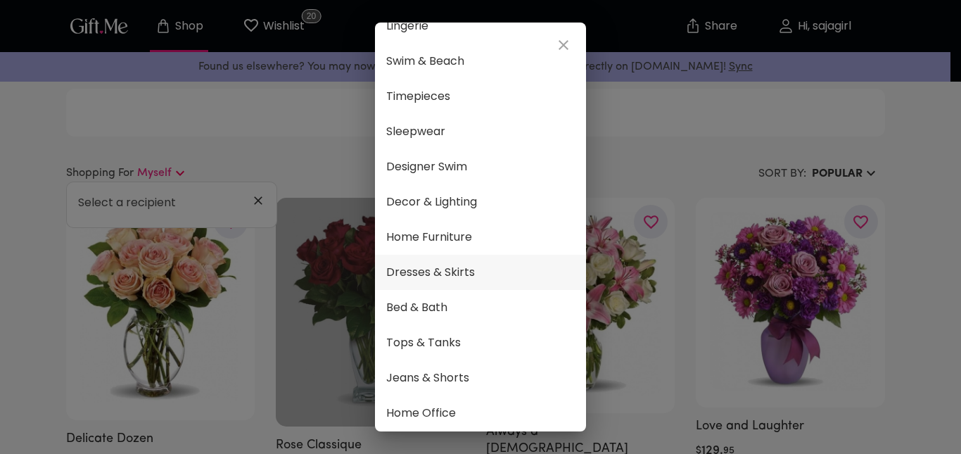
click at [468, 269] on span "Dresses & Skirts" at bounding box center [480, 272] width 188 height 18
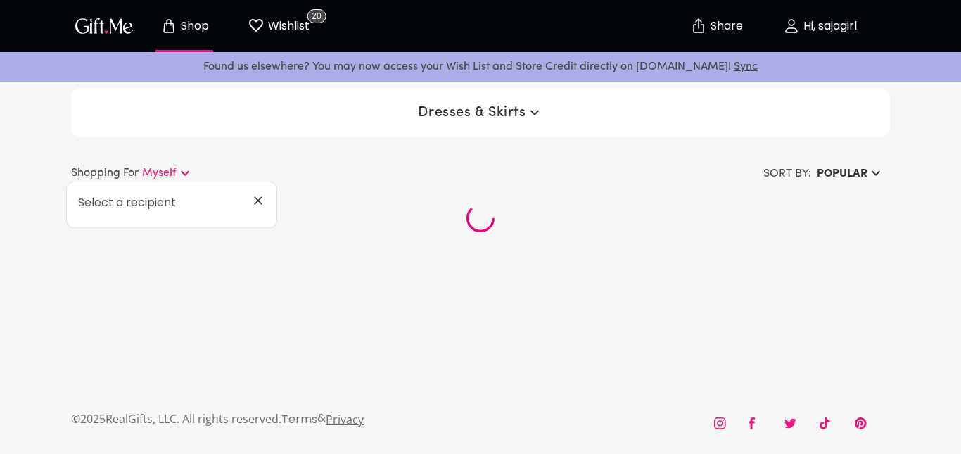
click at [260, 200] on icon at bounding box center [258, 200] width 8 height 8
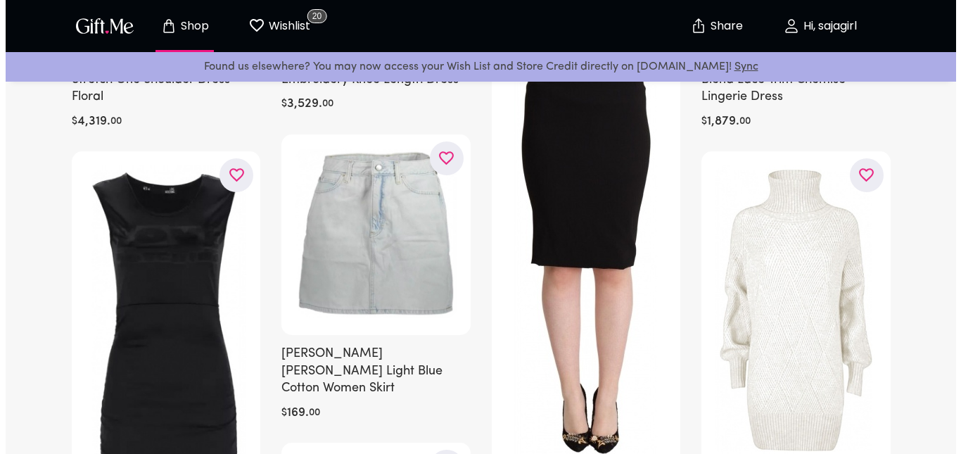
scroll to position [634, 0]
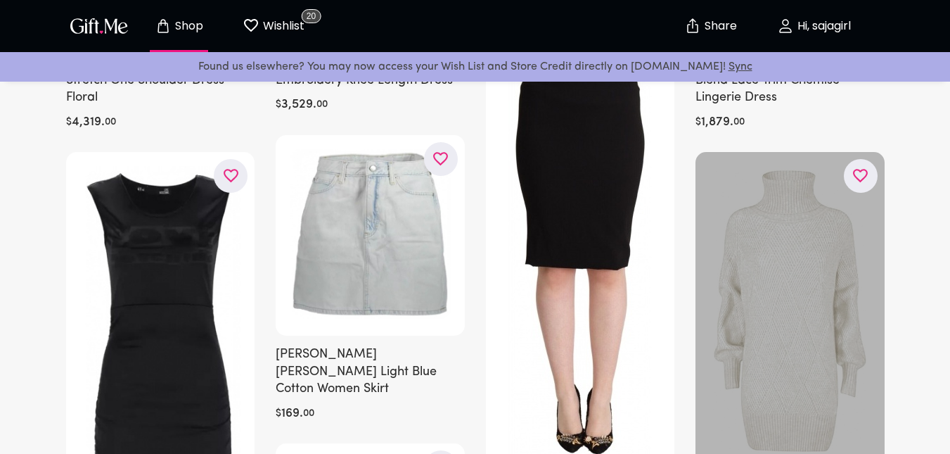
click at [792, 240] on div at bounding box center [790, 312] width 189 height 321
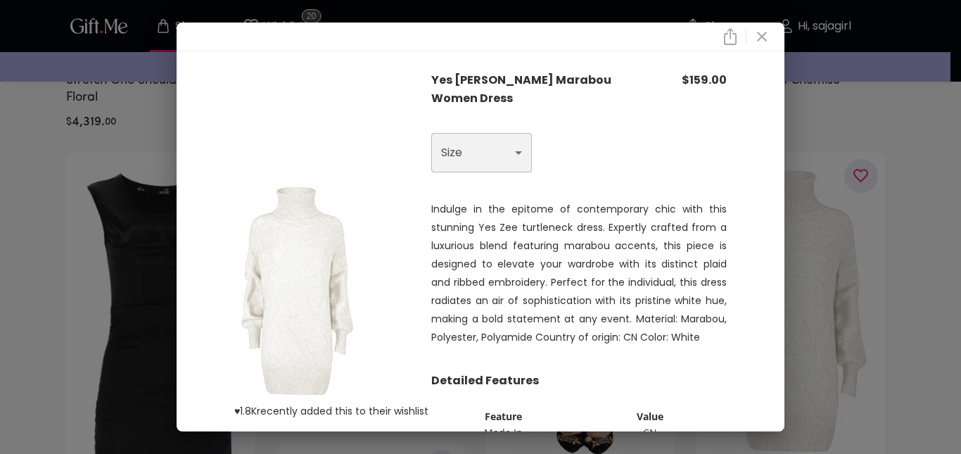
click at [495, 148] on select "Choose One XS S L" at bounding box center [481, 152] width 101 height 39
select select "L"
click at [431, 134] on select "Choose One XS S L" at bounding box center [481, 152] width 101 height 39
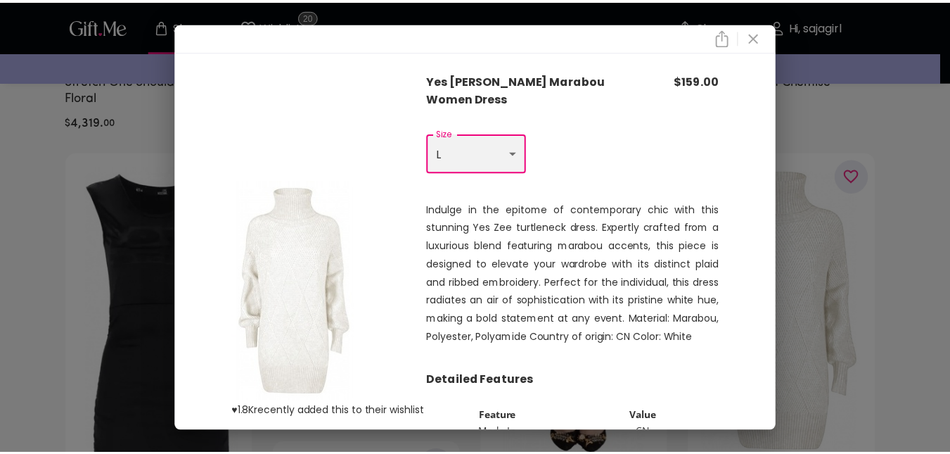
scroll to position [110, 0]
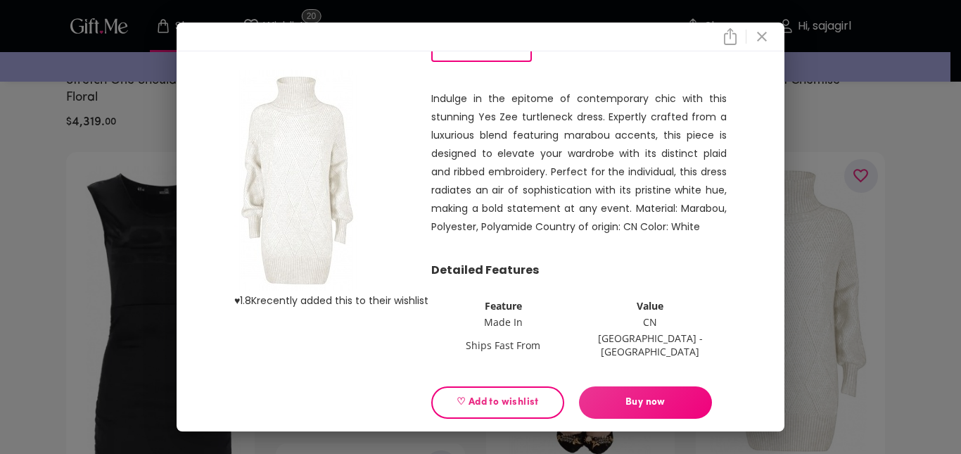
click at [494, 395] on span "♡ Add to wishlist" at bounding box center [497, 402] width 109 height 15
click at [0, 295] on div "♥ 1.8K recently added this to their wishlist Yes Zee White Marabou Women Dress …" at bounding box center [480, 227] width 961 height 454
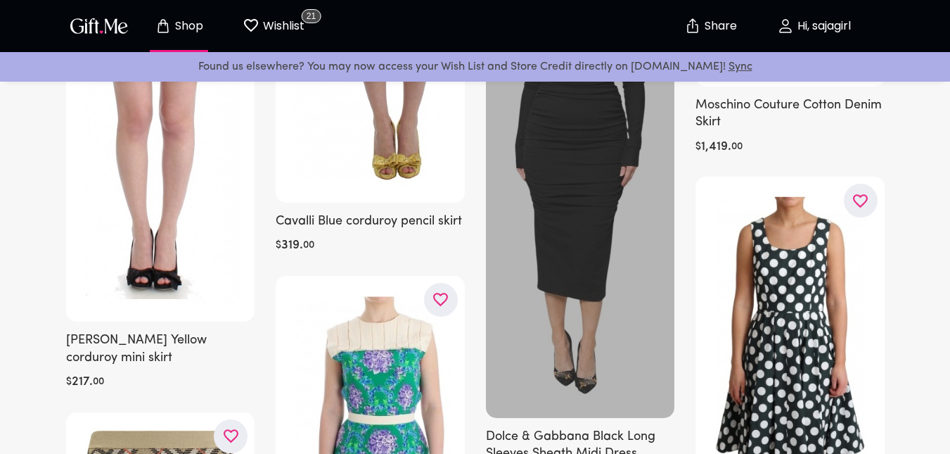
scroll to position [1828, 0]
click at [595, 191] on div at bounding box center [580, 177] width 189 height 481
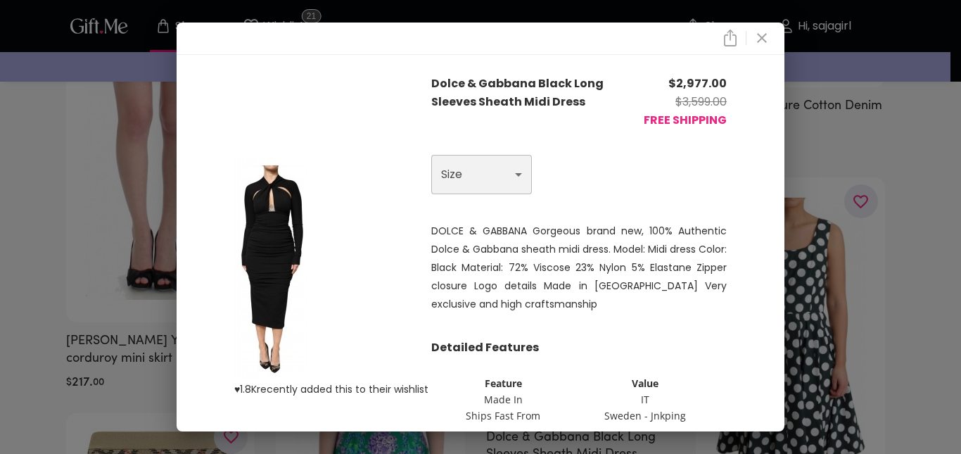
click at [504, 165] on select "Choose One S" at bounding box center [481, 174] width 101 height 39
click at [931, 120] on div "♥ 1.8K recently added this to their wishlist Dolce & Gabbana Black Long Sleeves…" at bounding box center [480, 227] width 961 height 454
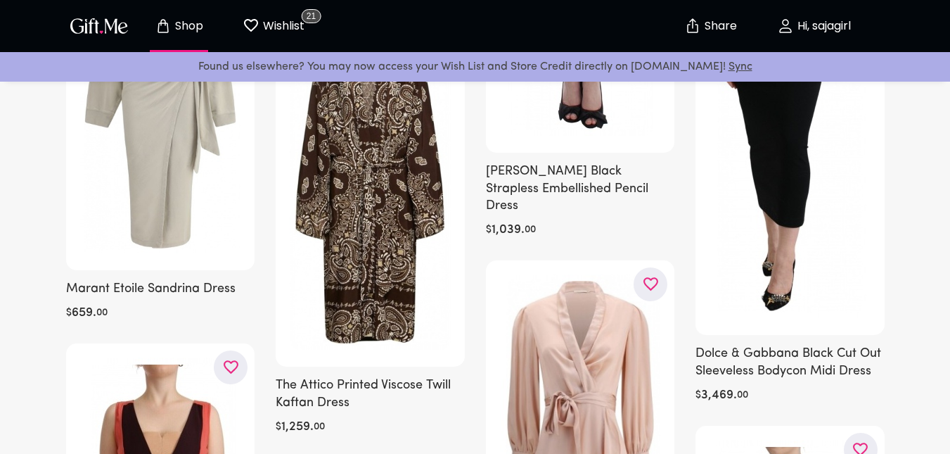
scroll to position [2667, 0]
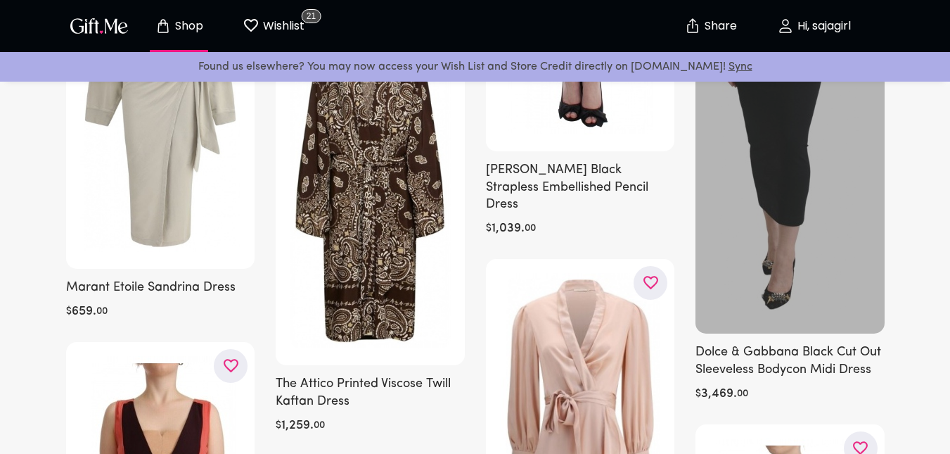
click at [746, 198] on div at bounding box center [790, 92] width 189 height 481
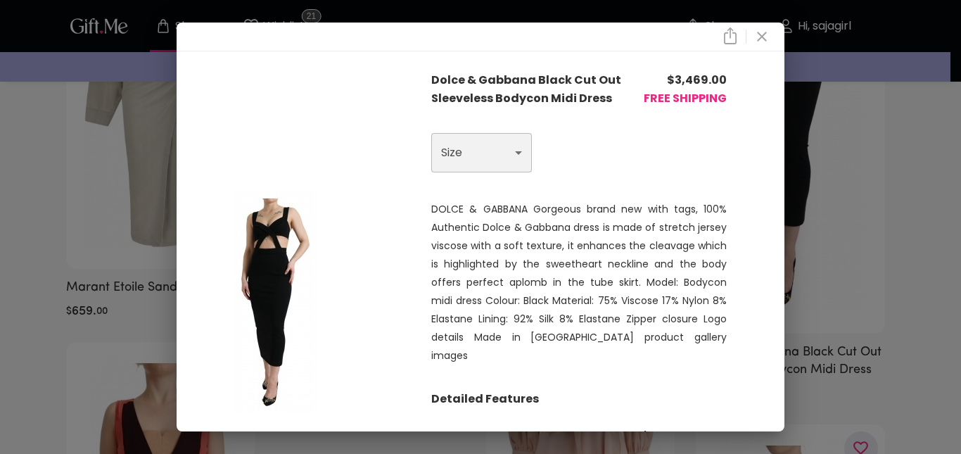
click at [504, 155] on select "Choose One XS" at bounding box center [481, 152] width 101 height 39
click at [907, 134] on div "Dolce & Gabbana Black Cut Out Sleeveless Bodycon Midi Dress $ 3,469.00 FREE SHI…" at bounding box center [480, 227] width 961 height 454
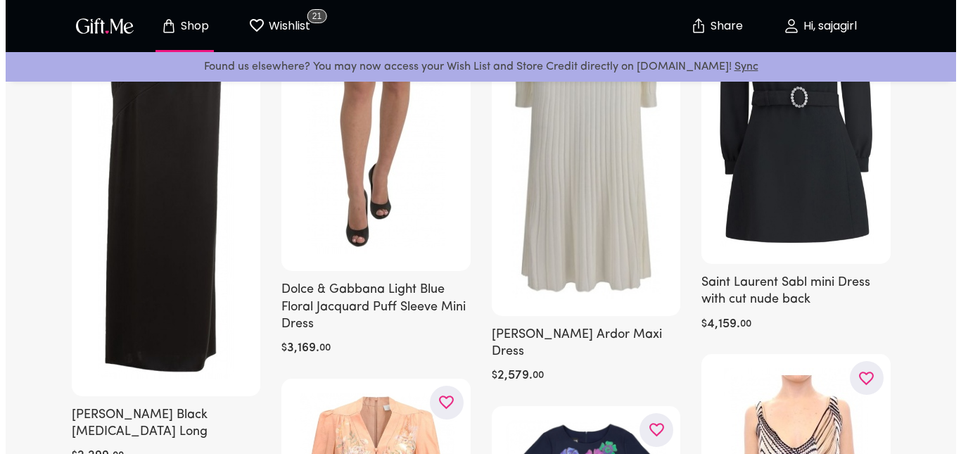
scroll to position [5559, 0]
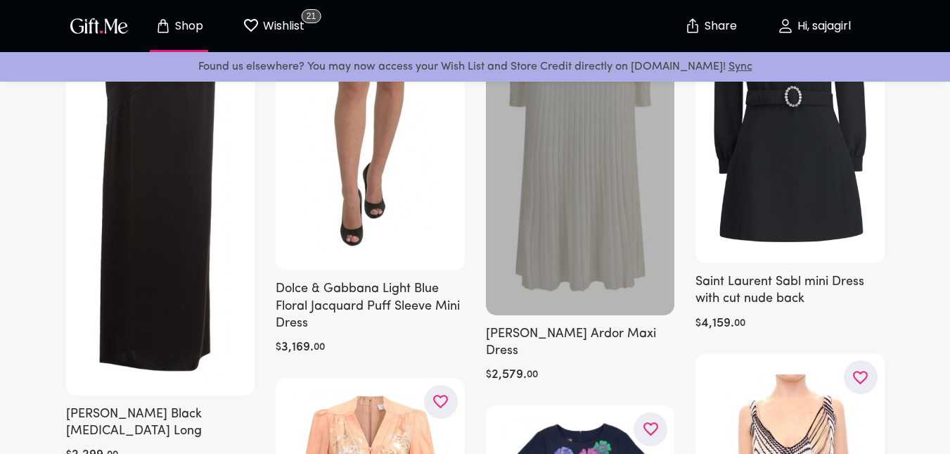
click at [579, 232] on div at bounding box center [580, 84] width 189 height 461
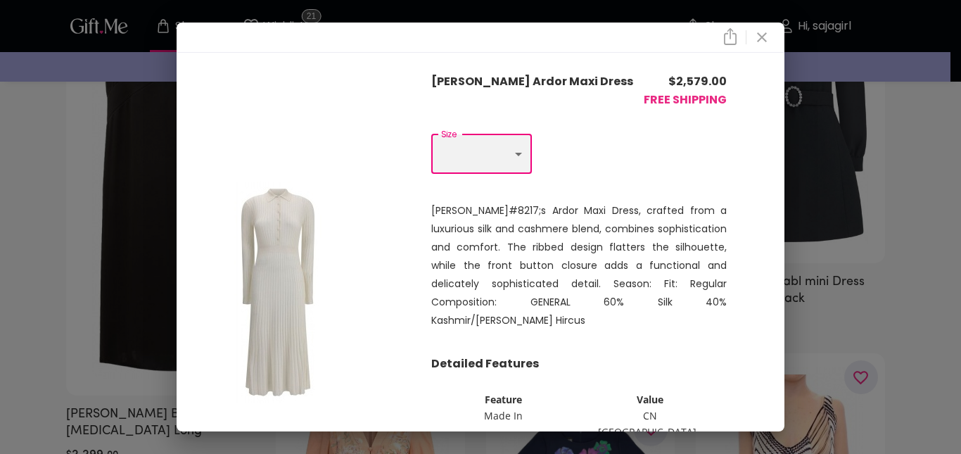
click at [456, 163] on select "Choose One S M L" at bounding box center [481, 153] width 101 height 39
select select "L"
click at [431, 136] on select "Choose One S M L" at bounding box center [481, 153] width 101 height 39
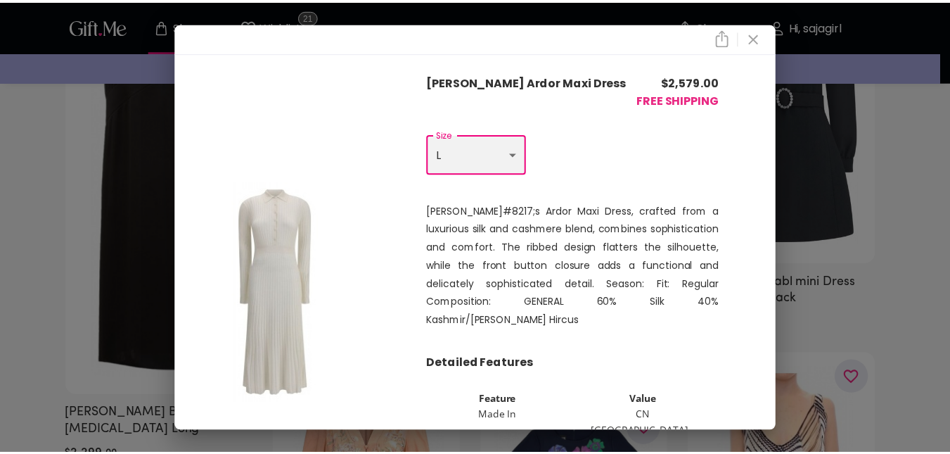
scroll to position [77, 0]
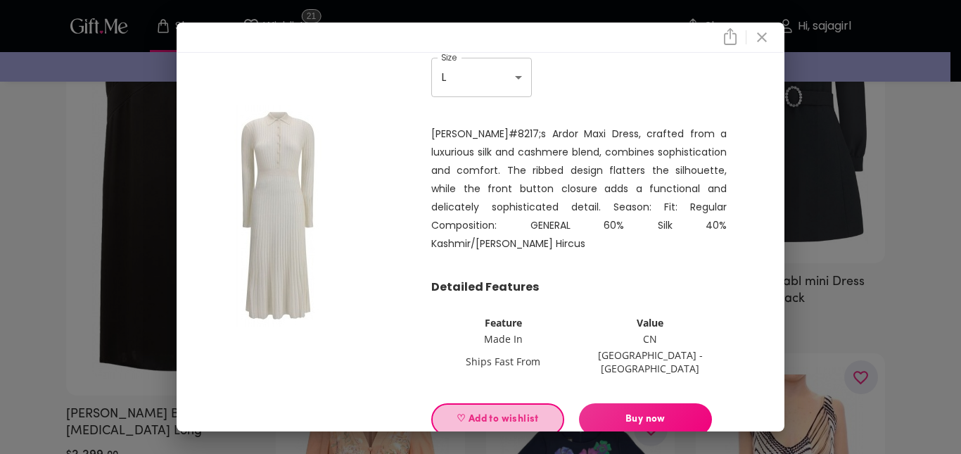
click at [484, 411] on span "♡ Add to wishlist" at bounding box center [497, 418] width 109 height 15
click at [936, 158] on div "[PERSON_NAME] Ardor Maxi Dress $ 2,579.00 FREE SHIPPING Size Choose One S M L S…" at bounding box center [480, 227] width 961 height 454
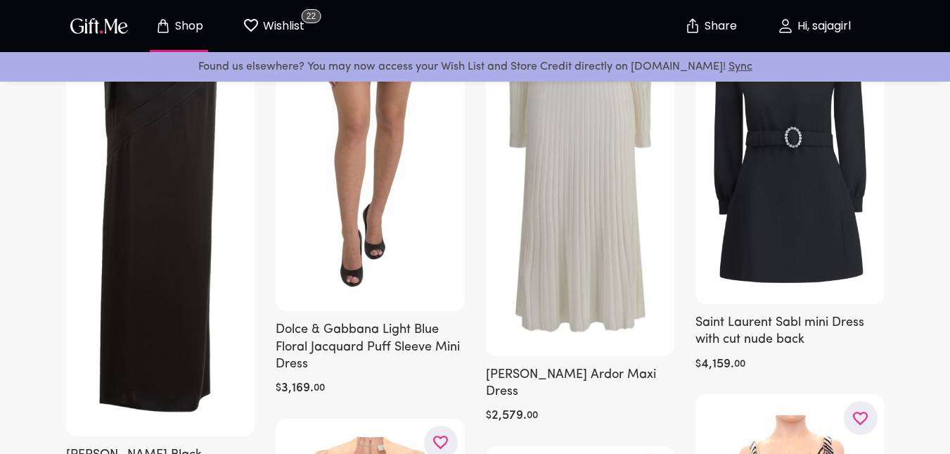
scroll to position [5523, 0]
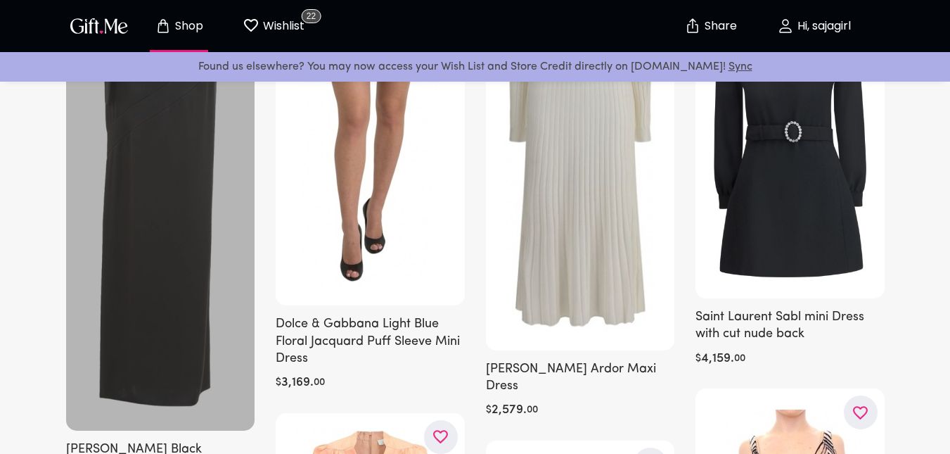
click at [148, 279] on div at bounding box center [160, 189] width 189 height 481
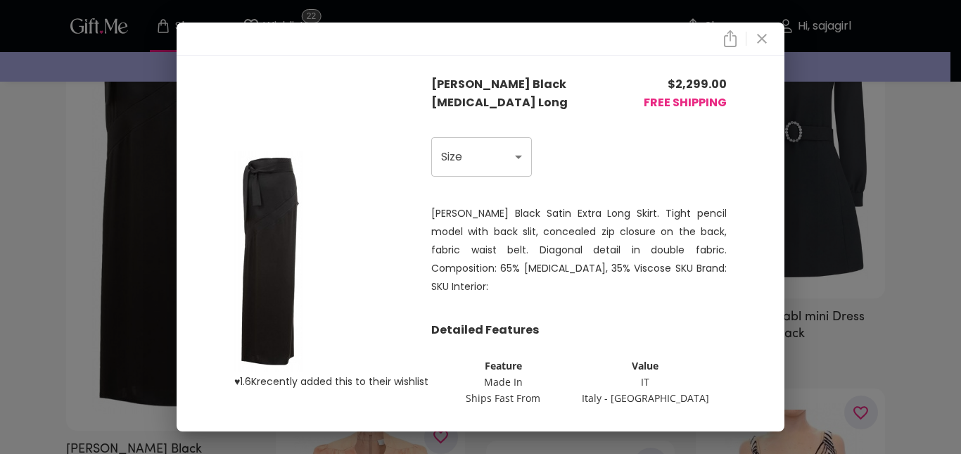
click at [475, 181] on div "[PERSON_NAME] Black Satin Extra Long Skirt. Tight pencil model with back slit, …" at bounding box center [578, 250] width 295 height 142
click at [468, 164] on select "Choose One S" at bounding box center [481, 156] width 101 height 39
click at [0, 243] on div "♥ 1.6K recently added this to their wishlist [PERSON_NAME] Black Acetate Long $…" at bounding box center [480, 227] width 961 height 454
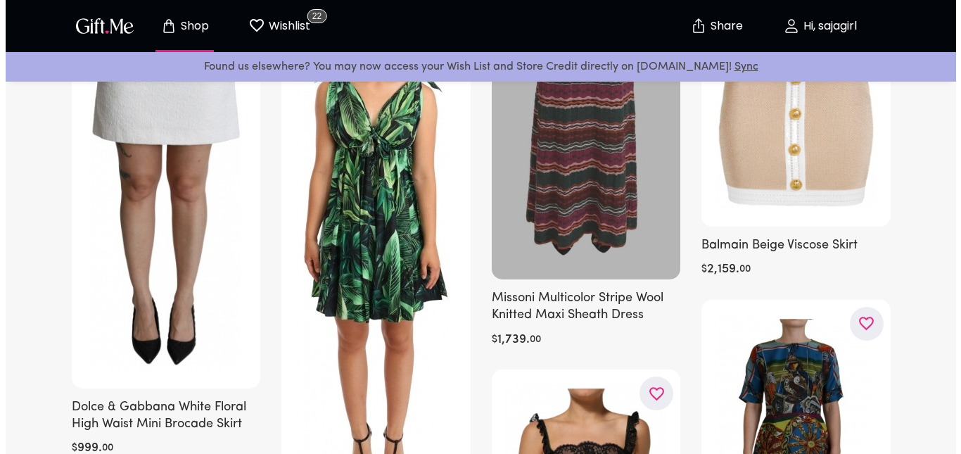
scroll to position [3670, 0]
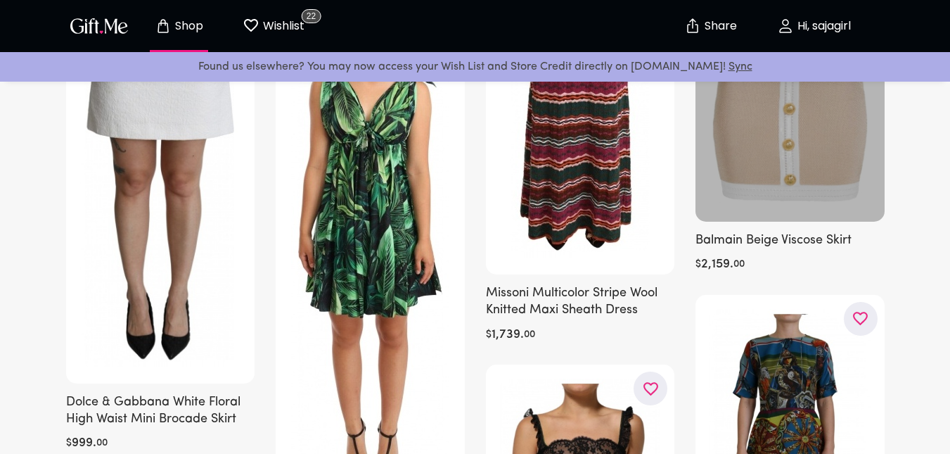
click at [807, 155] on div at bounding box center [790, 106] width 189 height 229
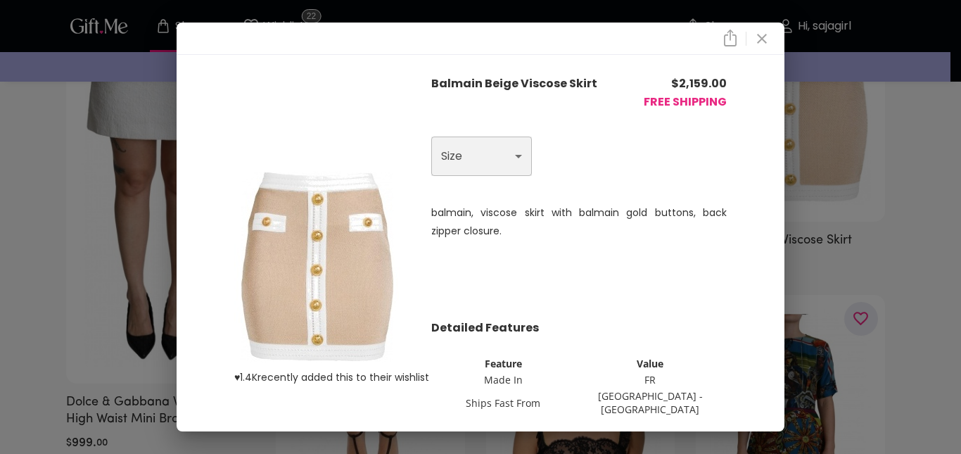
click at [475, 146] on select "Choose One XS M" at bounding box center [481, 155] width 101 height 39
select select "M"
click at [431, 137] on select "Choose One XS M" at bounding box center [481, 155] width 101 height 39
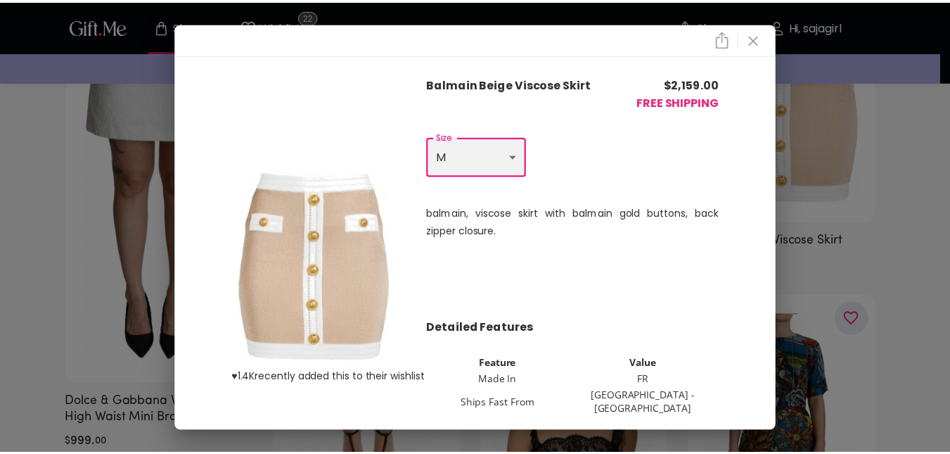
scroll to position [58, 0]
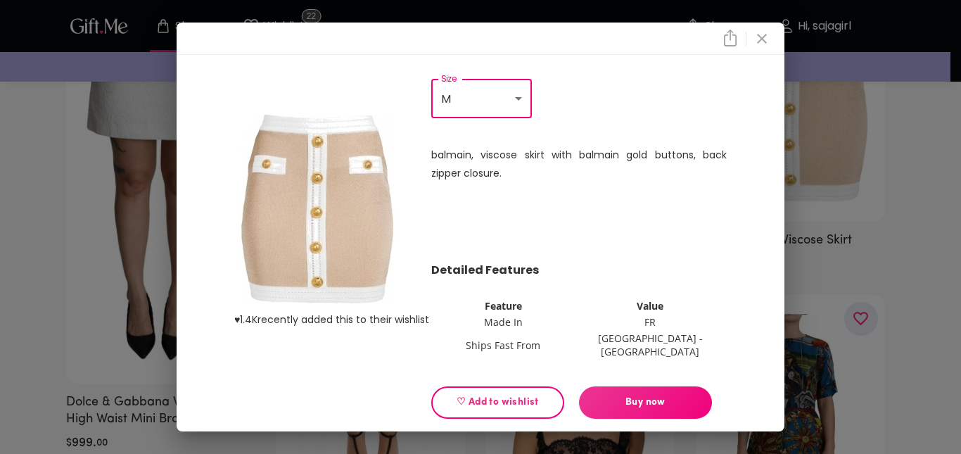
click at [517, 386] on button "♡ Add to wishlist" at bounding box center [497, 402] width 133 height 32
click at [0, 326] on div "♥ 1.4K recently added this to their wishlist Balmain Beige Viscose Skirt $ 2,15…" at bounding box center [480, 227] width 961 height 454
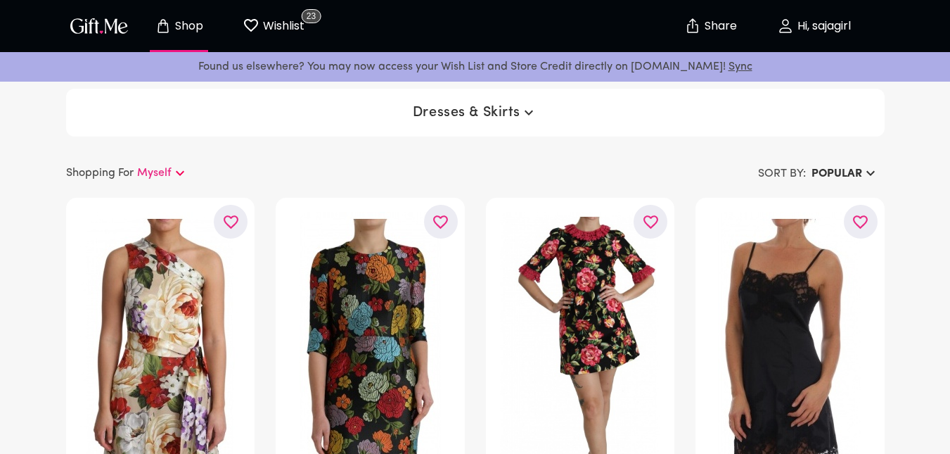
click at [444, 113] on span "Dresses & Skirts" at bounding box center [475, 112] width 124 height 17
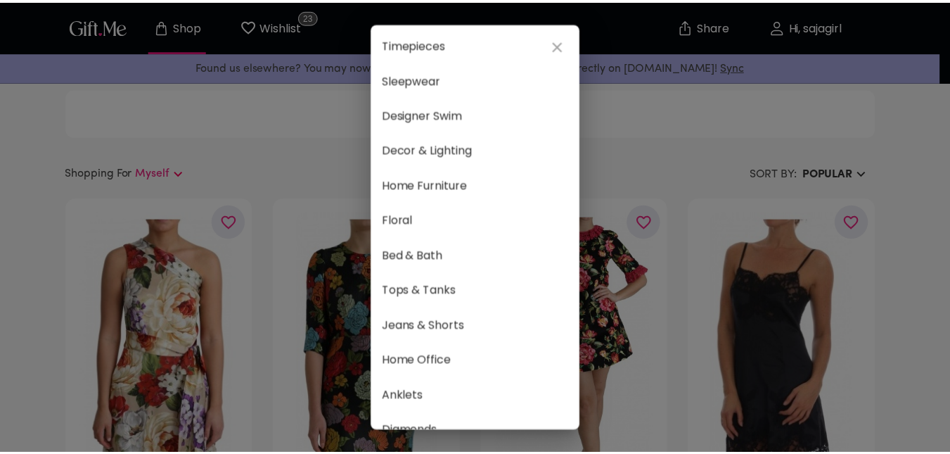
scroll to position [531, 0]
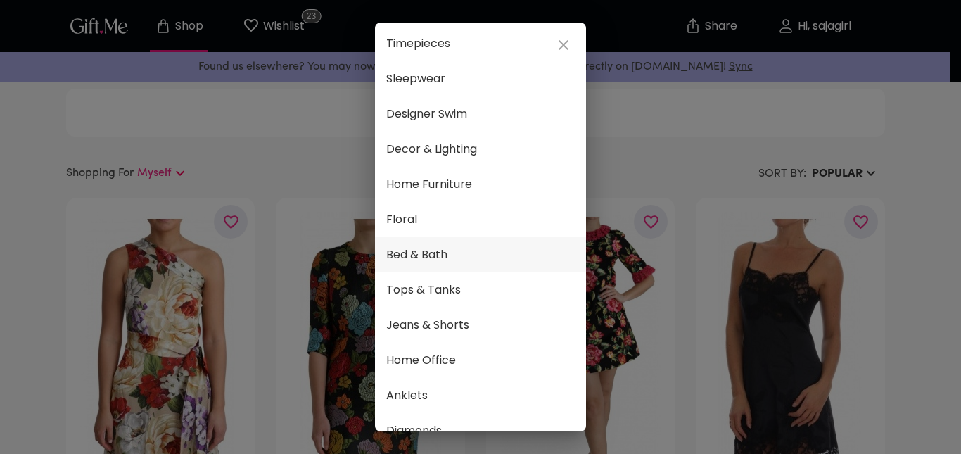
click at [461, 259] on span "Bed & Bath" at bounding box center [480, 254] width 188 height 18
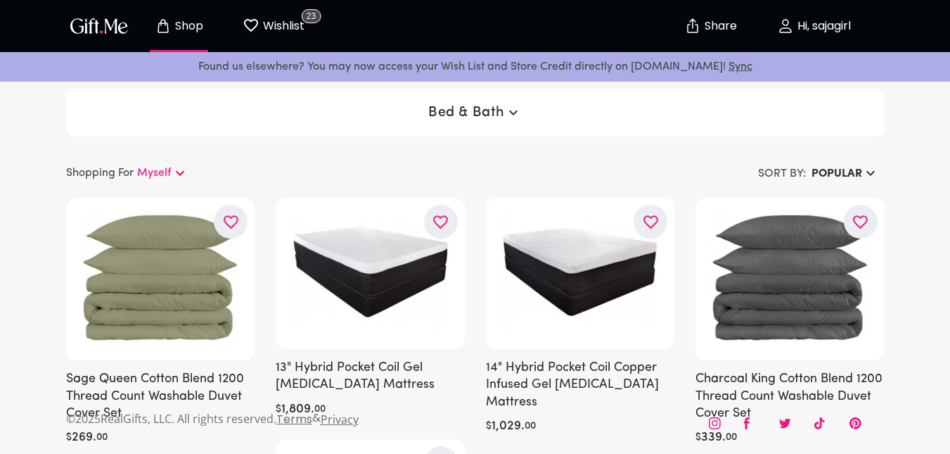
click at [454, 112] on span "Bed & Bath" at bounding box center [475, 112] width 94 height 17
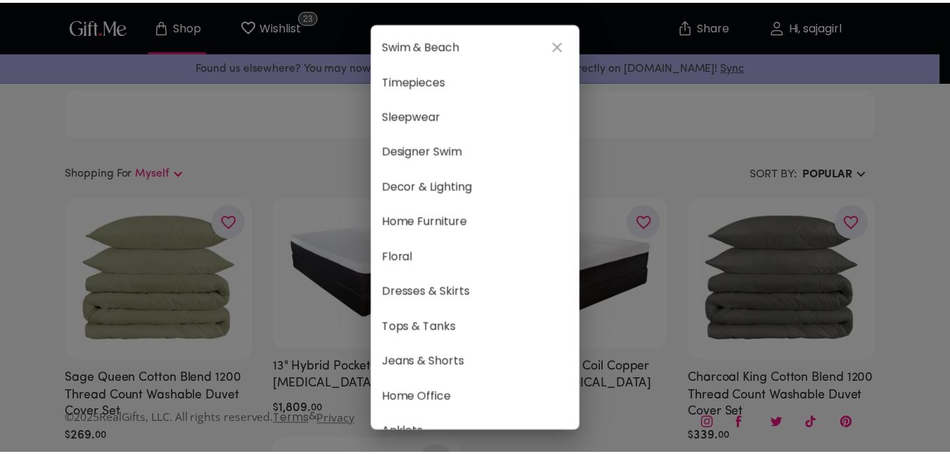
scroll to position [497, 0]
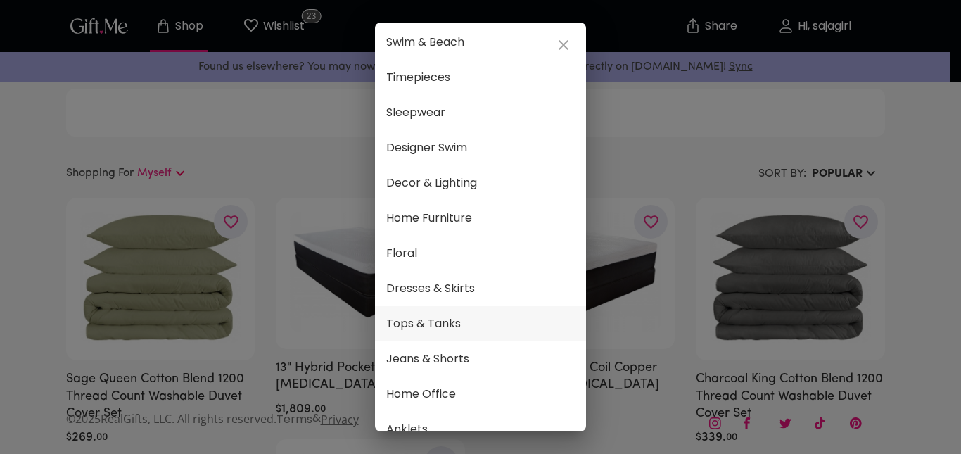
click at [478, 325] on span "Tops & Tanks" at bounding box center [480, 323] width 188 height 18
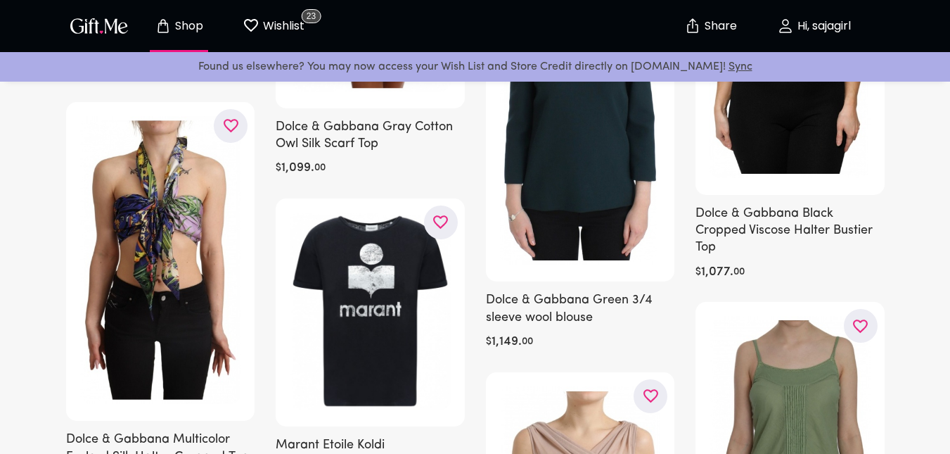
scroll to position [1305, 0]
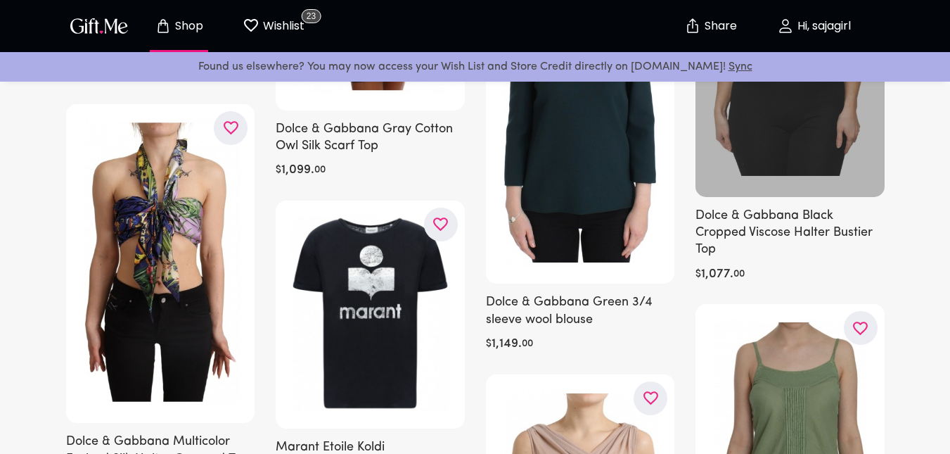
click at [754, 143] on div at bounding box center [790, 41] width 189 height 312
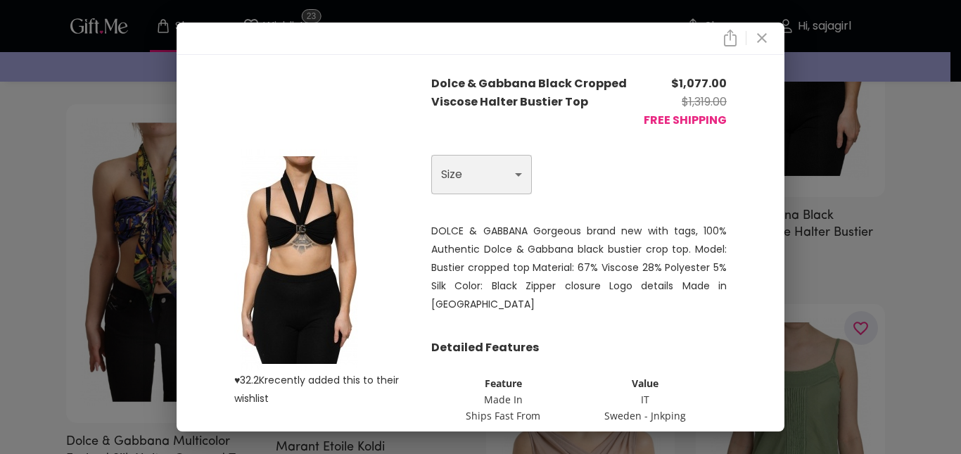
click at [485, 179] on select "Choose One S" at bounding box center [481, 174] width 101 height 39
click at [46, 241] on div "♥ 32.2K recently added this to their wishlist Dolce & Gabbana Black Cropped Vis…" at bounding box center [480, 227] width 961 height 454
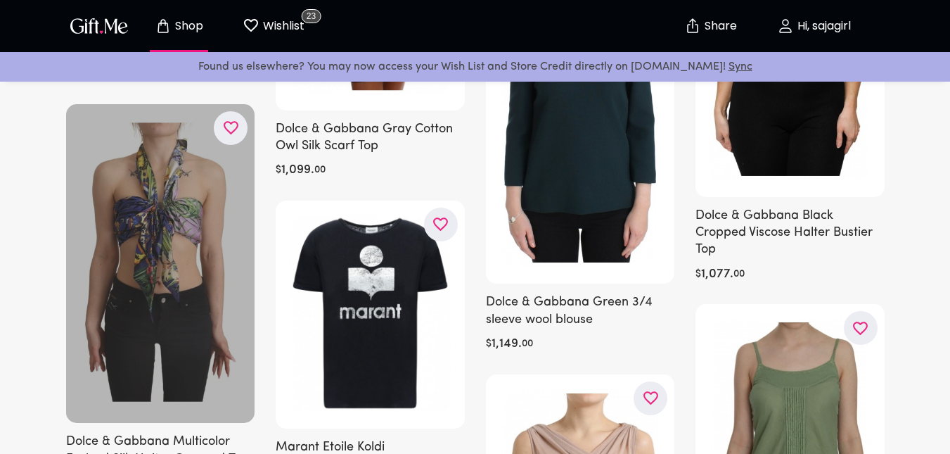
click at [179, 238] on div at bounding box center [160, 263] width 189 height 319
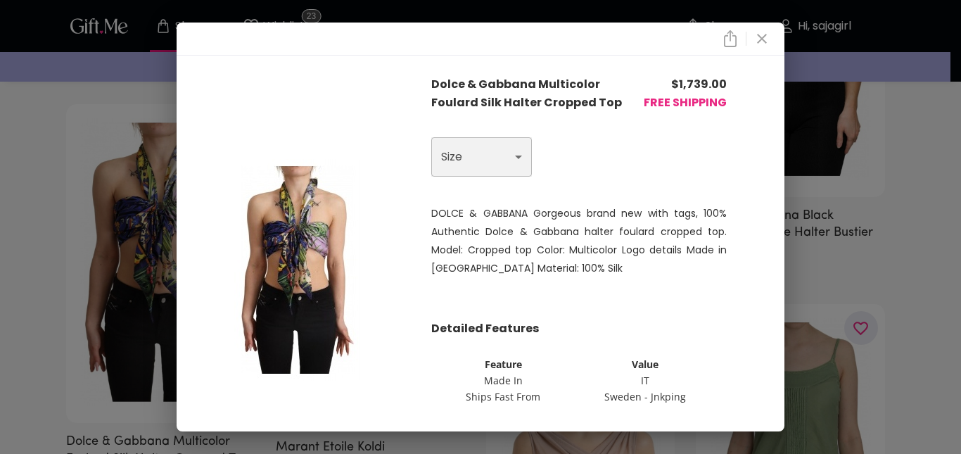
click at [492, 143] on select "Choose One S" at bounding box center [481, 156] width 101 height 39
click at [0, 310] on div "Dolce & Gabbana Multicolor Foulard Silk Halter Cropped Top $ 1,739.00 FREE SHIP…" at bounding box center [480, 227] width 961 height 454
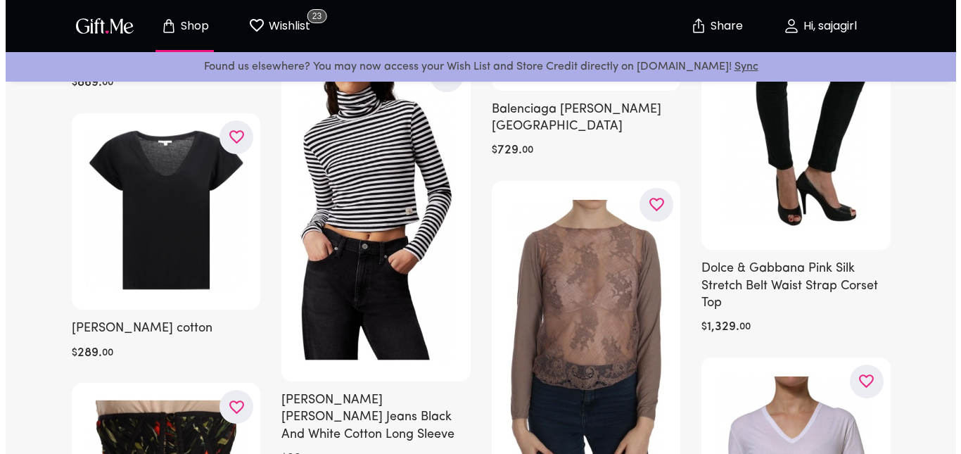
scroll to position [3241, 0]
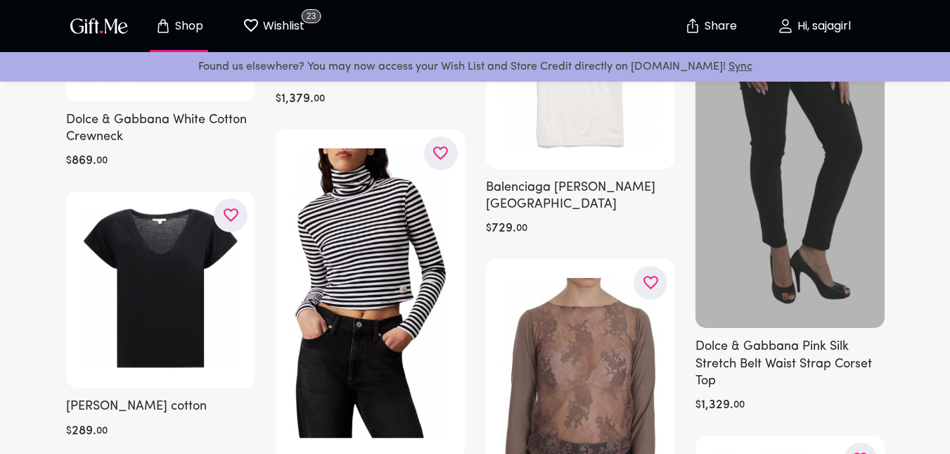
click at [825, 191] on div at bounding box center [790, 87] width 189 height 481
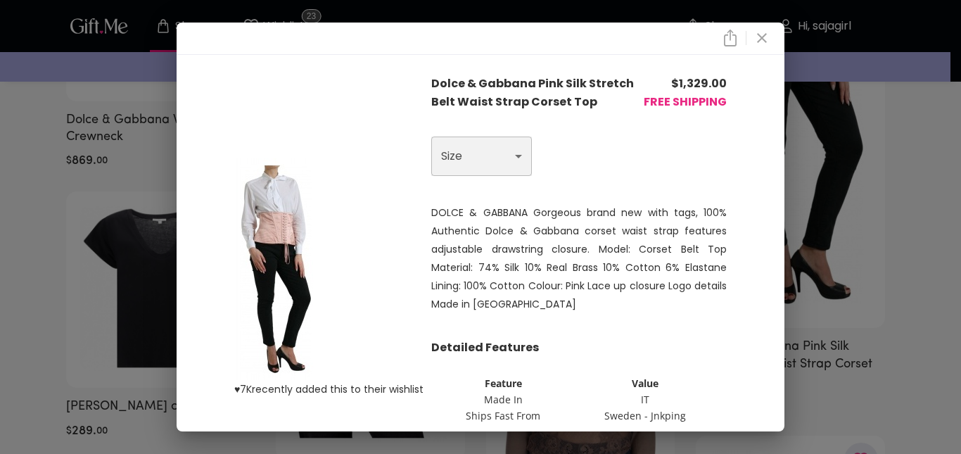
click at [441, 172] on select "Choose One L" at bounding box center [481, 155] width 101 height 39
select select "L"
click at [431, 136] on select "Choose One L" at bounding box center [481, 155] width 101 height 39
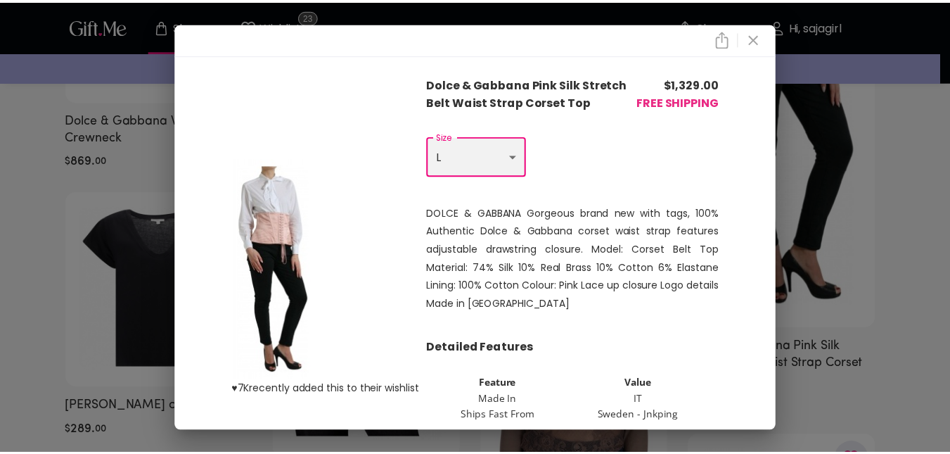
scroll to position [77, 0]
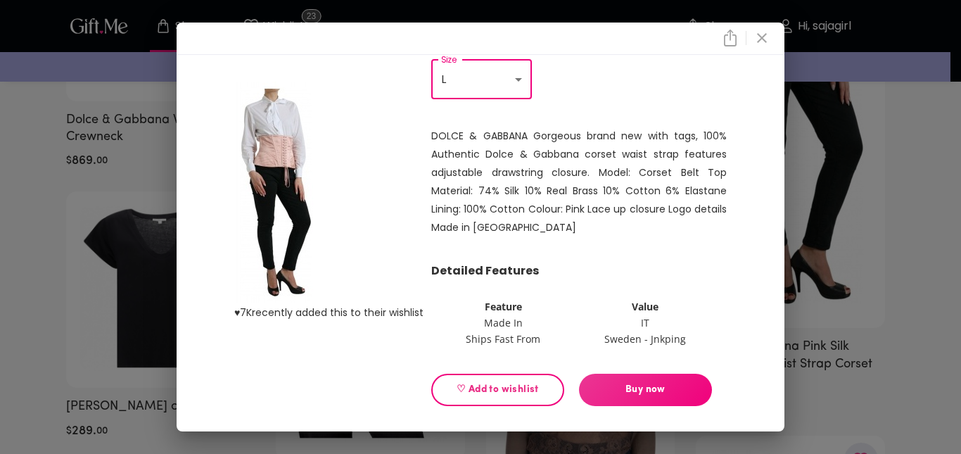
click at [475, 382] on span "♡ Add to wishlist" at bounding box center [497, 389] width 109 height 15
click at [1, 303] on div "♥ 7K recently added this to their wishlist Dolce & Gabbana Pink Silk Stretch Be…" at bounding box center [480, 227] width 961 height 454
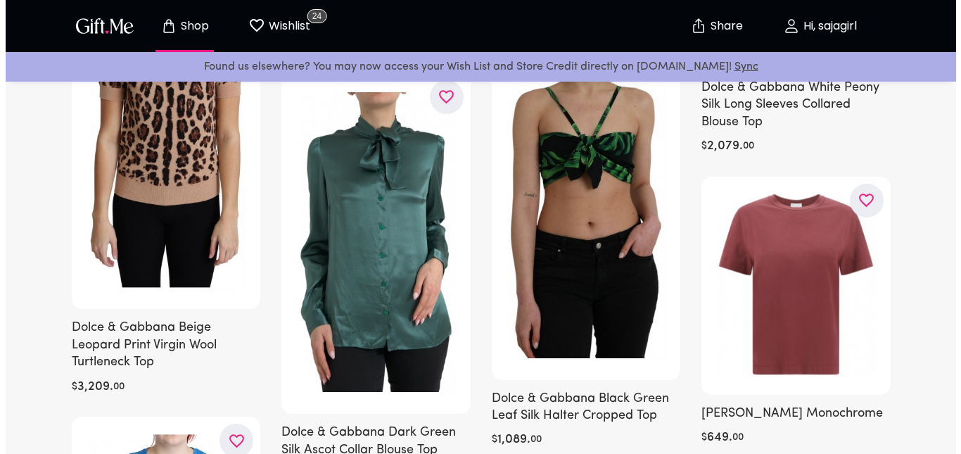
scroll to position [4749, 0]
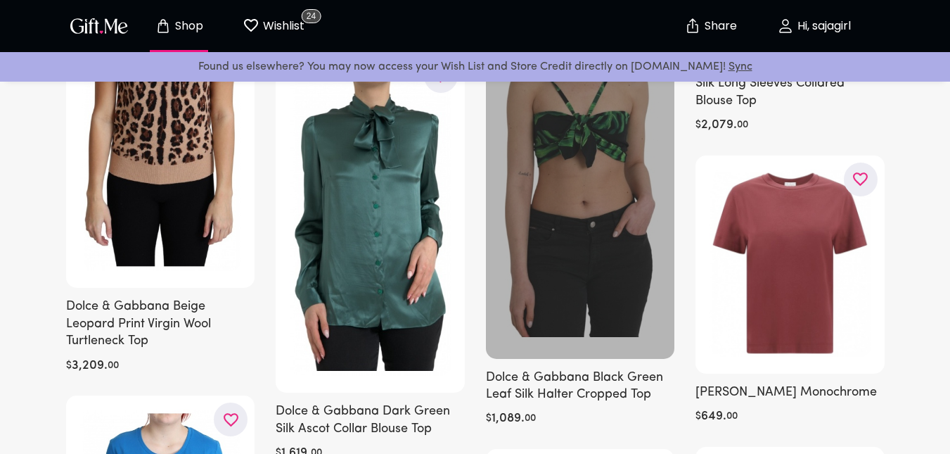
click at [587, 205] on div at bounding box center [580, 188] width 189 height 340
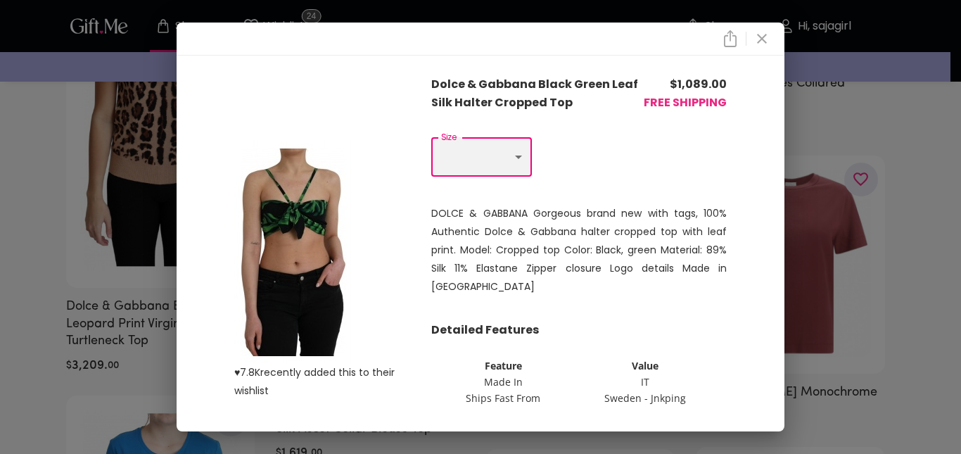
click at [463, 150] on select "Choose One M" at bounding box center [481, 156] width 101 height 39
select select "M"
click at [431, 137] on select "Choose One M" at bounding box center [481, 156] width 101 height 39
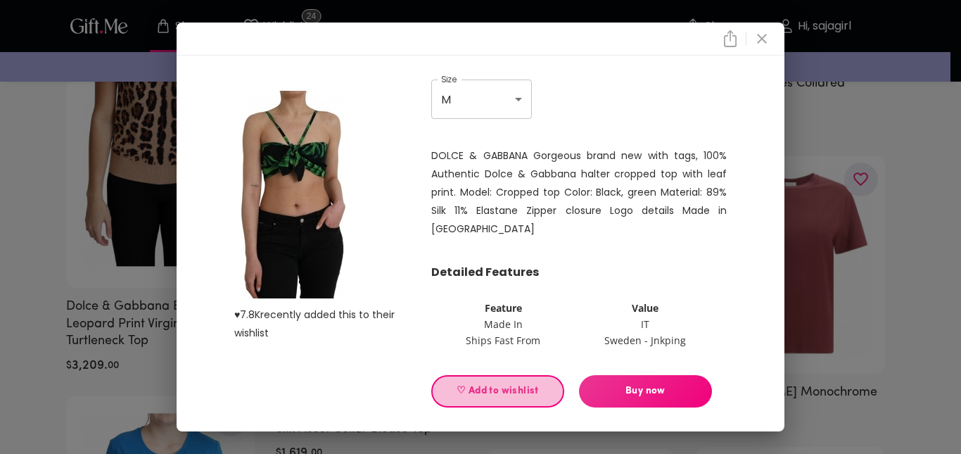
click at [483, 390] on span "♡ Add to wishlist" at bounding box center [497, 390] width 109 height 15
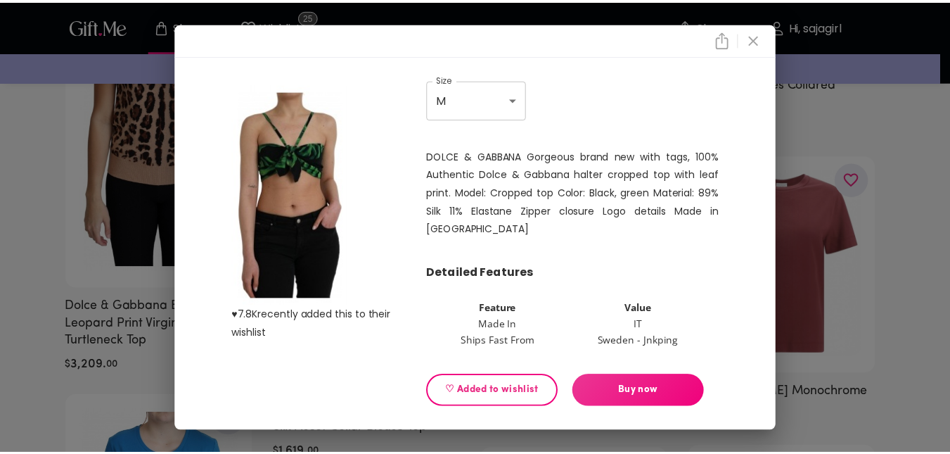
scroll to position [0, 0]
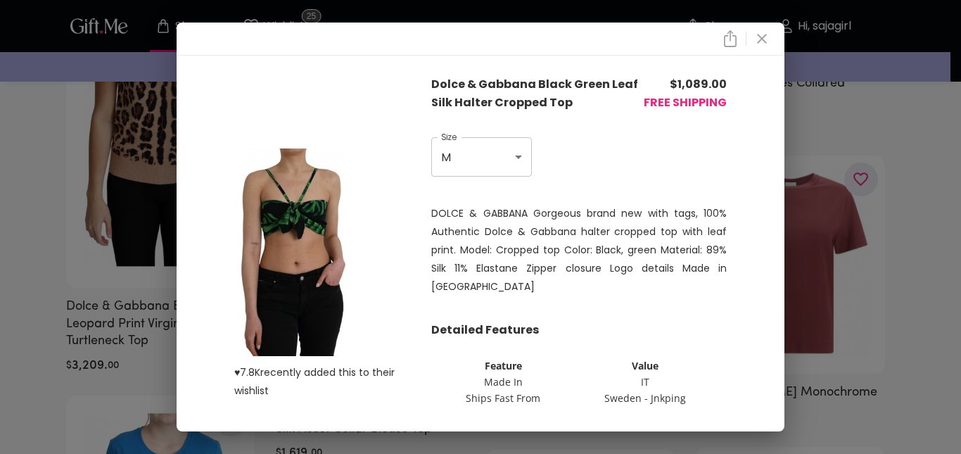
click at [0, 231] on div "♥ 7.8K recently added this to their wishlist Dolce & Gabbana Black Green Leaf S…" at bounding box center [480, 227] width 961 height 454
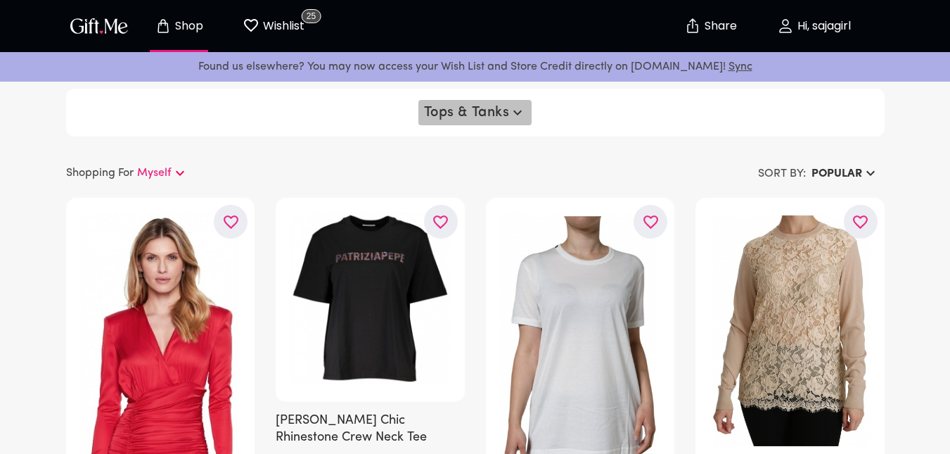
click at [462, 114] on span "Tops & Tanks" at bounding box center [475, 112] width 103 height 17
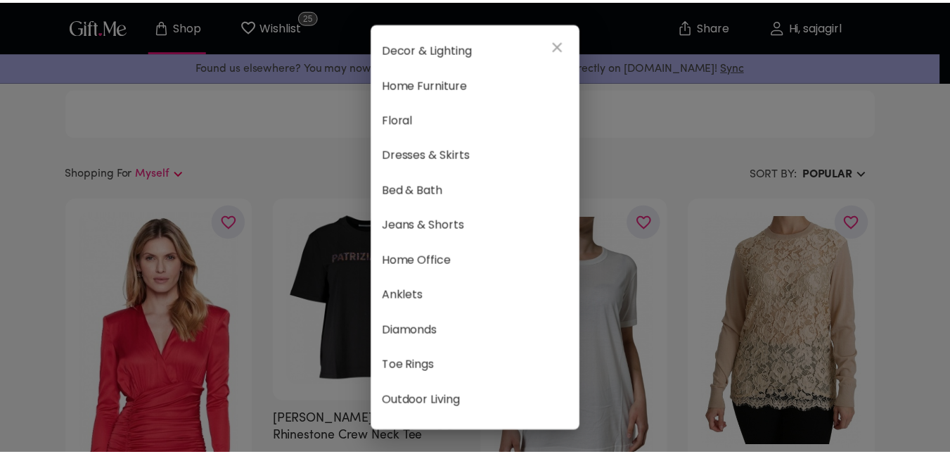
scroll to position [635, 0]
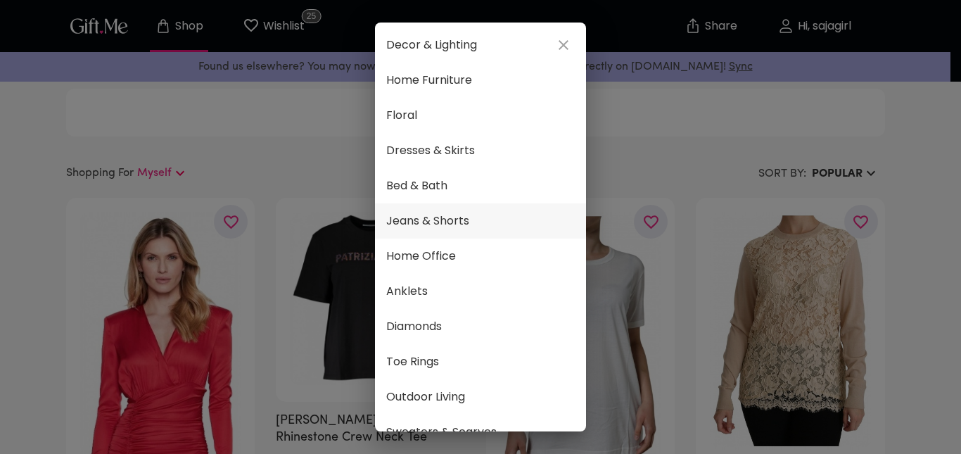
click at [442, 214] on span "Jeans & Shorts" at bounding box center [480, 221] width 188 height 18
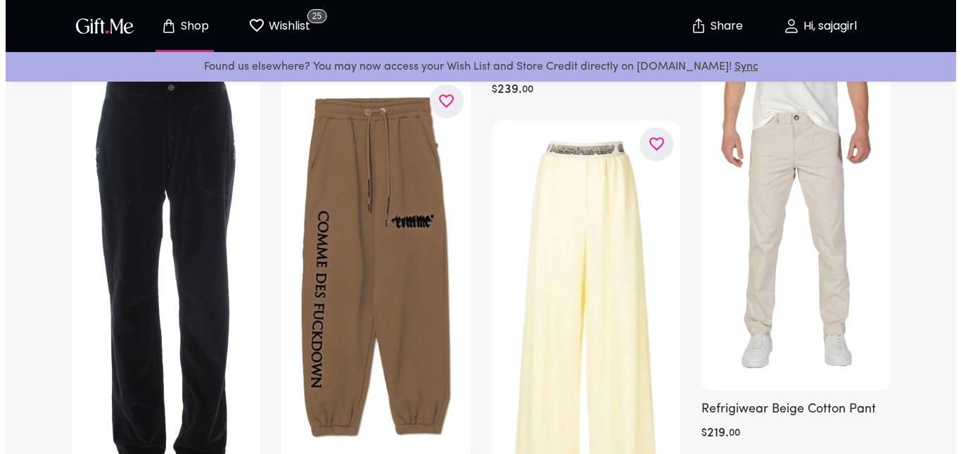
scroll to position [624, 0]
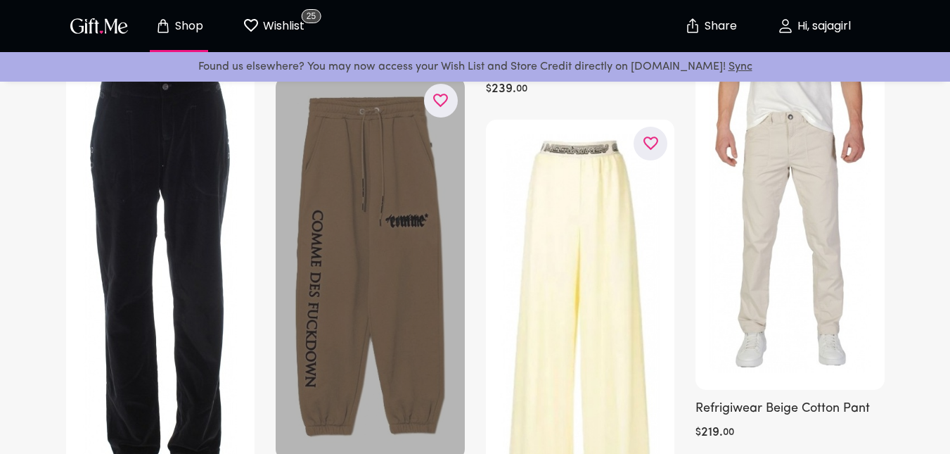
click at [374, 207] on div at bounding box center [370, 268] width 189 height 383
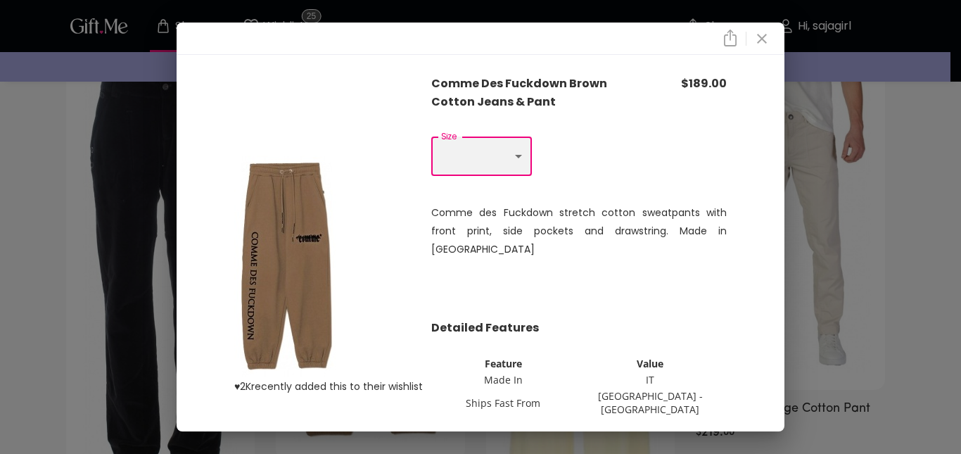
click at [469, 154] on select "Choose One M L" at bounding box center [481, 155] width 101 height 39
select select "L"
click at [431, 137] on select "Choose One M L" at bounding box center [481, 155] width 101 height 39
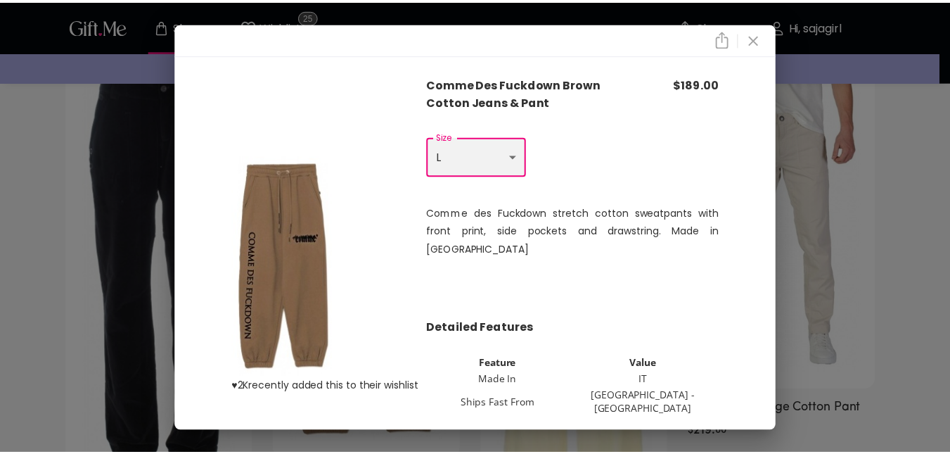
scroll to position [58, 0]
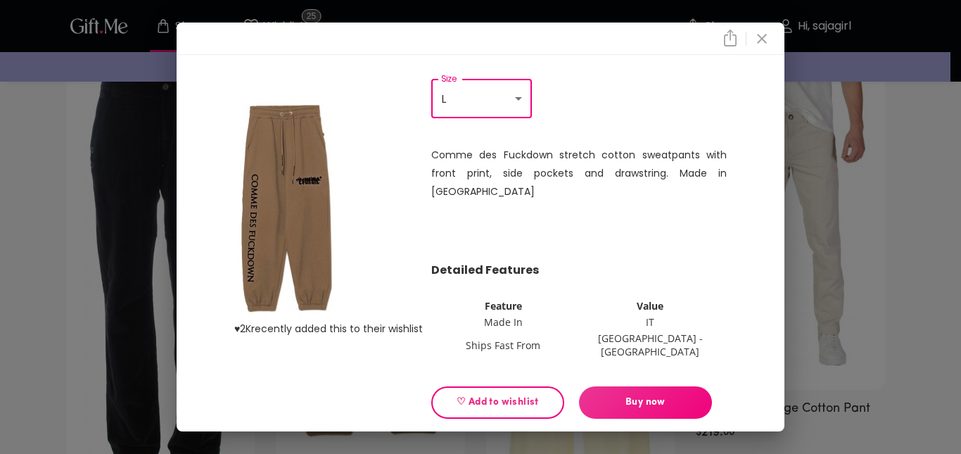
click at [497, 395] on span "♡ Add to wishlist" at bounding box center [497, 402] width 109 height 15
click at [3, 233] on div "♥ 2K recently added this to their wishlist Comme Des Fuckdown Brown Cotton Jean…" at bounding box center [480, 227] width 961 height 454
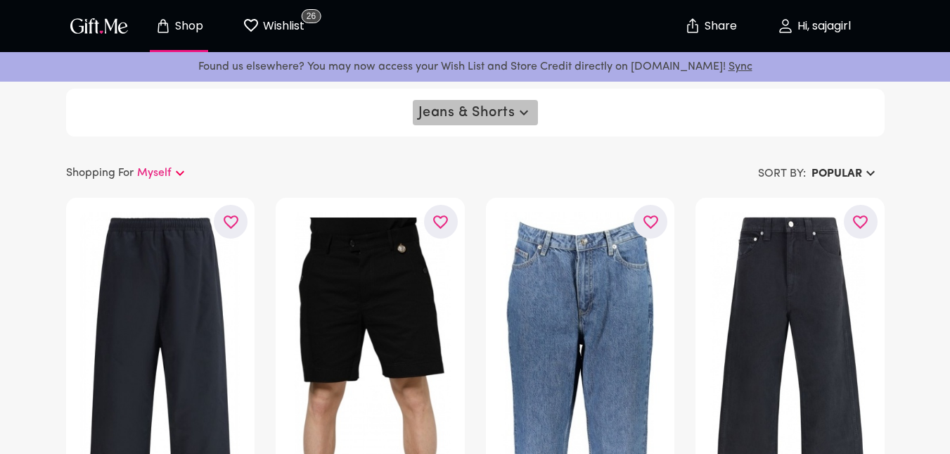
click at [488, 112] on span "Jeans & Shorts" at bounding box center [475, 112] width 114 height 17
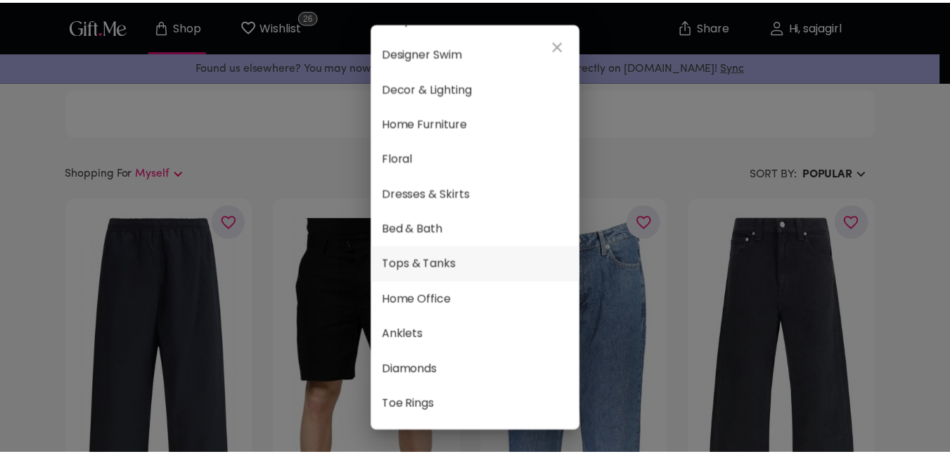
scroll to position [594, 0]
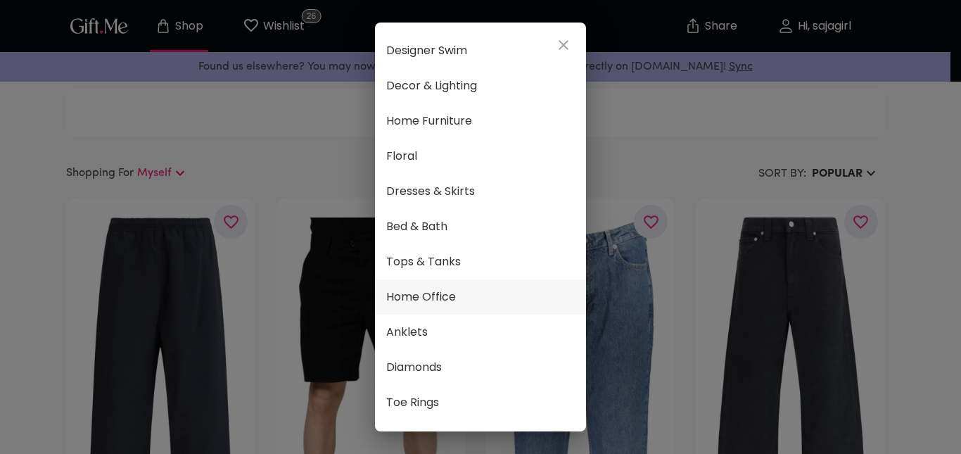
click at [418, 296] on span "Home Office" at bounding box center [480, 297] width 188 height 18
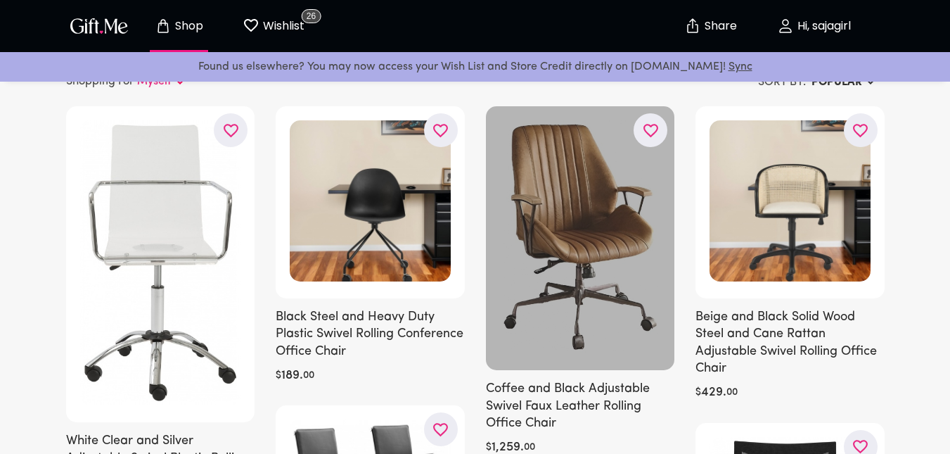
scroll to position [90, 0]
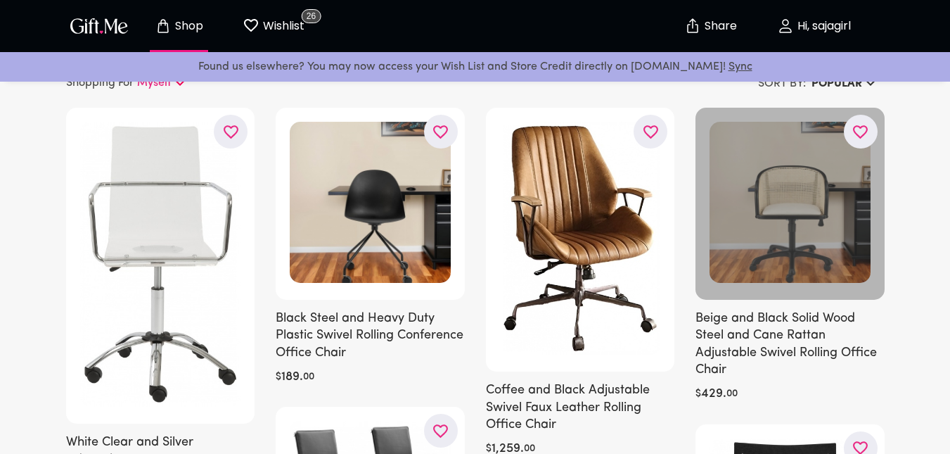
click at [793, 193] on div at bounding box center [790, 204] width 189 height 192
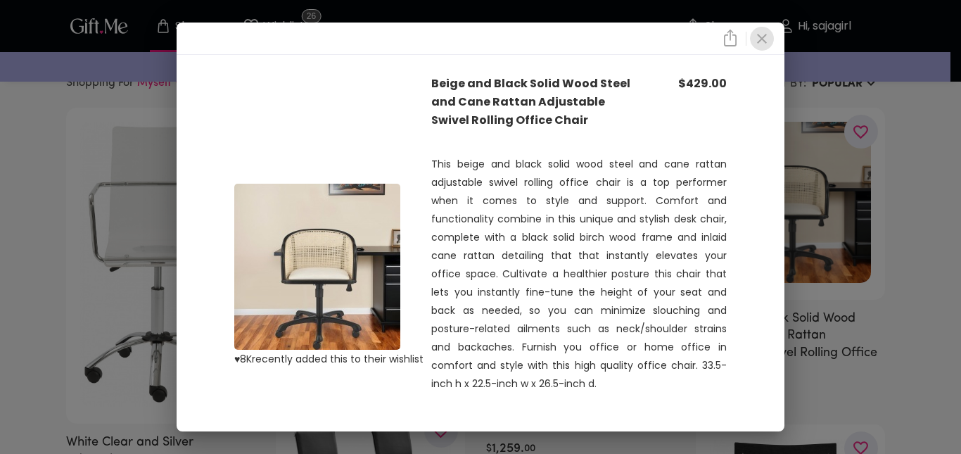
click at [769, 43] on icon "close" at bounding box center [761, 38] width 17 height 17
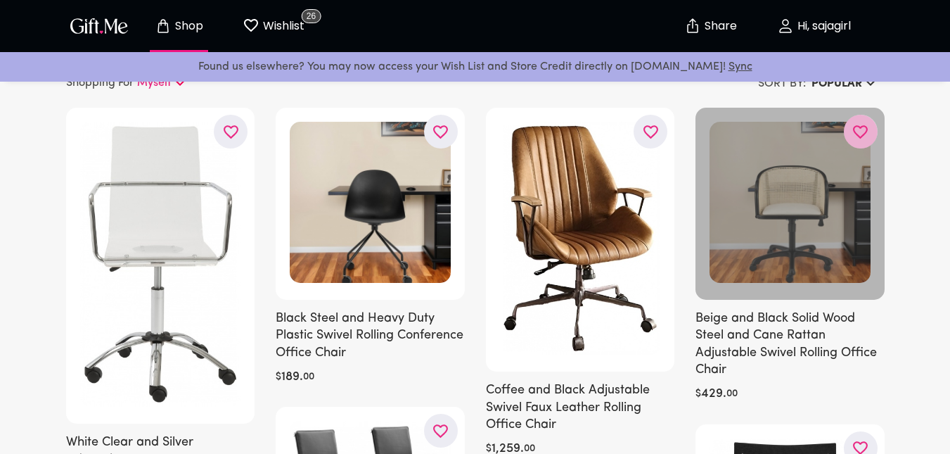
click at [0, 0] on icon "button" at bounding box center [0, 0] width 0 height 0
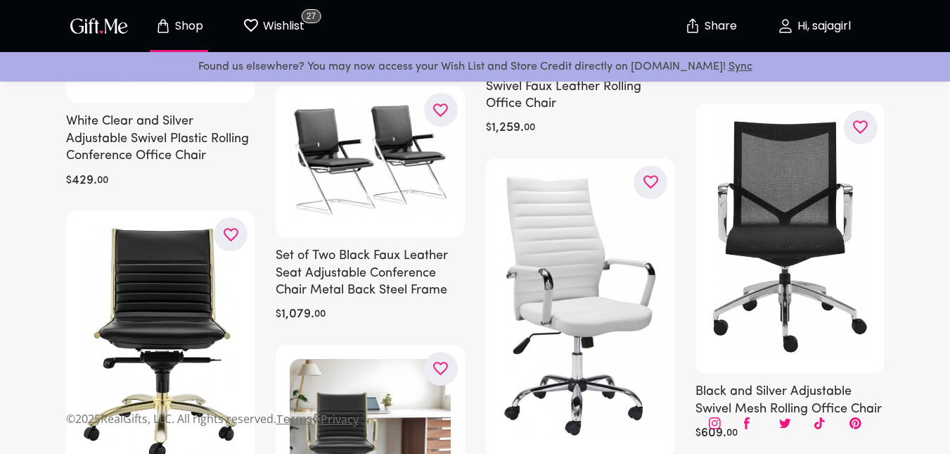
scroll to position [403, 0]
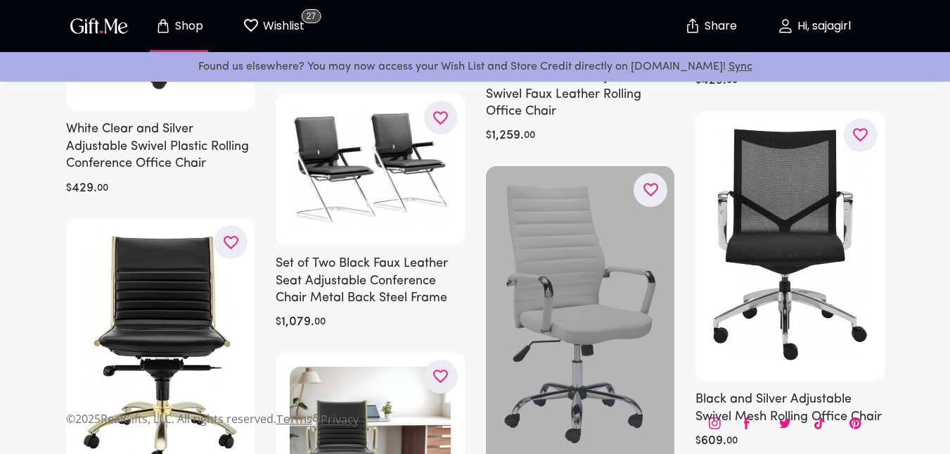
click at [0, 0] on icon "button" at bounding box center [0, 0] width 0 height 0
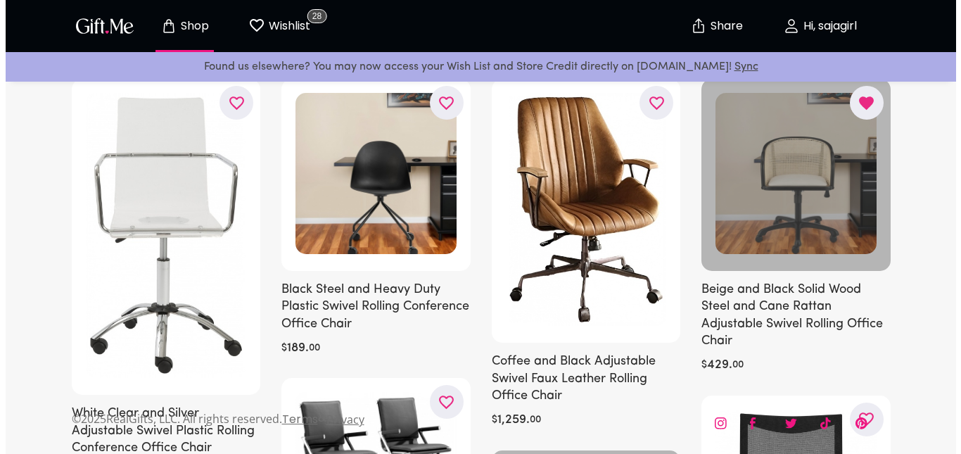
scroll to position [0, 0]
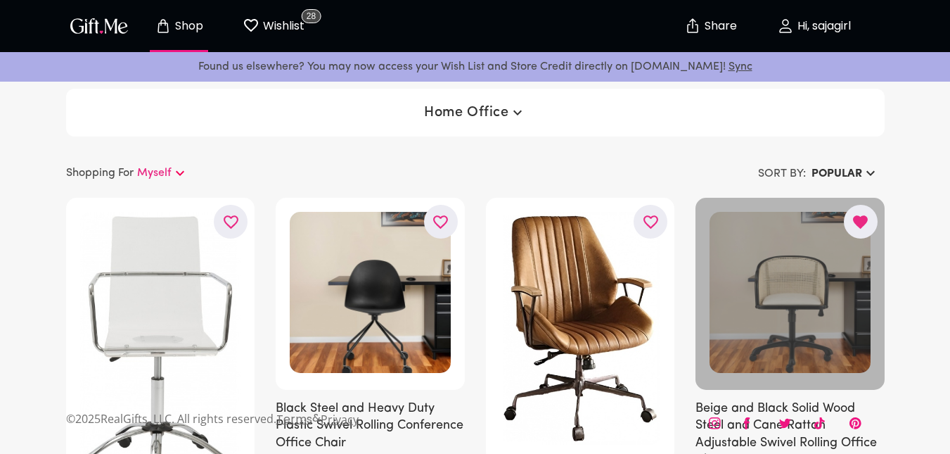
click at [477, 110] on span "Home Office" at bounding box center [474, 112] width 101 height 17
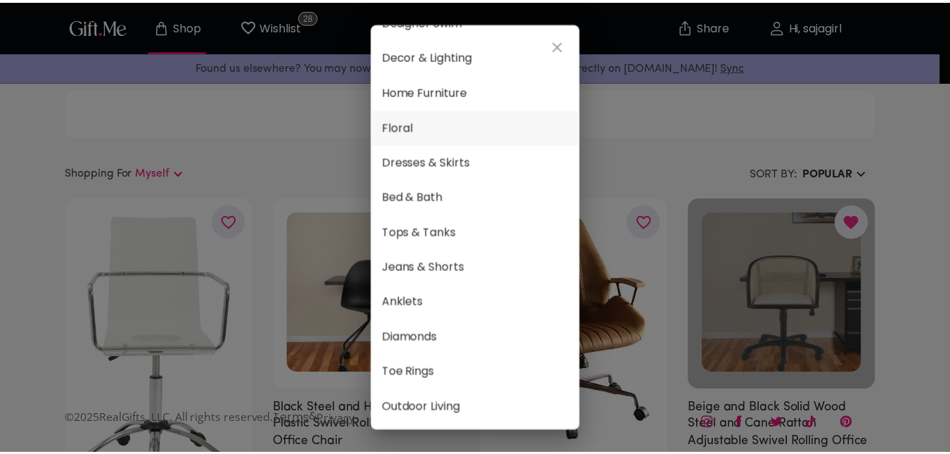
scroll to position [624, 0]
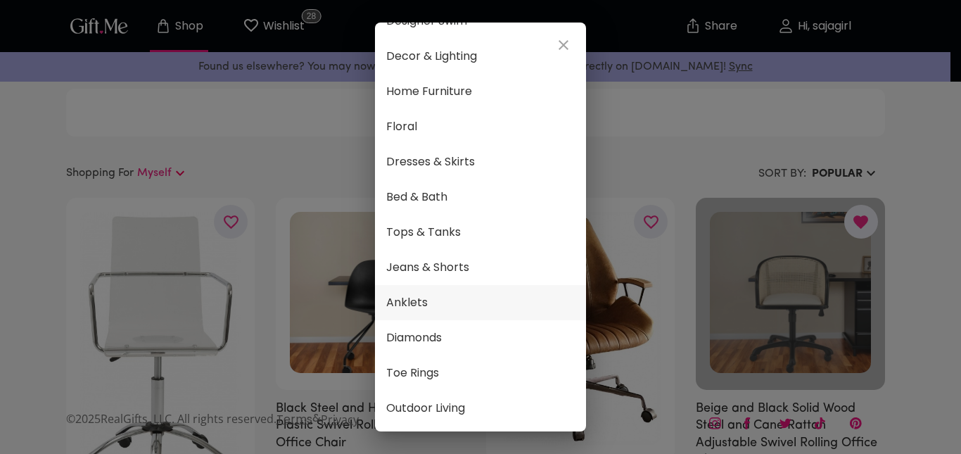
click at [443, 300] on span "Anklets" at bounding box center [480, 302] width 188 height 18
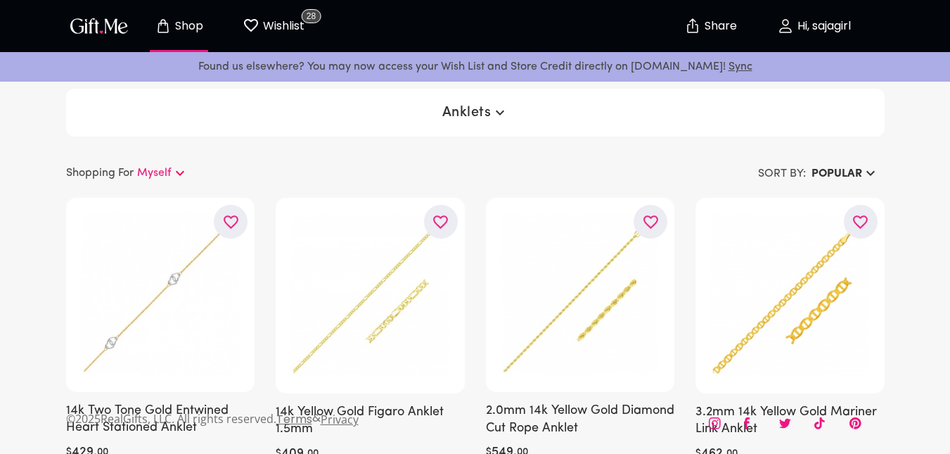
click at [483, 108] on span "Anklets" at bounding box center [475, 112] width 66 height 17
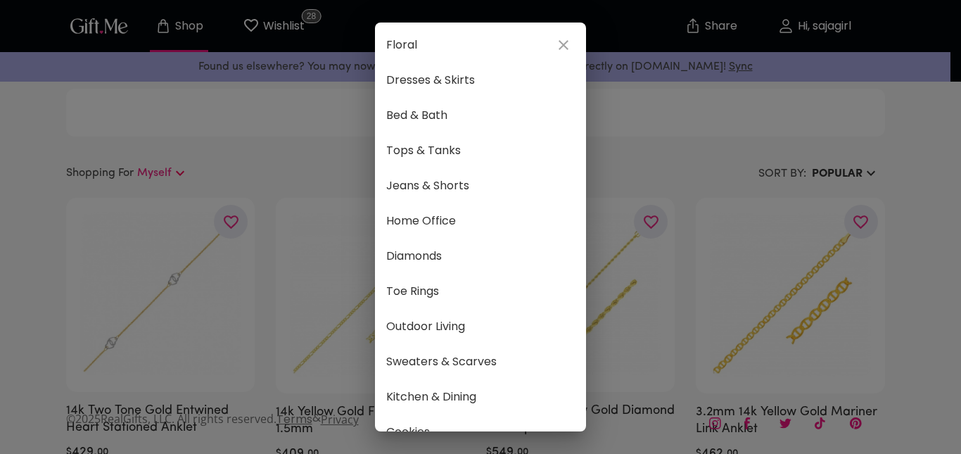
scroll to position [706, 0]
click at [465, 225] on span "Home Office" at bounding box center [480, 220] width 188 height 18
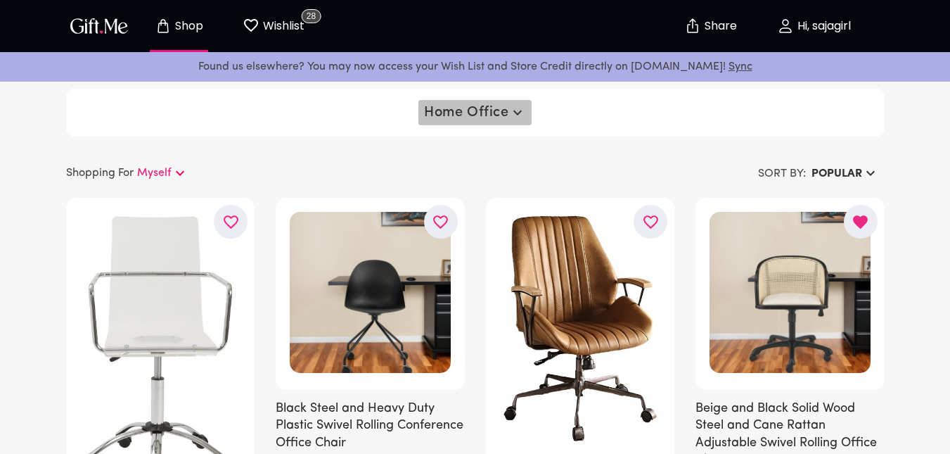
click at [487, 108] on span "Home Office" at bounding box center [474, 112] width 101 height 17
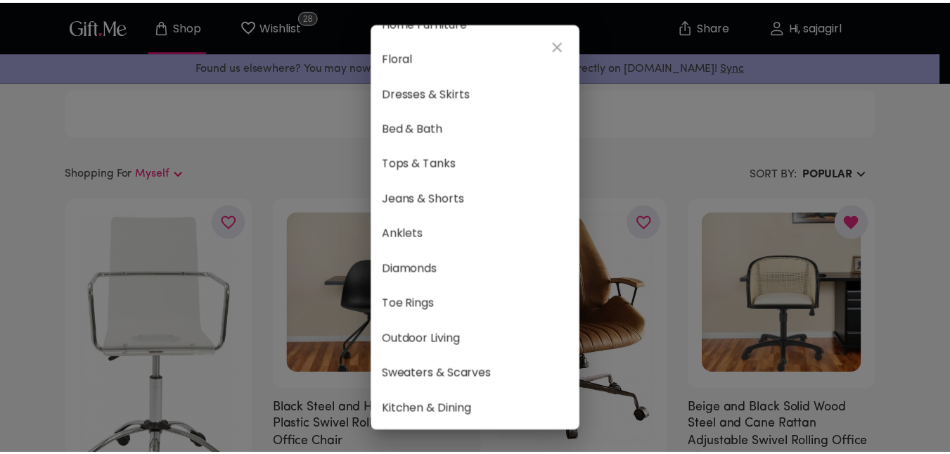
scroll to position [726, 0]
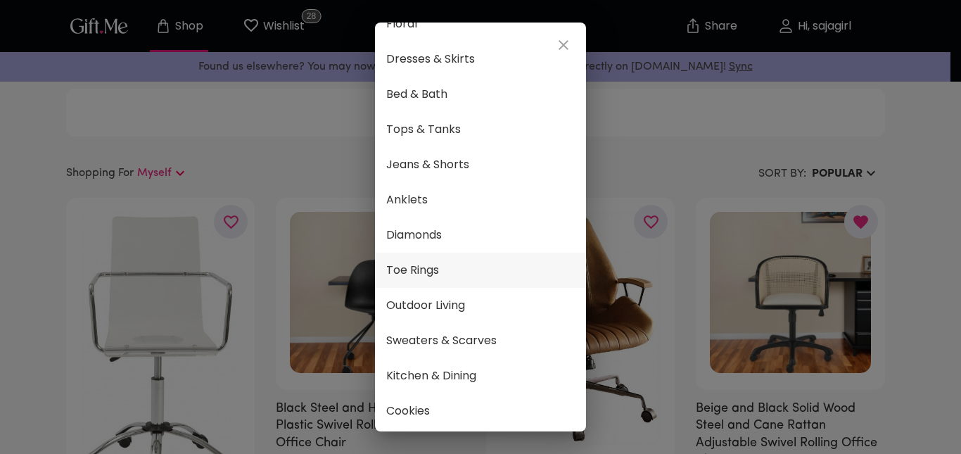
click at [456, 269] on span "Toe Rings" at bounding box center [480, 270] width 188 height 18
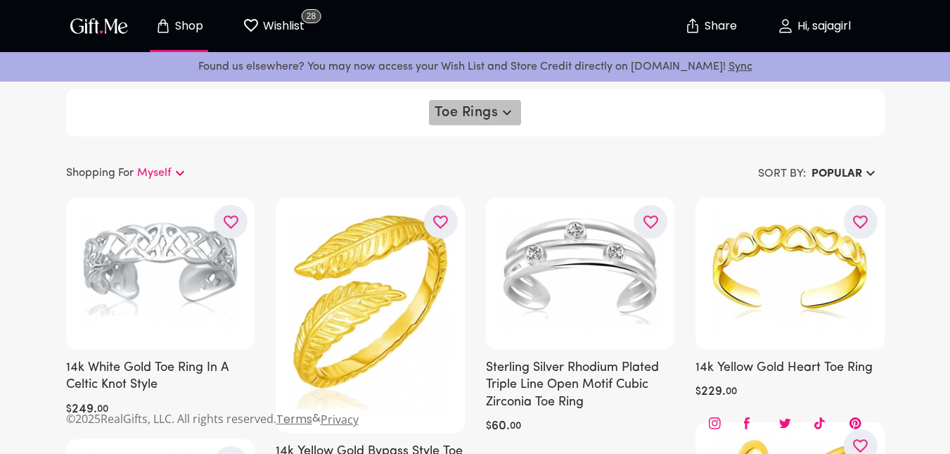
click at [492, 108] on span "Toe Rings" at bounding box center [475, 112] width 80 height 17
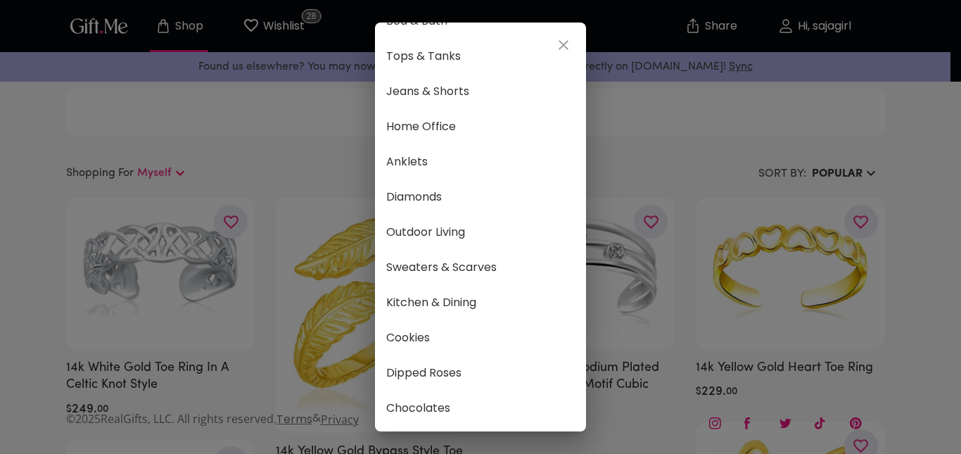
scroll to position [810, 0]
click at [442, 223] on span "Outdoor Living" at bounding box center [480, 232] width 188 height 18
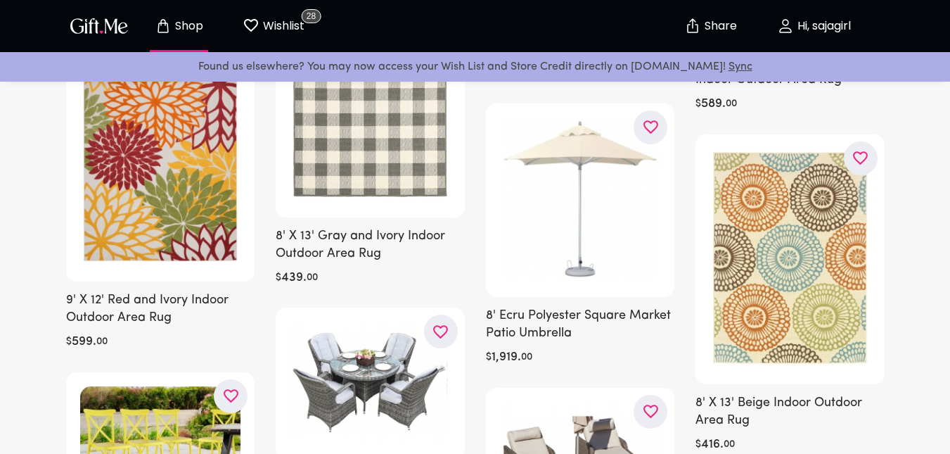
scroll to position [1804, 0]
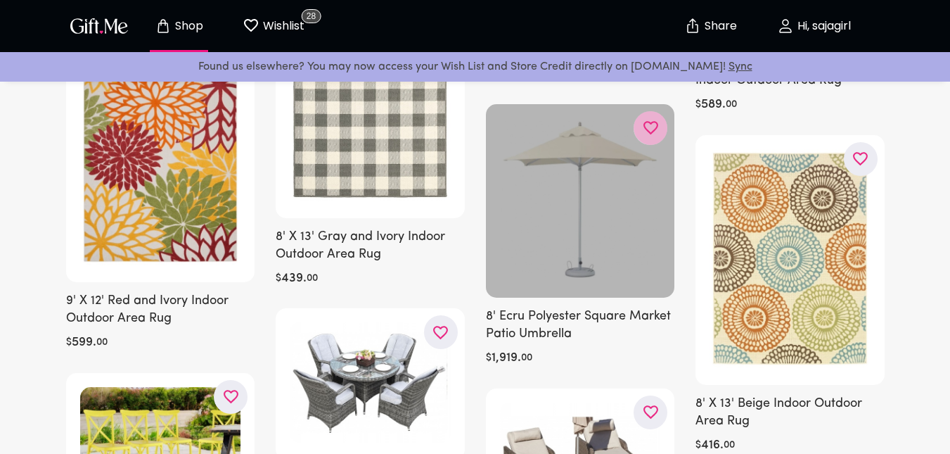
click at [0, 0] on icon "button" at bounding box center [0, 0] width 0 height 0
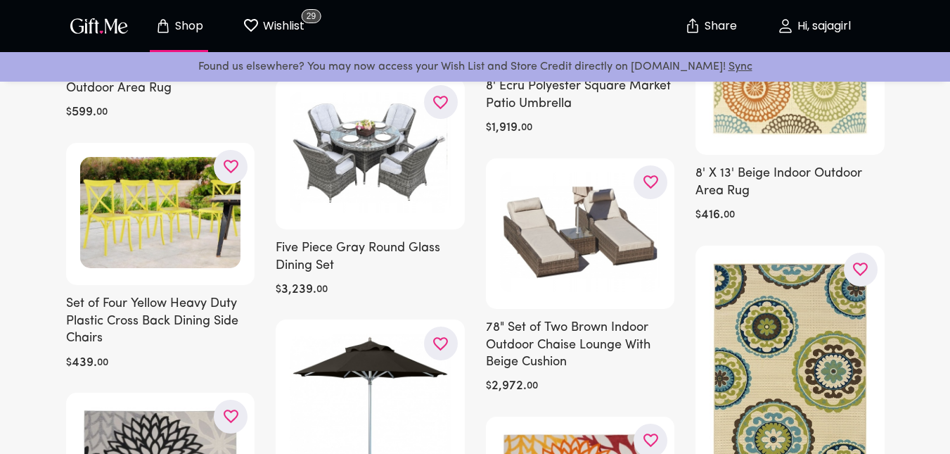
scroll to position [2035, 0]
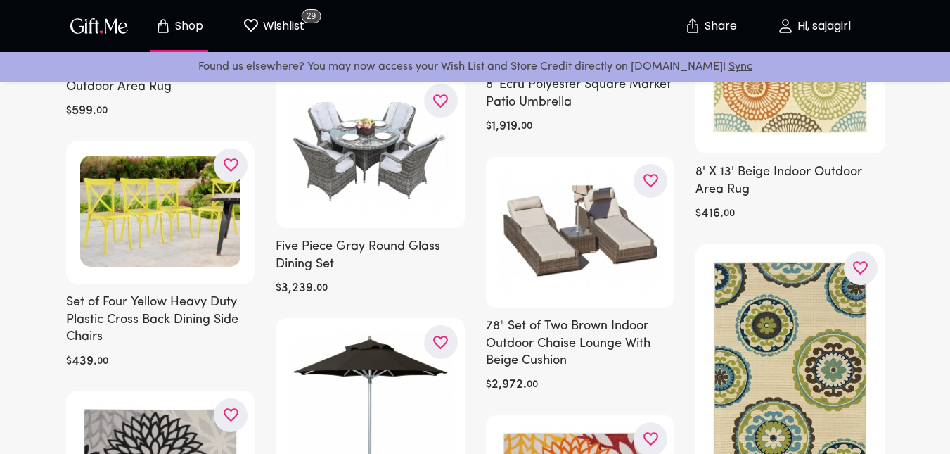
click at [0, 0] on icon "button" at bounding box center [0, 0] width 0 height 0
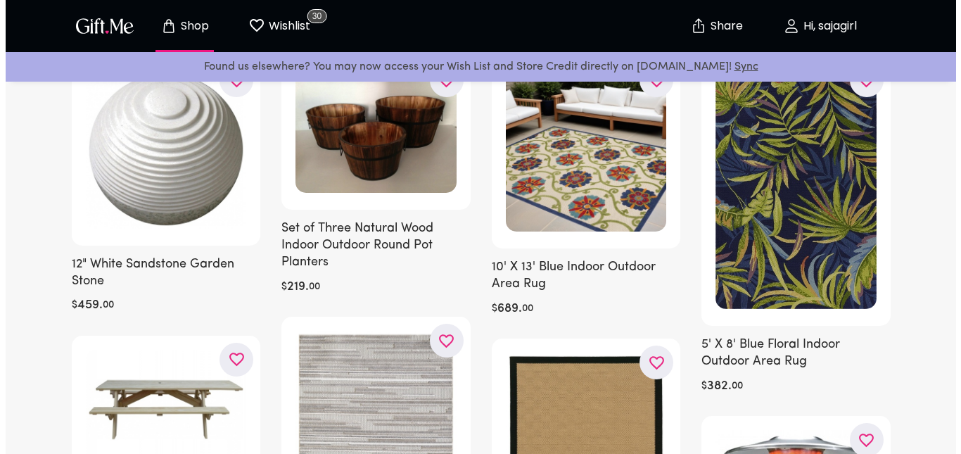
scroll to position [0, 0]
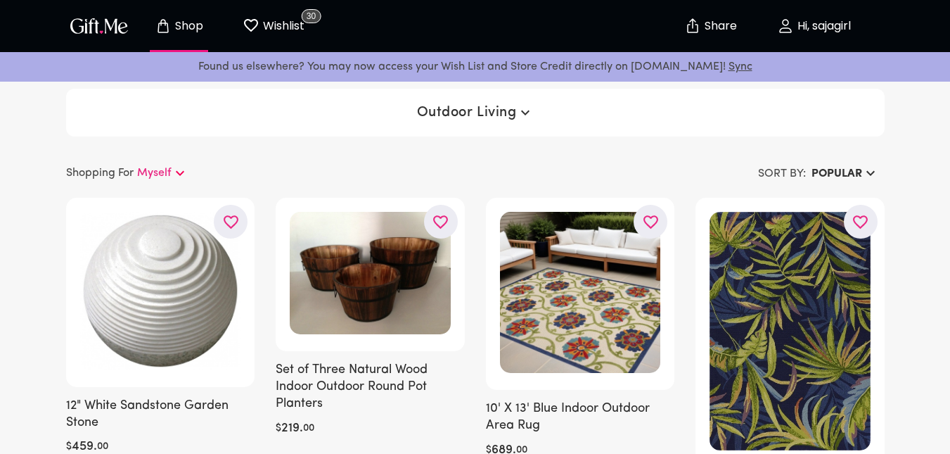
click at [465, 110] on span "Outdoor Living" at bounding box center [475, 112] width 117 height 17
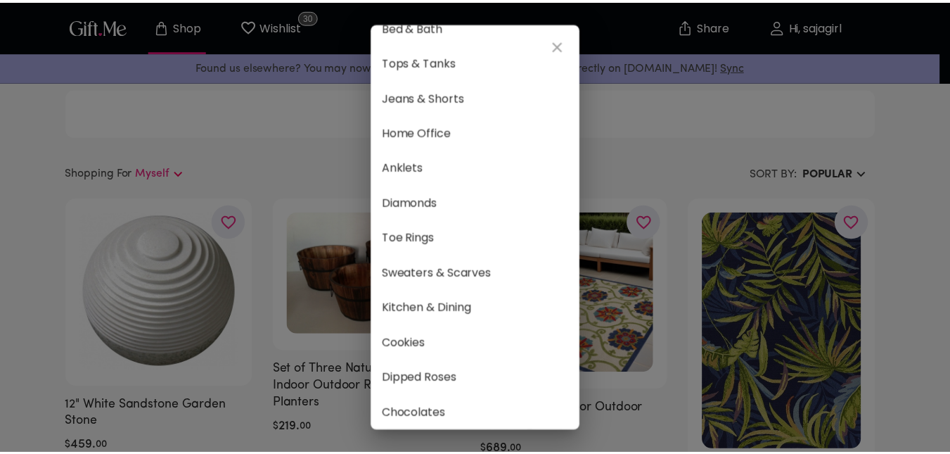
scroll to position [793, 0]
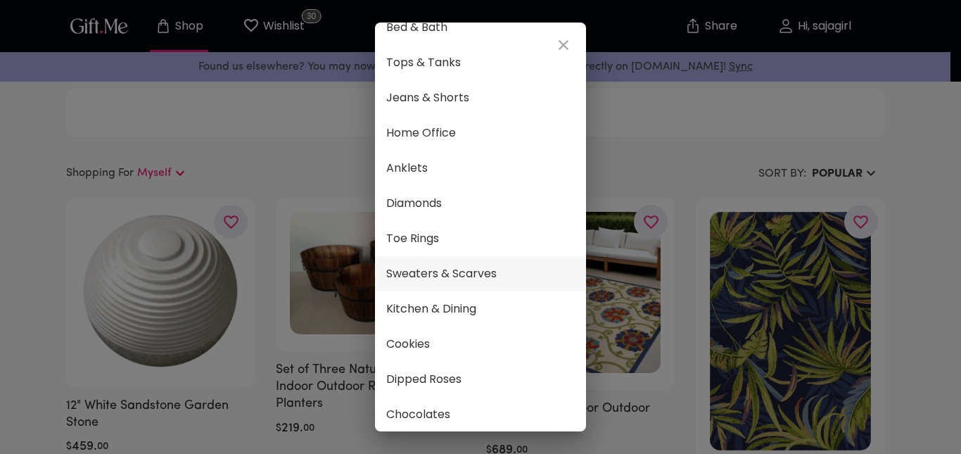
click at [474, 278] on span "Sweaters & Scarves" at bounding box center [480, 273] width 188 height 18
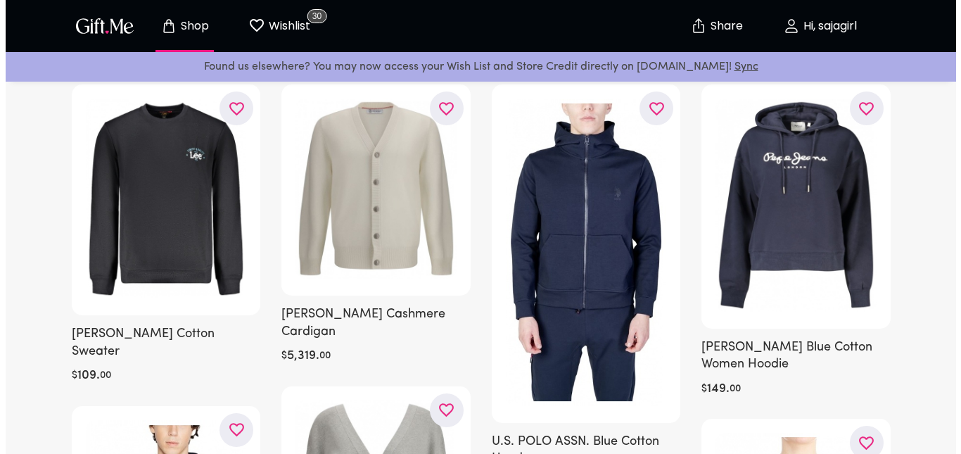
scroll to position [115, 0]
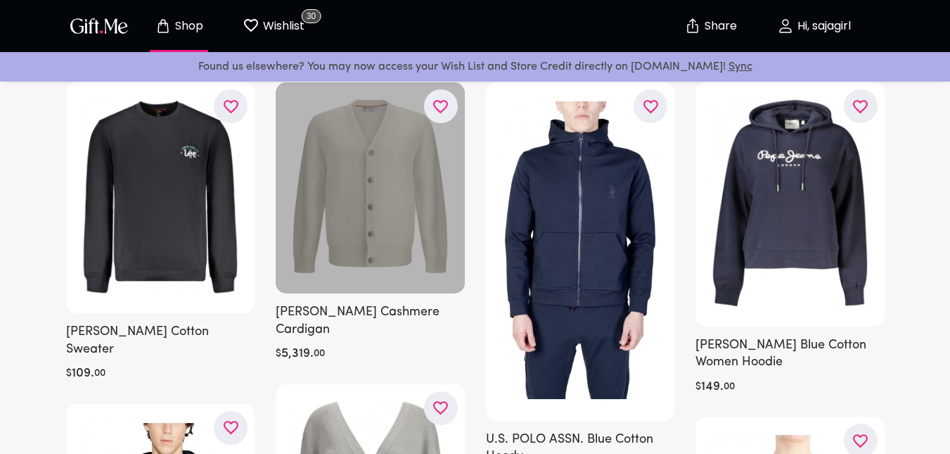
click at [395, 214] on div at bounding box center [370, 187] width 189 height 211
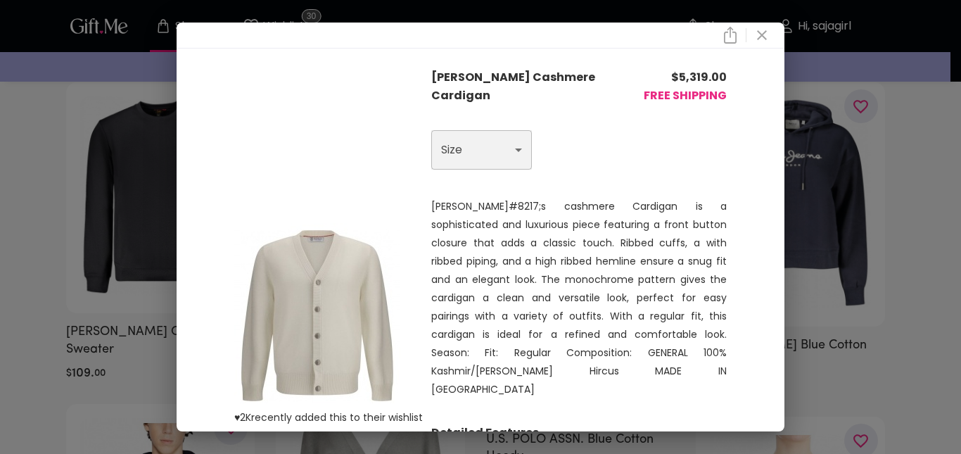
click at [497, 157] on select "Choose One S M L XL" at bounding box center [481, 149] width 101 height 39
select select "L"
click at [431, 132] on select "Choose One S M L XL" at bounding box center [481, 149] width 101 height 39
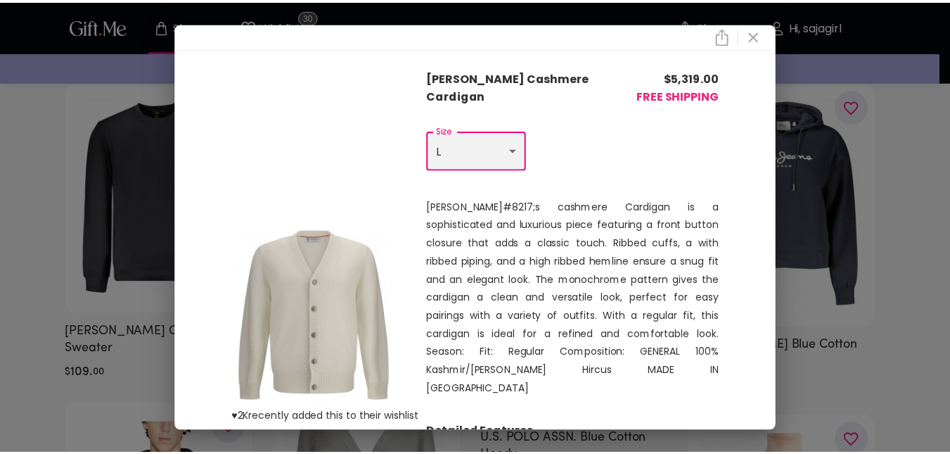
scroll to position [146, 0]
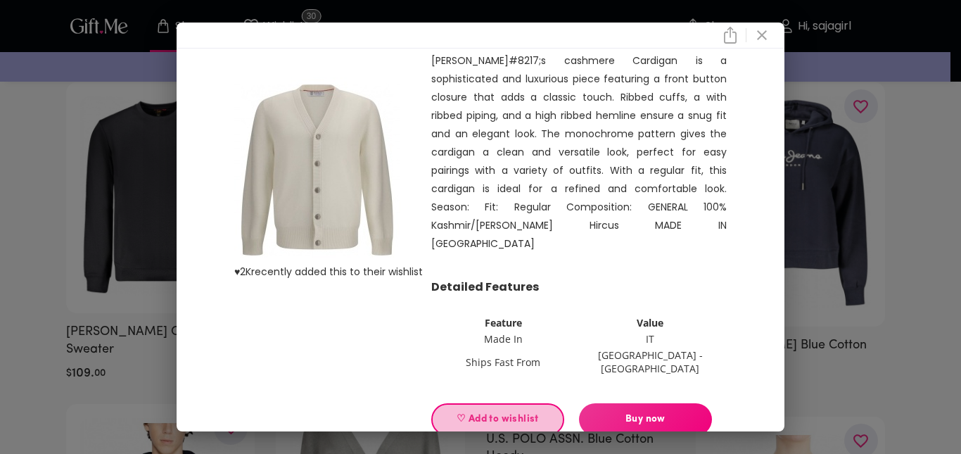
click at [472, 411] on span "♡ Add to wishlist" at bounding box center [497, 418] width 109 height 15
click at [4, 277] on div "♥ 2K recently added this to their wishlist [PERSON_NAME] Cashmere Cardigan $ 5,…" at bounding box center [480, 227] width 961 height 454
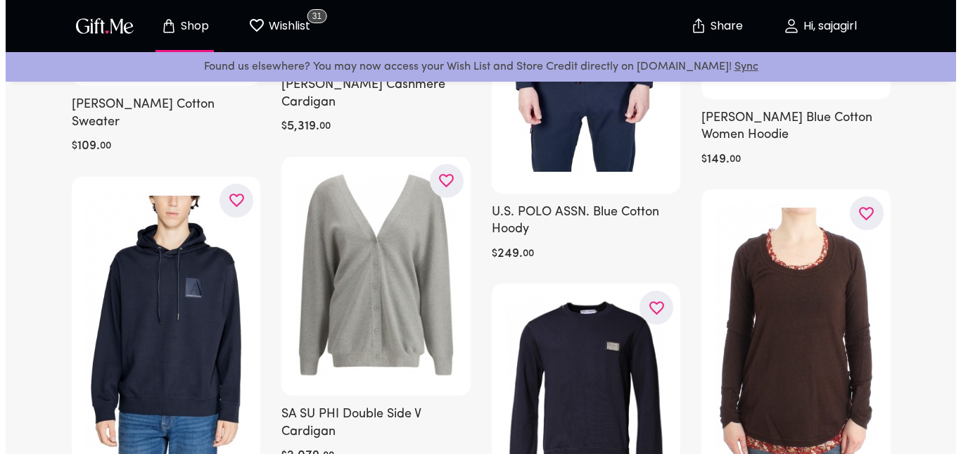
scroll to position [406, 0]
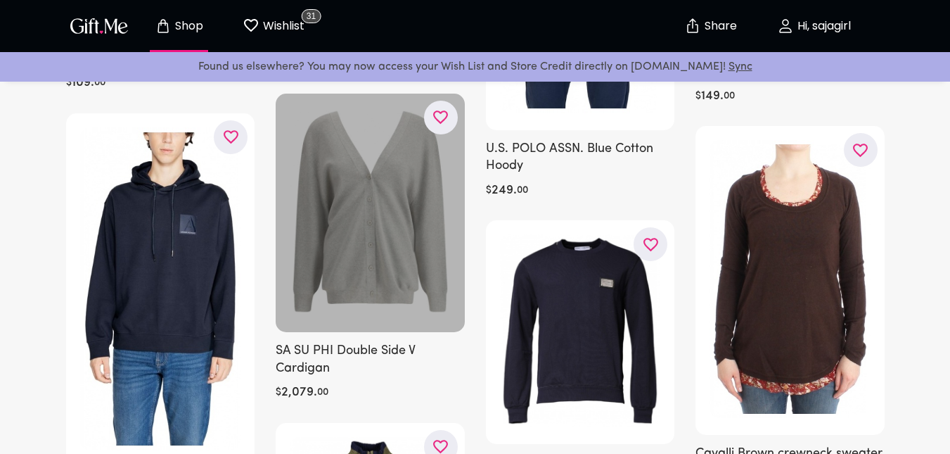
click at [406, 245] on div at bounding box center [370, 213] width 189 height 239
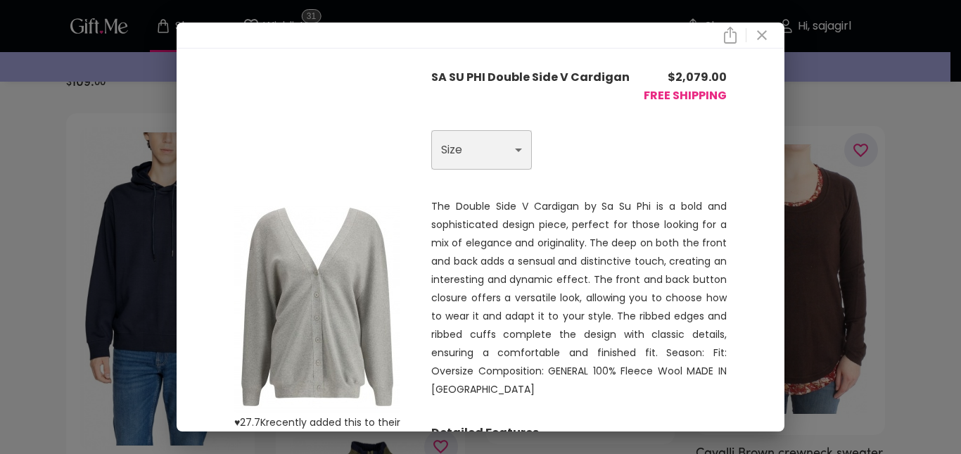
click at [451, 154] on select "Choose One L" at bounding box center [481, 149] width 101 height 39
select select "L"
click at [431, 132] on select "Choose One L" at bounding box center [481, 149] width 101 height 39
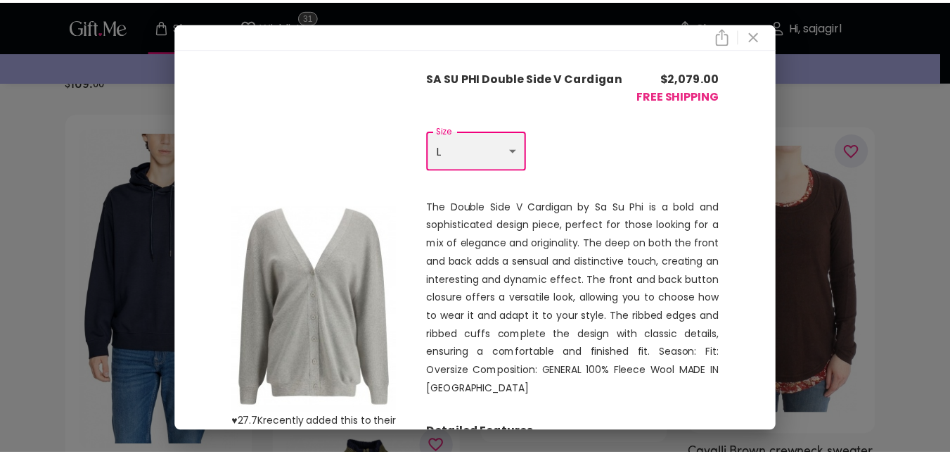
scroll to position [146, 0]
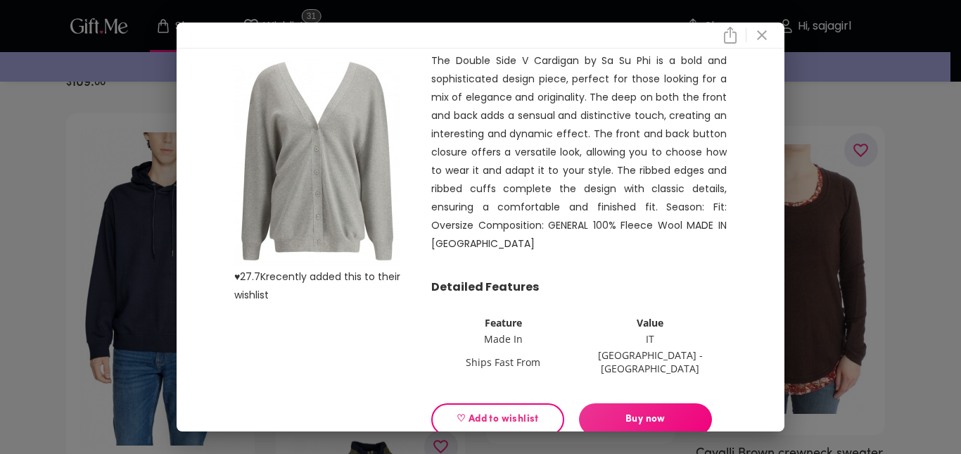
click at [482, 411] on span "♡ Add to wishlist" at bounding box center [497, 418] width 109 height 15
click at [1, 285] on div "♥ 27.7K recently added this to their wishlist SA SU PHI Double Side V Cardigan …" at bounding box center [480, 227] width 961 height 454
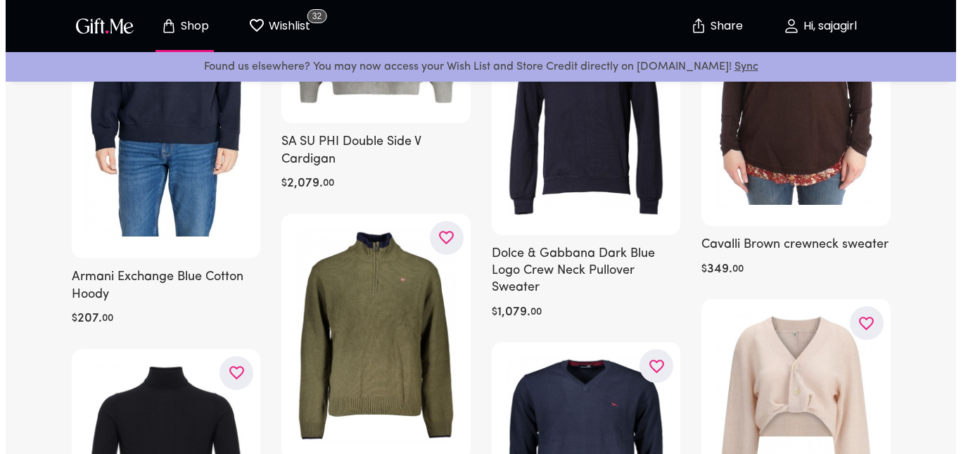
scroll to position [788, 0]
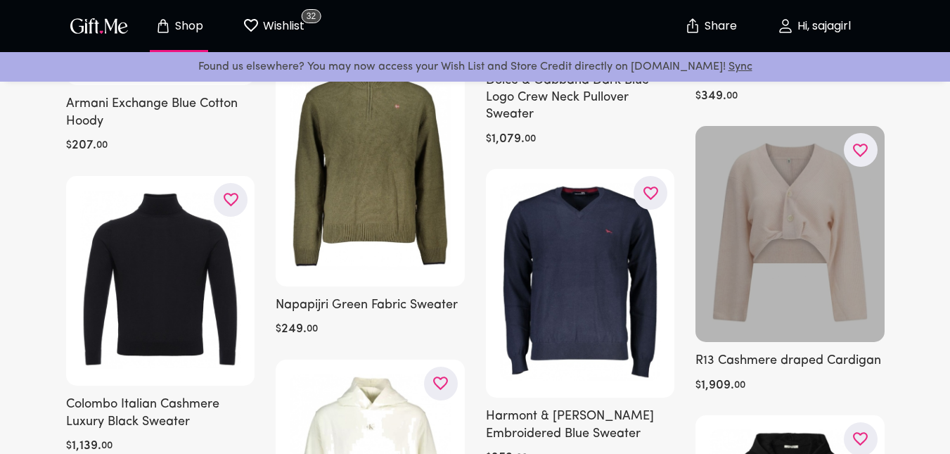
click at [744, 226] on div at bounding box center [790, 234] width 189 height 216
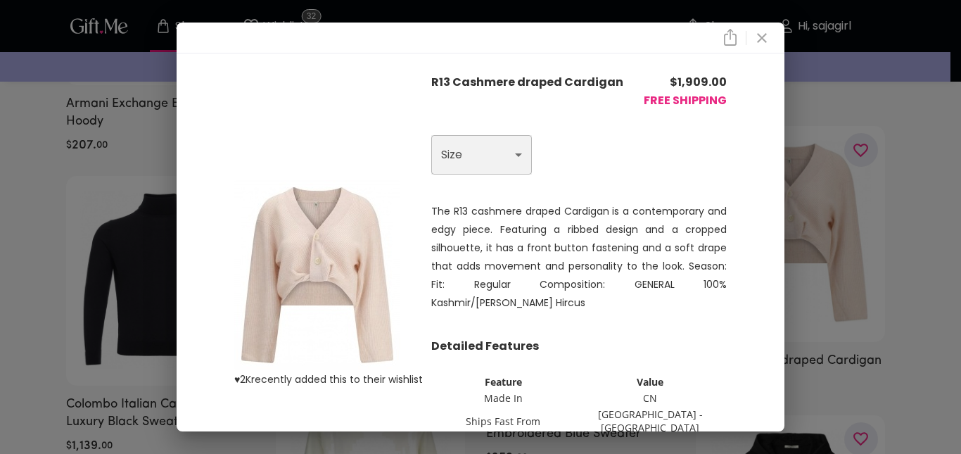
click at [472, 167] on select "Choose One S M" at bounding box center [481, 154] width 101 height 39
select select "M"
click at [431, 136] on select "Choose One S M" at bounding box center [481, 154] width 101 height 39
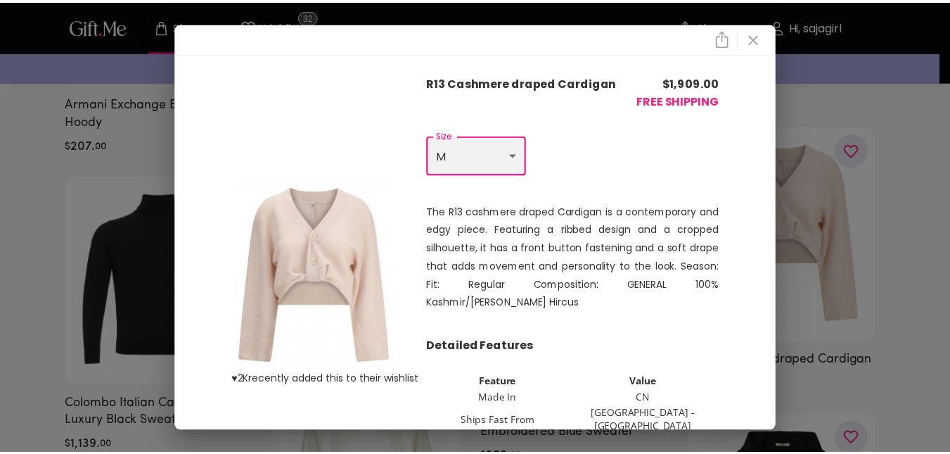
scroll to position [77, 0]
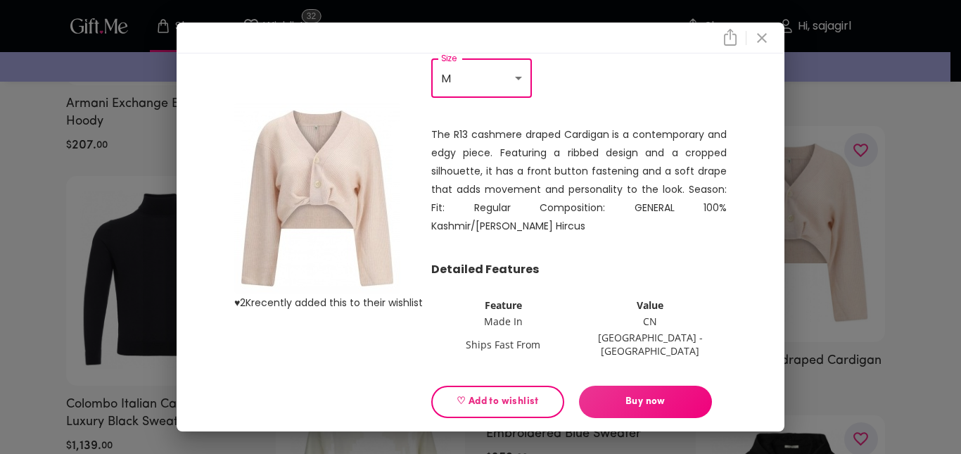
click at [480, 394] on span "♡ Add to wishlist" at bounding box center [497, 401] width 109 height 15
click at [43, 252] on div "♥ 2K recently added this to their wishlist R13 Cashmere draped Cardigan $ 1,909…" at bounding box center [480, 227] width 961 height 454
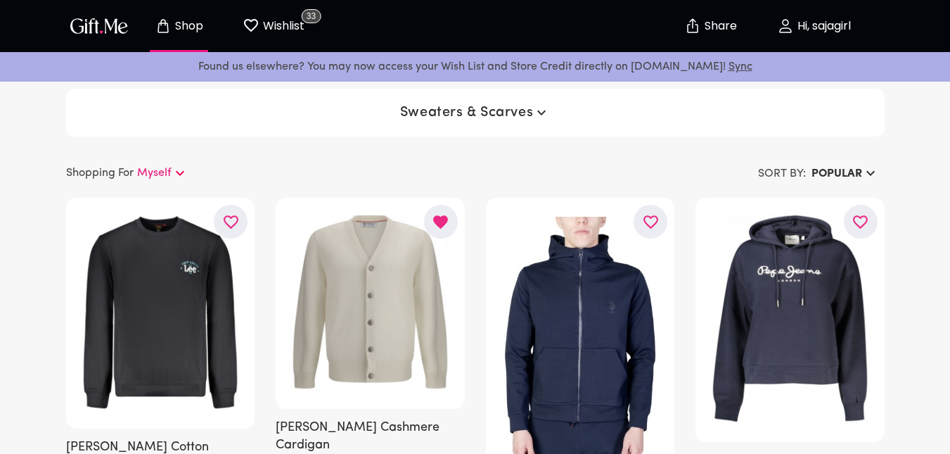
click at [433, 126] on div "Sweaters & Scarves" at bounding box center [475, 113] width 819 height 48
click at [427, 119] on span "Sweaters & Scarves" at bounding box center [475, 112] width 150 height 17
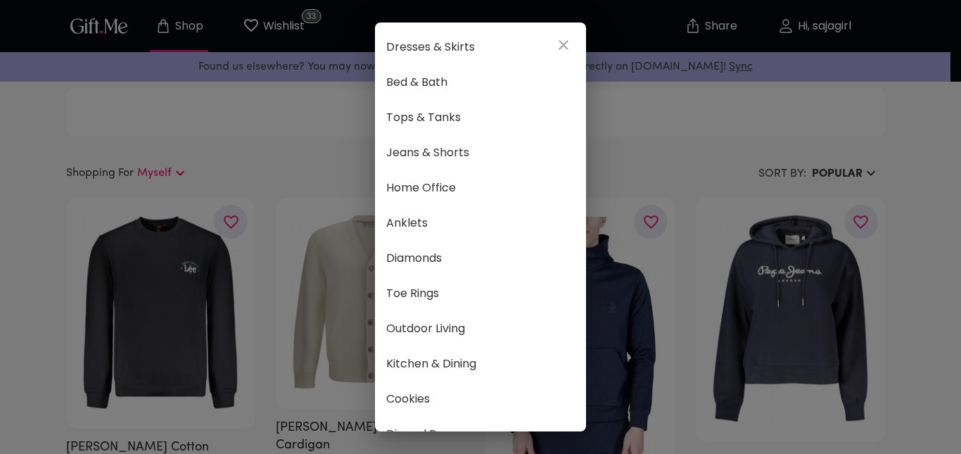
scroll to position [810, 0]
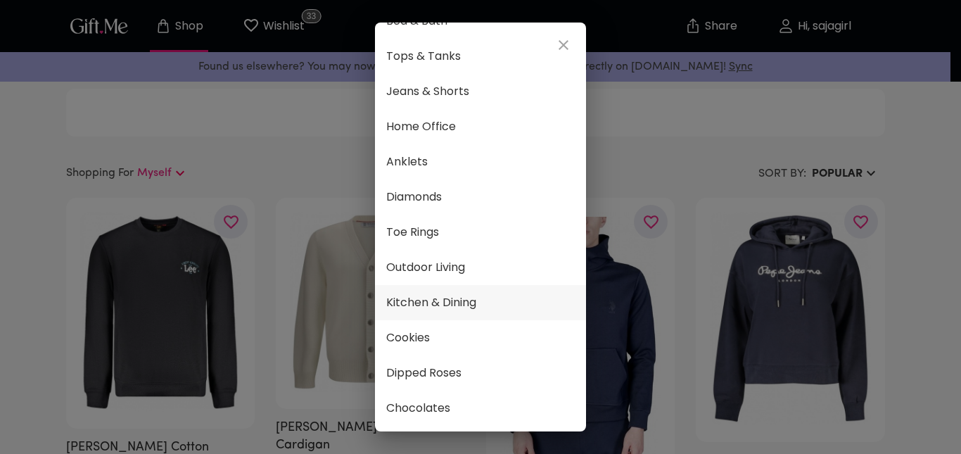
click at [470, 293] on span "Kitchen & Dining" at bounding box center [480, 302] width 188 height 18
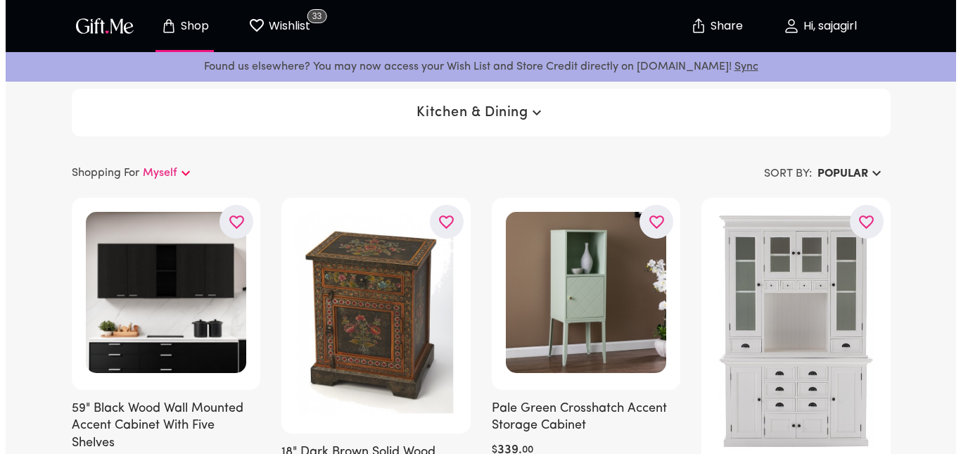
scroll to position [1, 0]
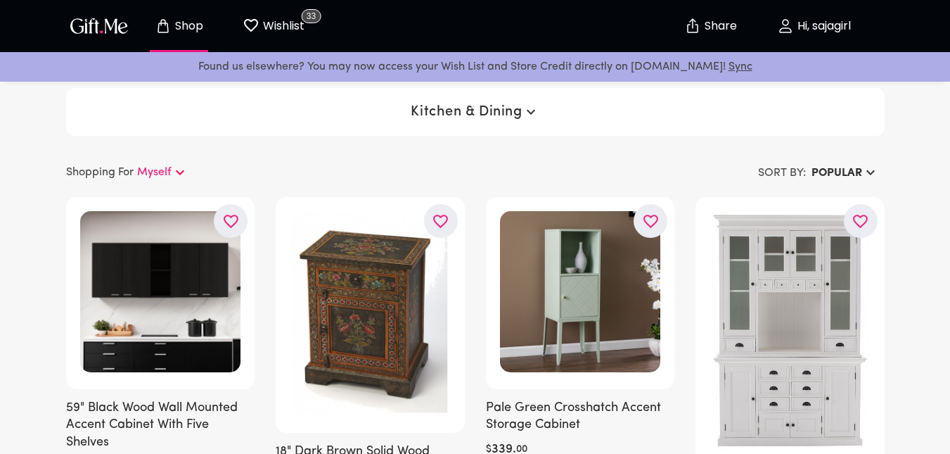
click at [509, 112] on span "Kitchen & Dining" at bounding box center [475, 111] width 128 height 17
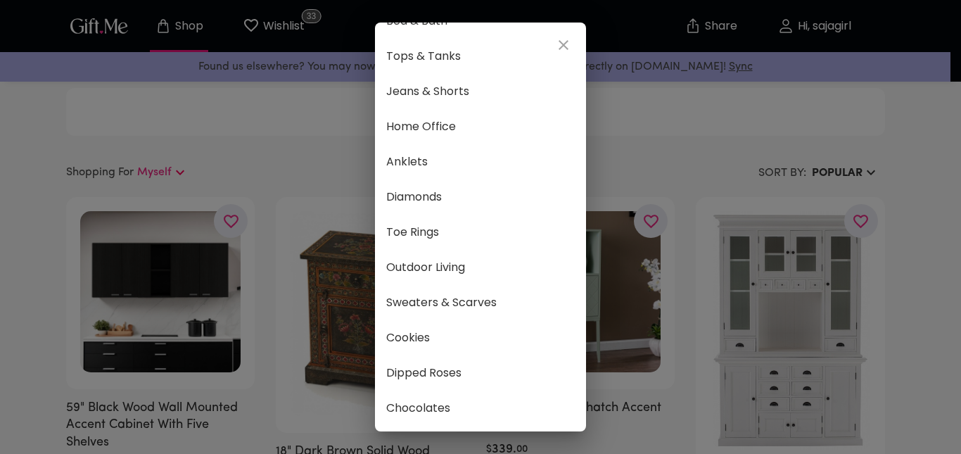
scroll to position [810, 0]
click at [440, 328] on span "Cookies" at bounding box center [480, 337] width 188 height 18
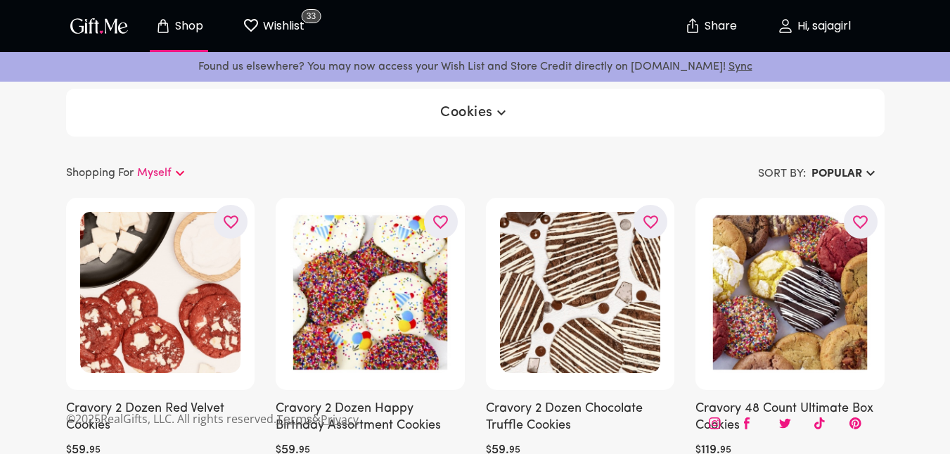
drag, startPoint x: 487, startPoint y: 113, endPoint x: 451, endPoint y: 110, distance: 36.0
click at [451, 110] on span "Cookies" at bounding box center [475, 112] width 70 height 17
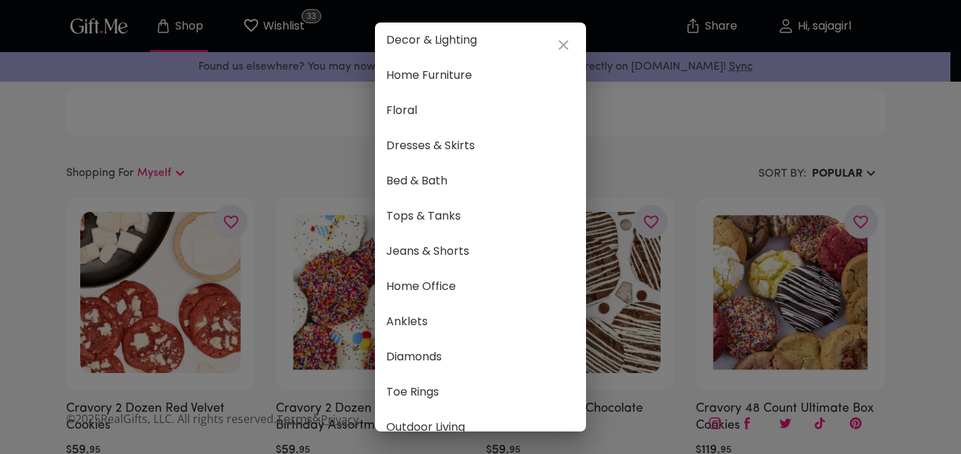
scroll to position [810, 0]
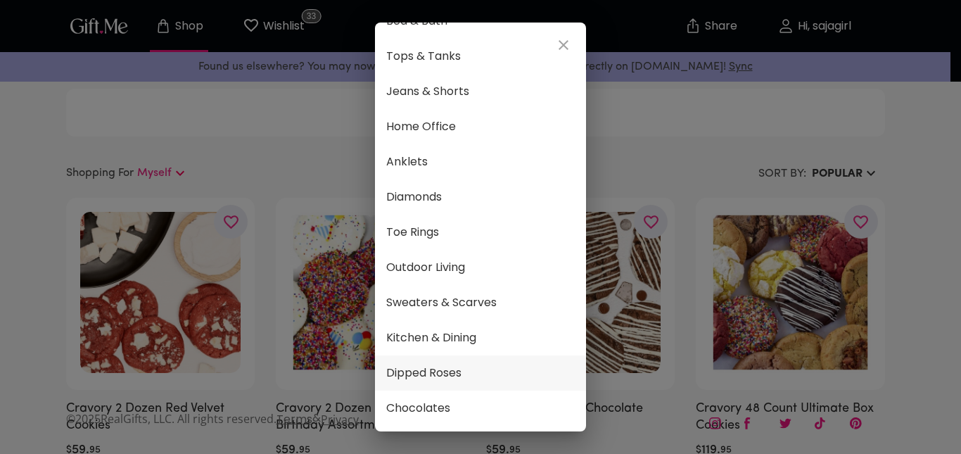
click at [475, 364] on span "Dipped Roses" at bounding box center [480, 373] width 188 height 18
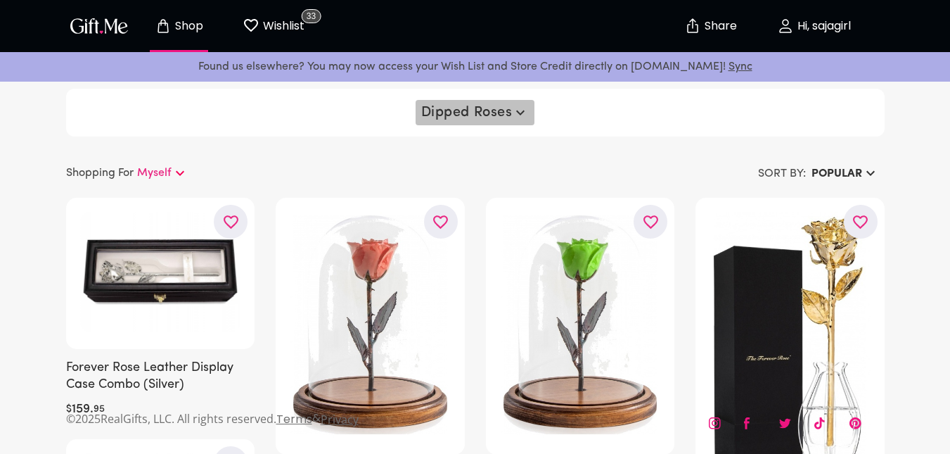
click at [428, 109] on span "Dipped Roses" at bounding box center [475, 112] width 108 height 17
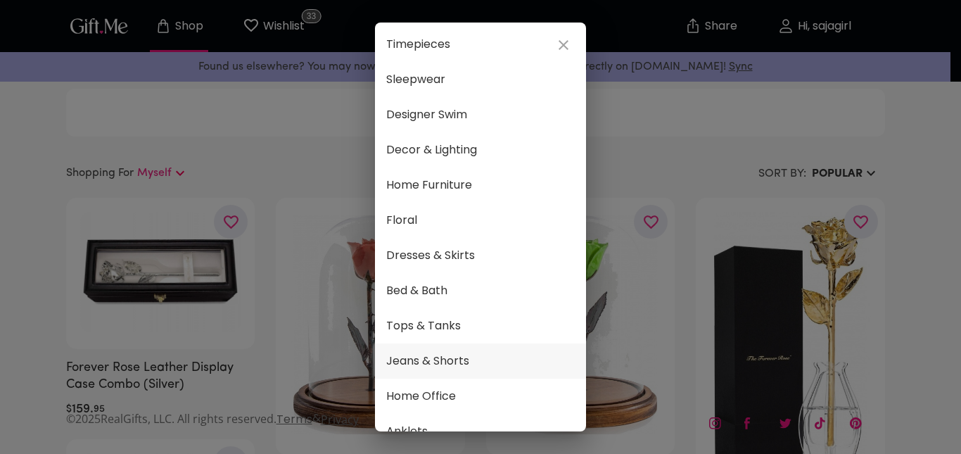
scroll to position [810, 0]
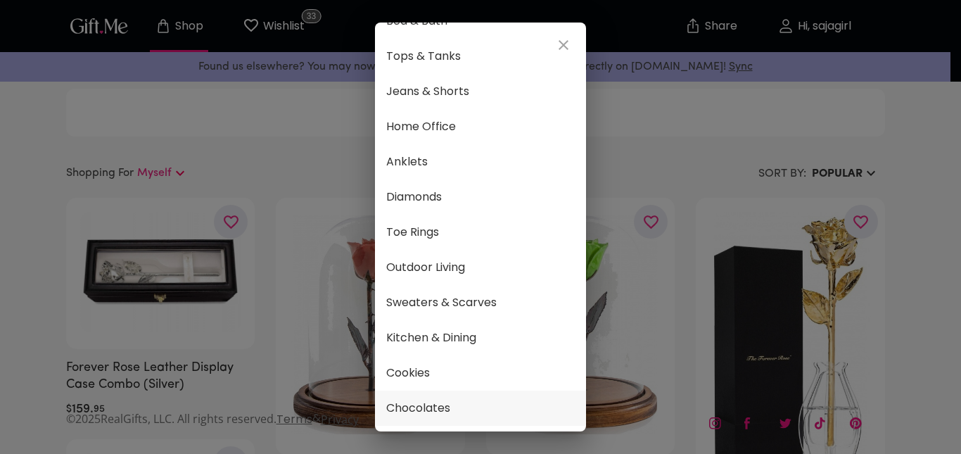
click at [449, 399] on span "Chocolates" at bounding box center [480, 408] width 188 height 18
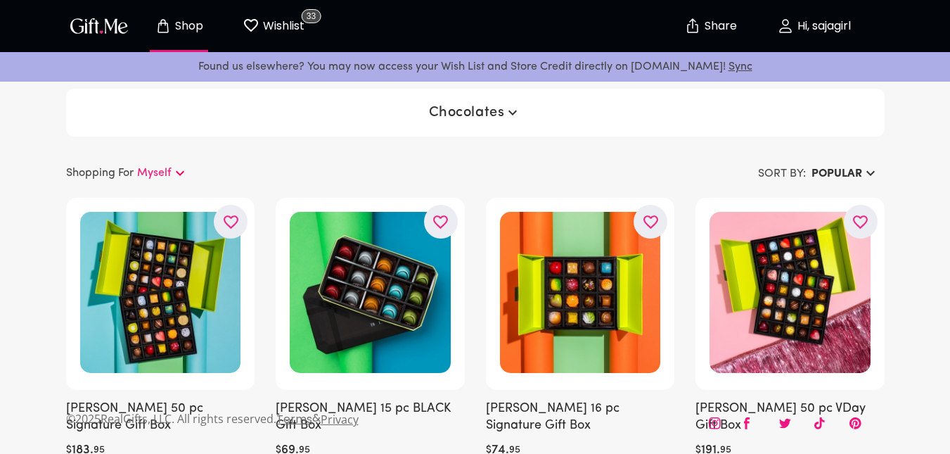
click at [803, 27] on p "Hi, sajagirl" at bounding box center [822, 26] width 57 height 12
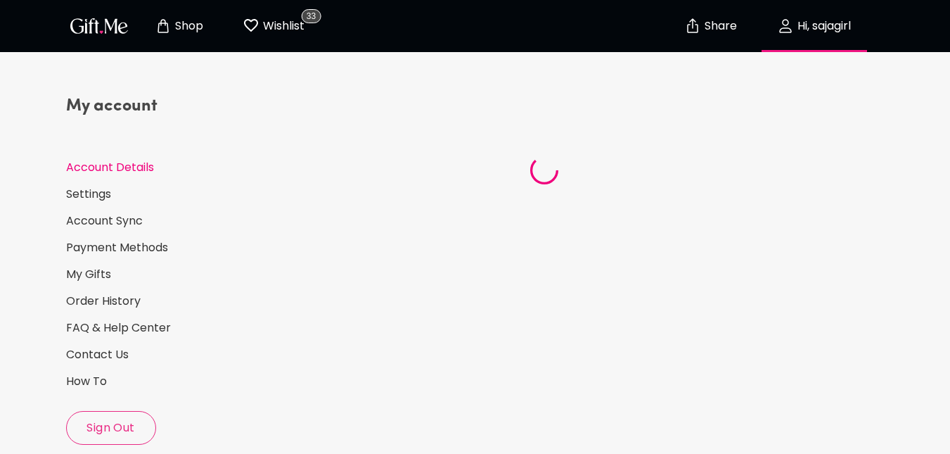
select select "US"
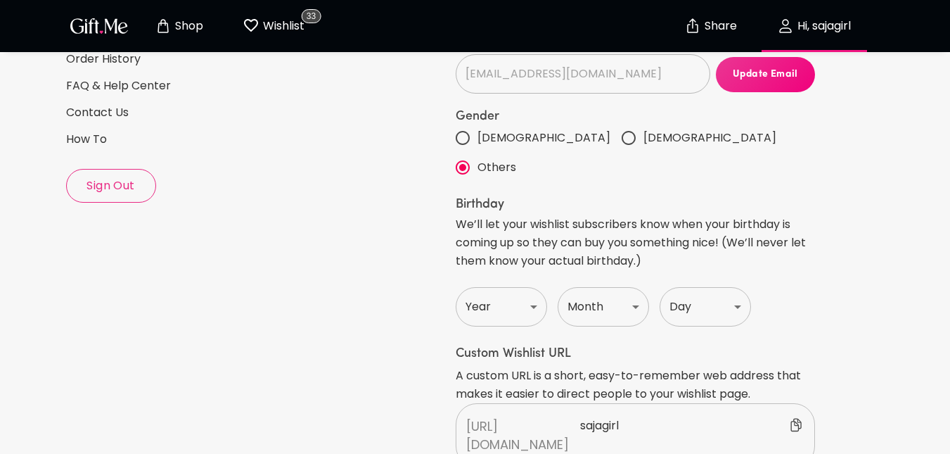
scroll to position [241, 0]
click at [501, 288] on select "Year [DATE] 1921 1922 1923 1924 1925 1926 1927 1928 1929 1930 1931 1932 1933 19…" at bounding box center [501, 307] width 91 height 39
select select "2006"
click at [456, 288] on select "Year [DATE] 1921 1922 1923 1924 1925 1926 1927 1928 1929 1930 1931 1932 1933 19…" at bounding box center [501, 307] width 91 height 39
click at [588, 288] on select "Month Jan Feb Mar Apr May June July Aug Sept Oct Nov Dec" at bounding box center [603, 307] width 91 height 39
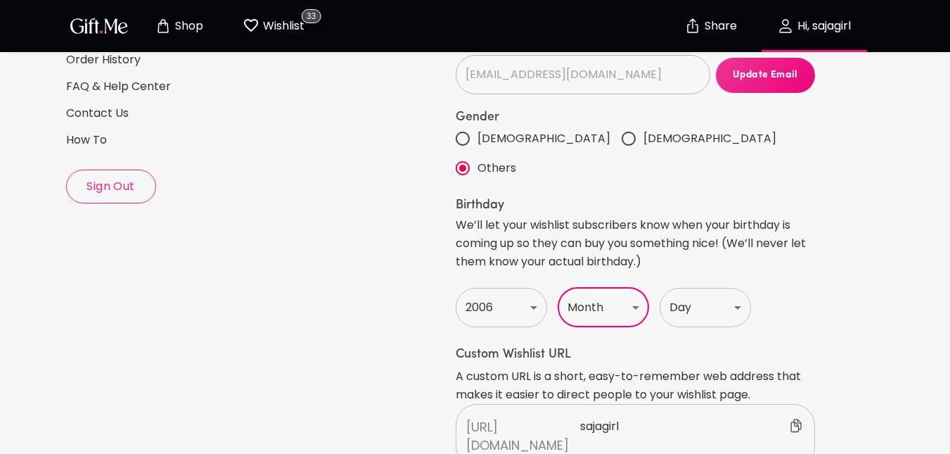
select select "October"
click at [558, 288] on select "Month Jan Feb Mar Apr May June July Aug Sept Oct Nov Dec" at bounding box center [603, 307] width 91 height 39
click at [683, 288] on select "Day 1 2 3 4 5 6 7 8 9 10 11 12 13 14 15 16 17 18 19 20 21 22 23 24 25 26 27 28 …" at bounding box center [705, 307] width 91 height 39
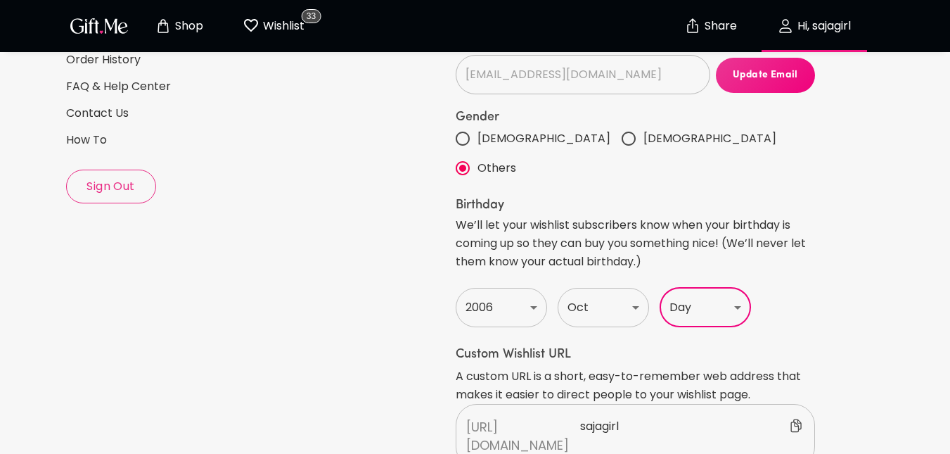
select select "4"
click at [660, 288] on select "Day 1 2 3 4 5 6 7 8 9 10 11 12 13 14 15 16 17 18 19 20 21 22 23 24 25 26 27 28 …" at bounding box center [705, 307] width 91 height 39
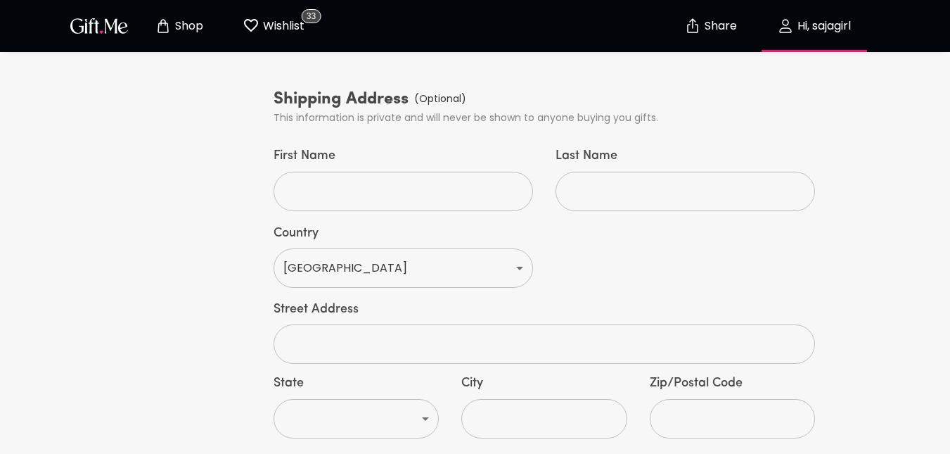
scroll to position [779, 0]
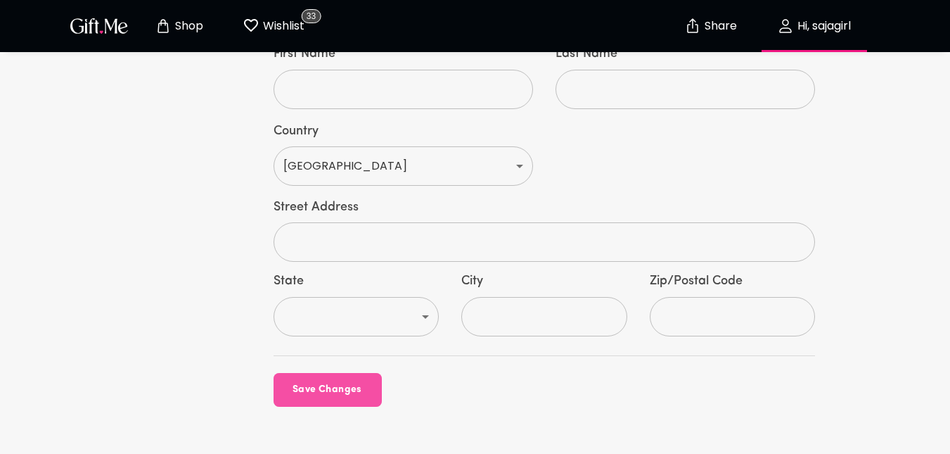
click at [296, 382] on span "Save Changes" at bounding box center [328, 389] width 108 height 15
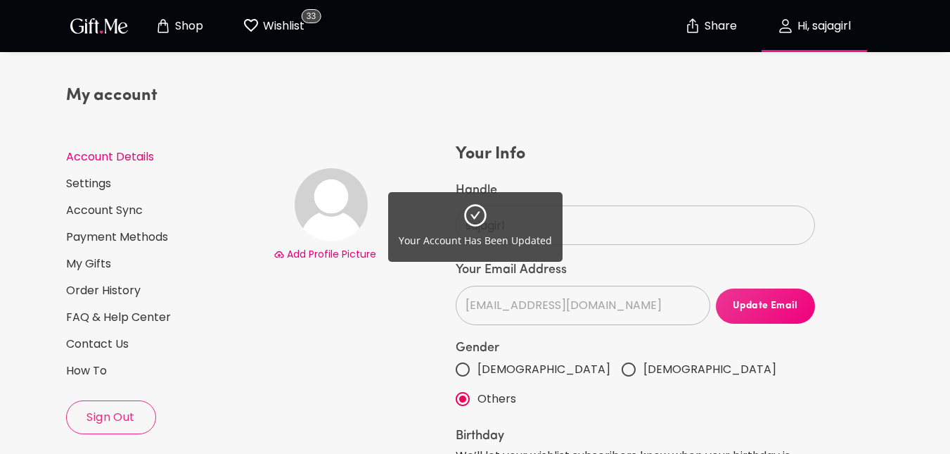
scroll to position [0, 0]
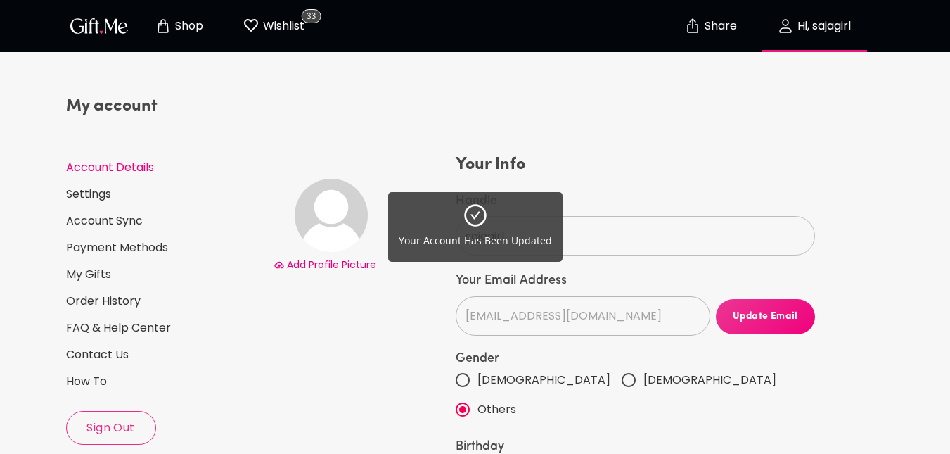
click at [90, 269] on div "Your Account Has Been Updated" at bounding box center [475, 227] width 950 height 454
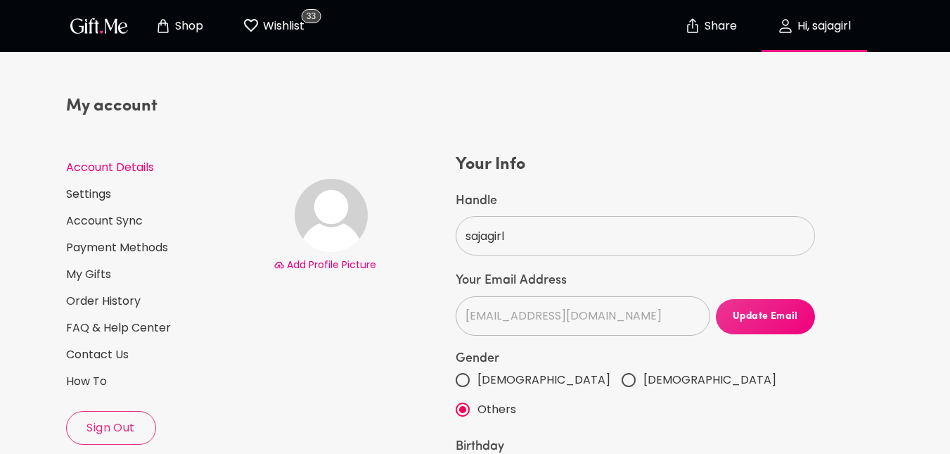
click at [90, 269] on link "My Gifts" at bounding box center [164, 274] width 196 height 15
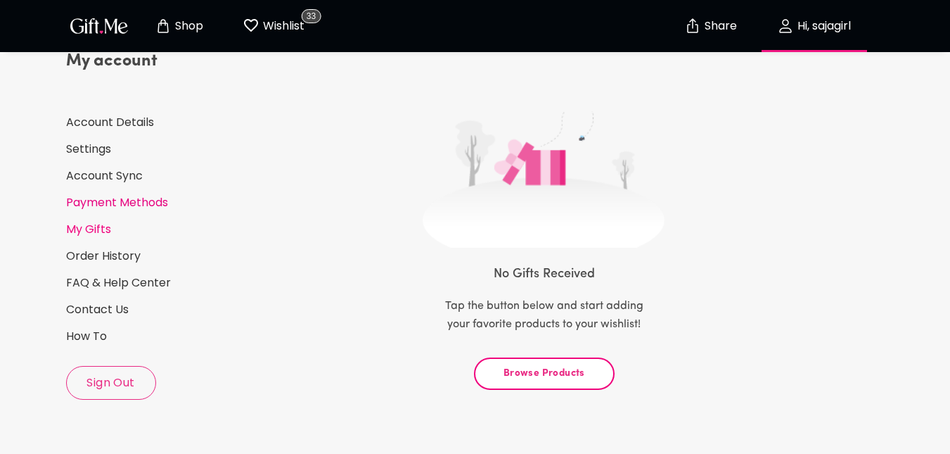
scroll to position [46, 0]
click at [267, 22] on p "Wishlist" at bounding box center [282, 26] width 45 height 18
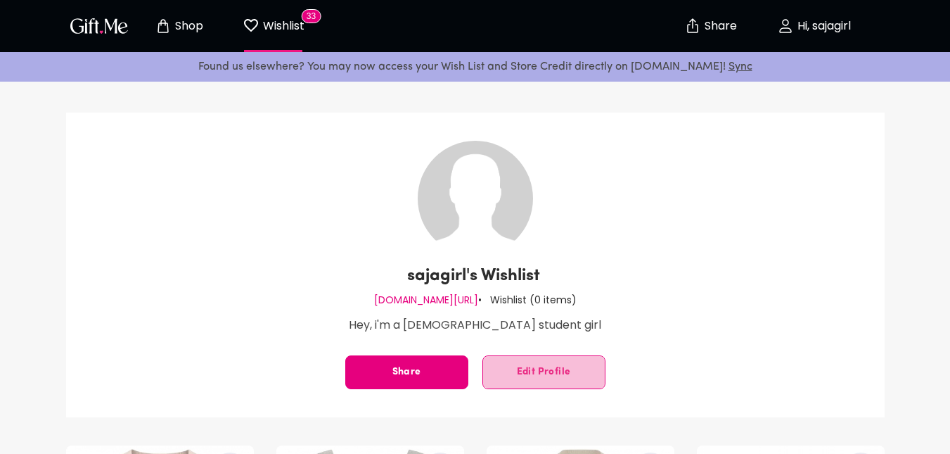
click at [552, 378] on button "Edit Profile" at bounding box center [543, 372] width 123 height 34
click at [476, 210] on img at bounding box center [475, 198] width 115 height 115
click at [553, 372] on span "Edit Profile" at bounding box center [544, 372] width 122 height 0
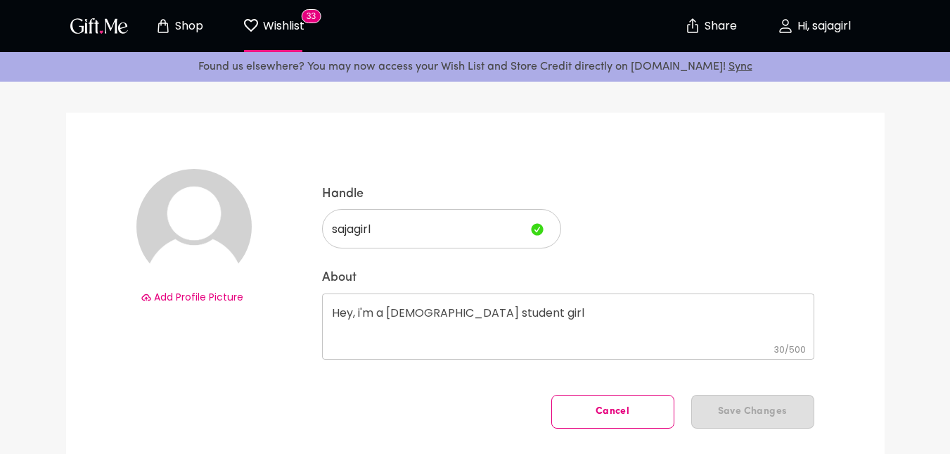
click at [193, 217] on img at bounding box center [193, 226] width 115 height 115
click at [806, 27] on p "Hi, sajagirl" at bounding box center [822, 26] width 57 height 12
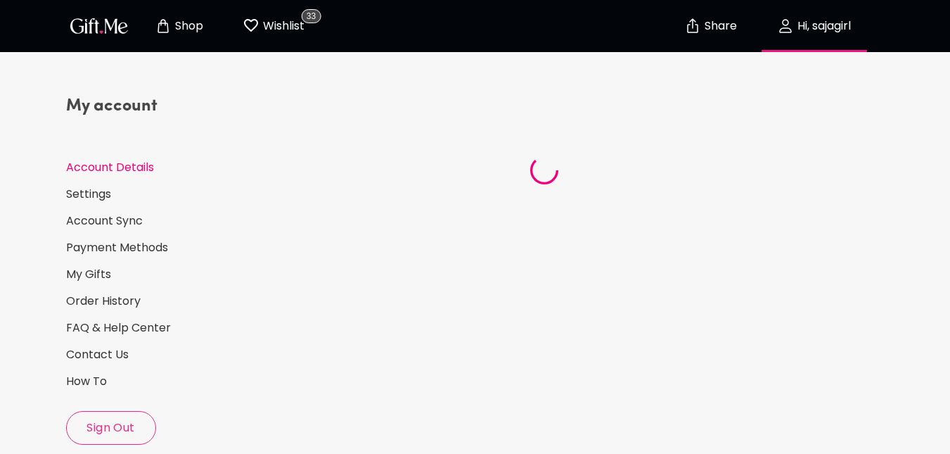
select select "2006"
select select "October"
select select "4"
select select "US"
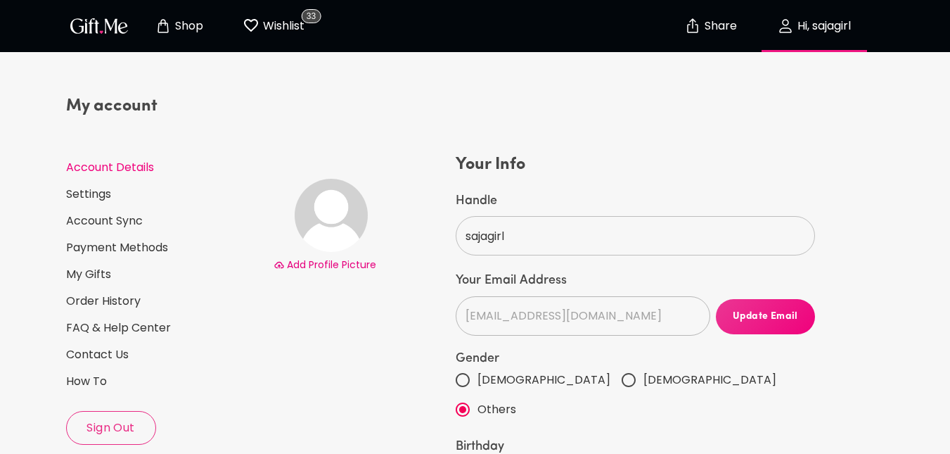
click at [333, 262] on span "Add Profile Picture" at bounding box center [331, 264] width 89 height 14
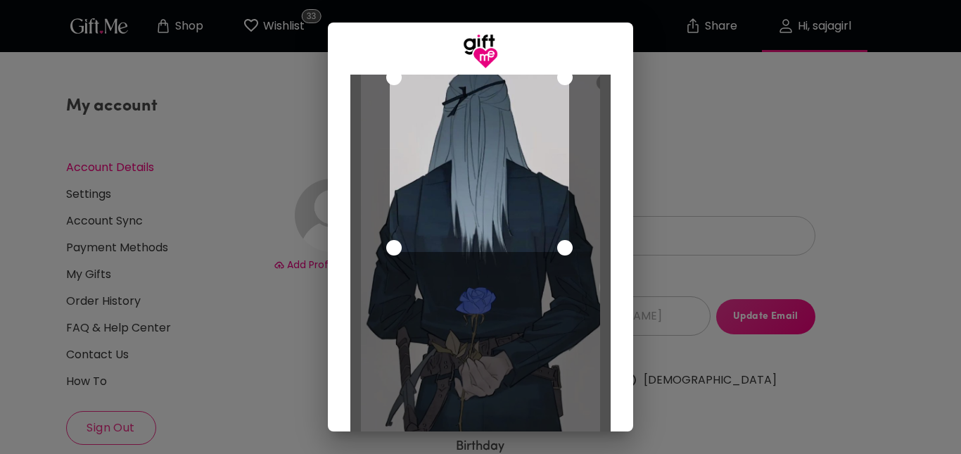
drag, startPoint x: 438, startPoint y: 159, endPoint x: 335, endPoint y: 172, distance: 103.5
click at [335, 172] on div "Cancel Save Changes" at bounding box center [480, 250] width 305 height 362
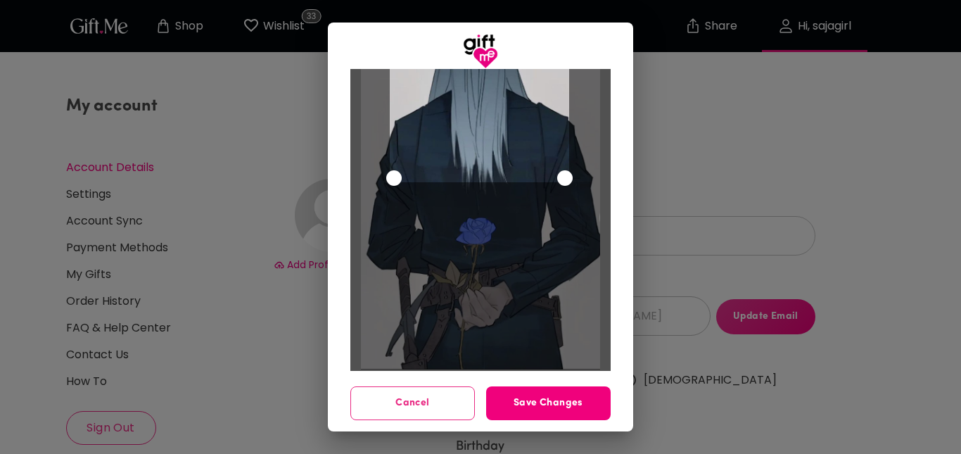
click at [541, 407] on span "Save Changes" at bounding box center [548, 402] width 124 height 15
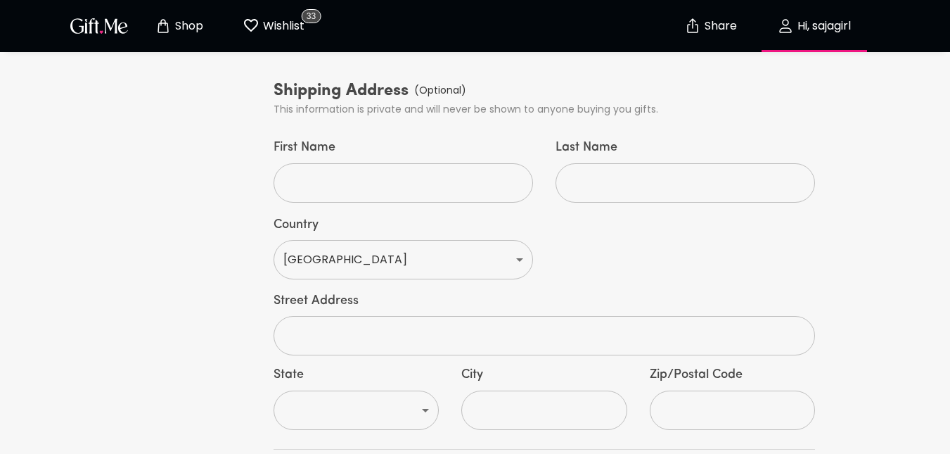
scroll to position [779, 0]
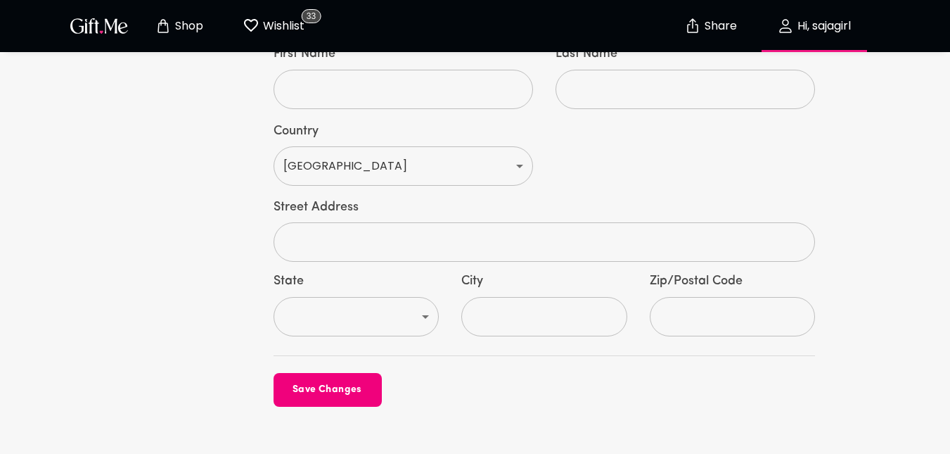
click at [296, 382] on span "Save Changes" at bounding box center [328, 389] width 108 height 15
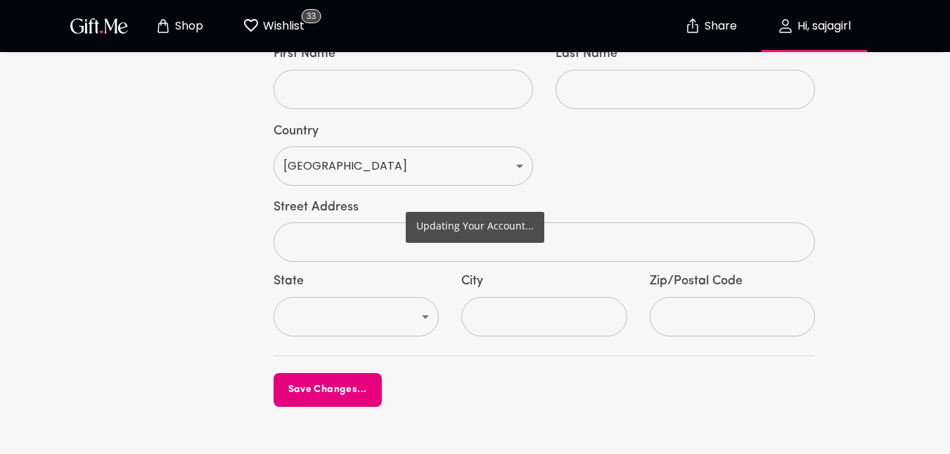
scroll to position [0, 0]
